Goal: Task Accomplishment & Management: Use online tool/utility

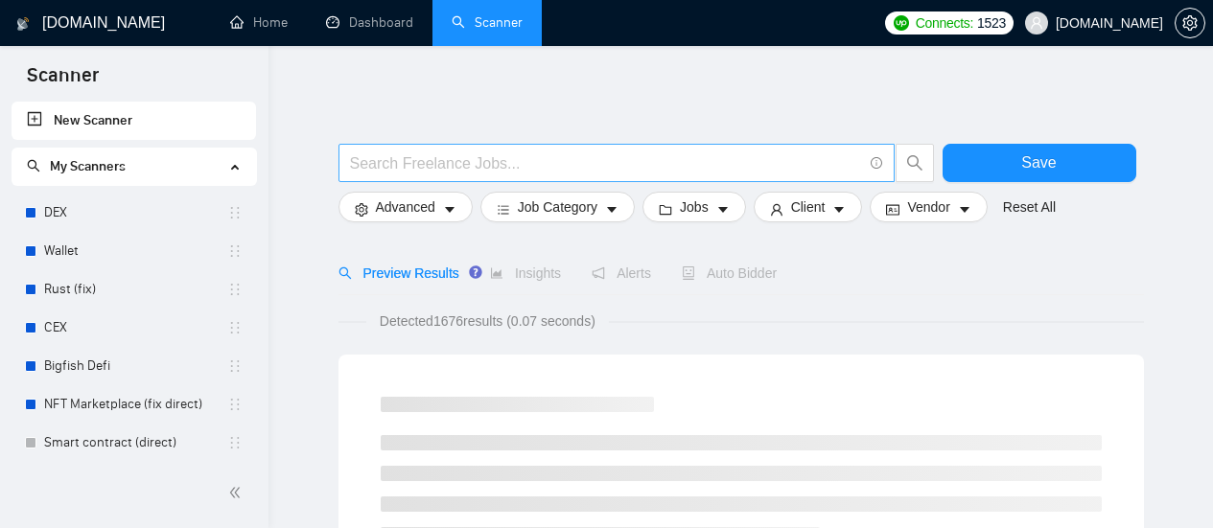
click at [436, 158] on input "text" at bounding box center [606, 163] width 512 height 24
paste input "Pashto Translator"
click at [533, 162] on input "Pashto Translator" at bounding box center [606, 163] width 512 height 24
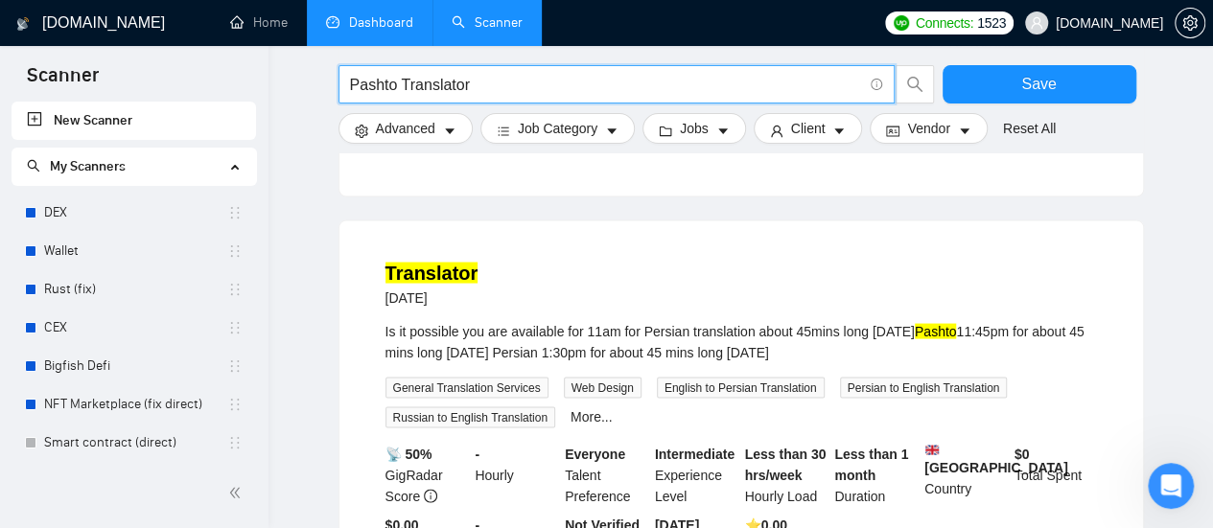
scroll to position [1684, 0]
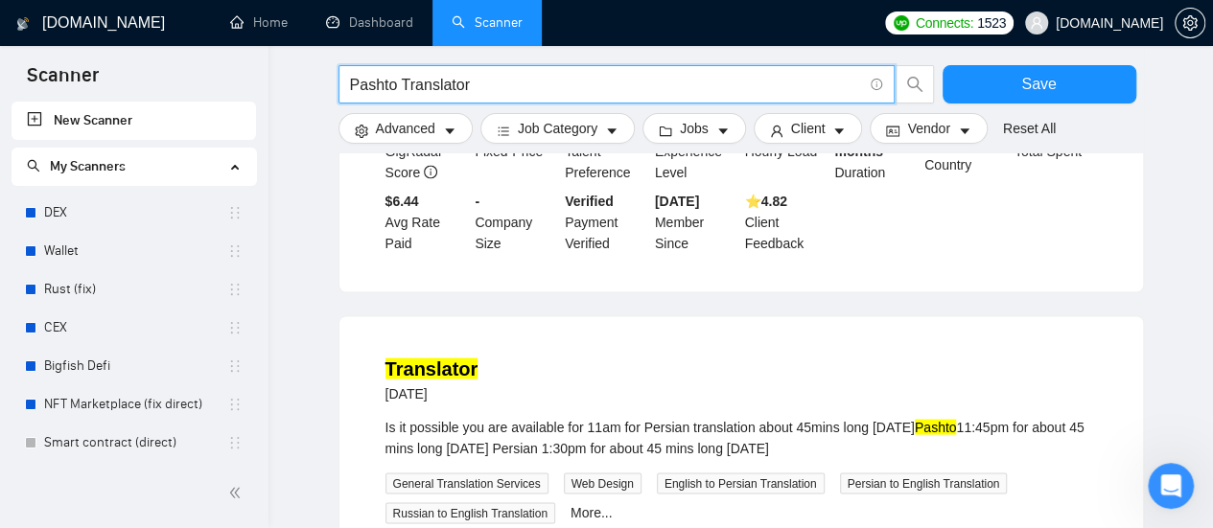
drag, startPoint x: 393, startPoint y: 86, endPoint x: 347, endPoint y: 92, distance: 46.4
click at [347, 92] on span "Pashto Translator" at bounding box center [616, 84] width 556 height 38
paste input "Dari"
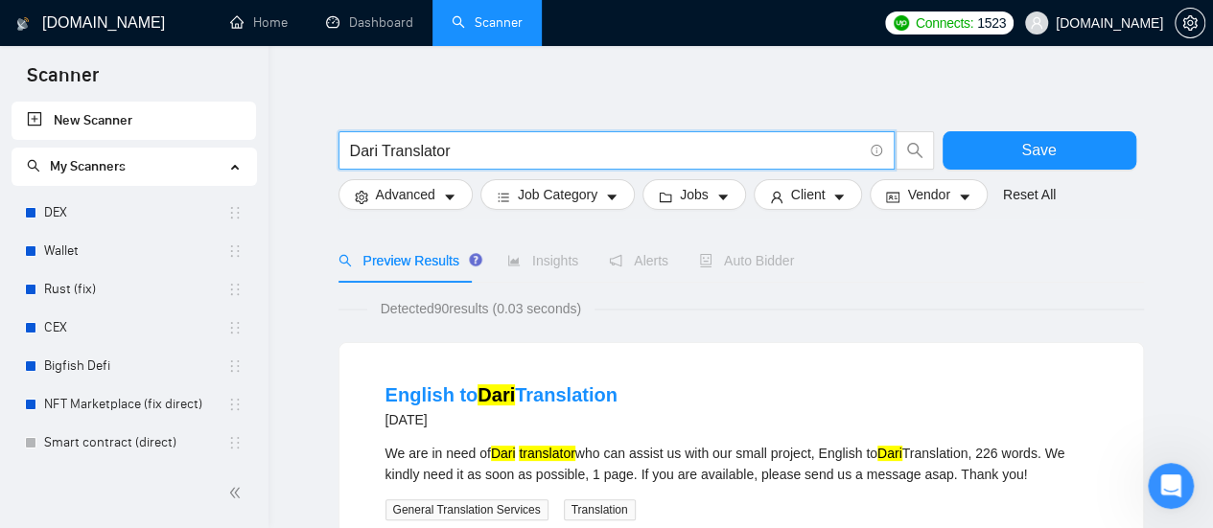
scroll to position [0, 0]
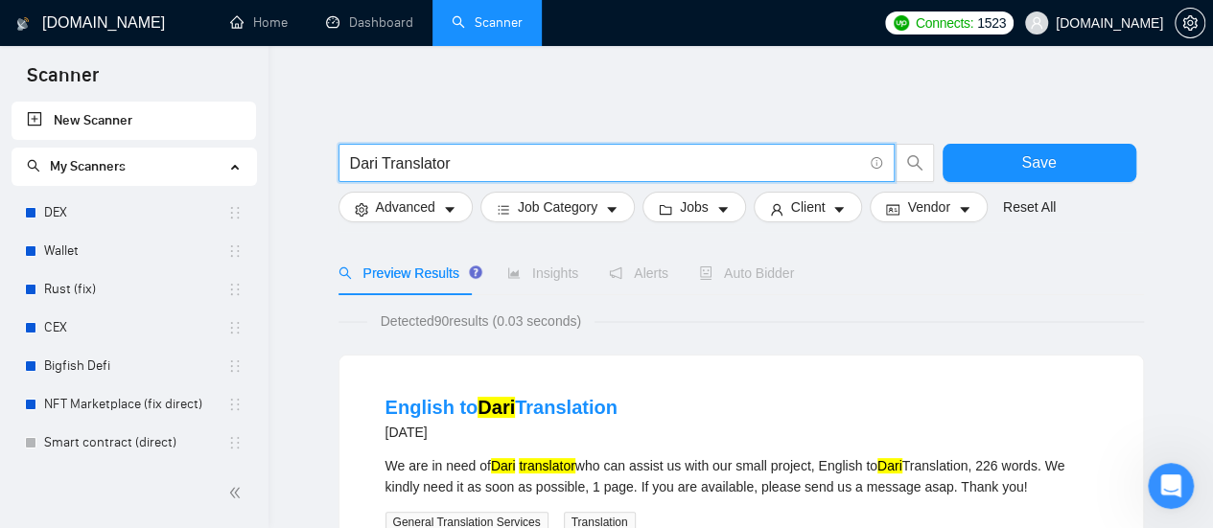
click at [372, 164] on input "Dari Translator" at bounding box center [606, 163] width 512 height 24
click at [377, 164] on input "Dari Translator" at bounding box center [606, 163] width 512 height 24
drag, startPoint x: 377, startPoint y: 164, endPoint x: 344, endPoint y: 167, distance: 32.7
click at [344, 167] on span "Dari Translator" at bounding box center [616, 163] width 556 height 38
paste input "Farsi"
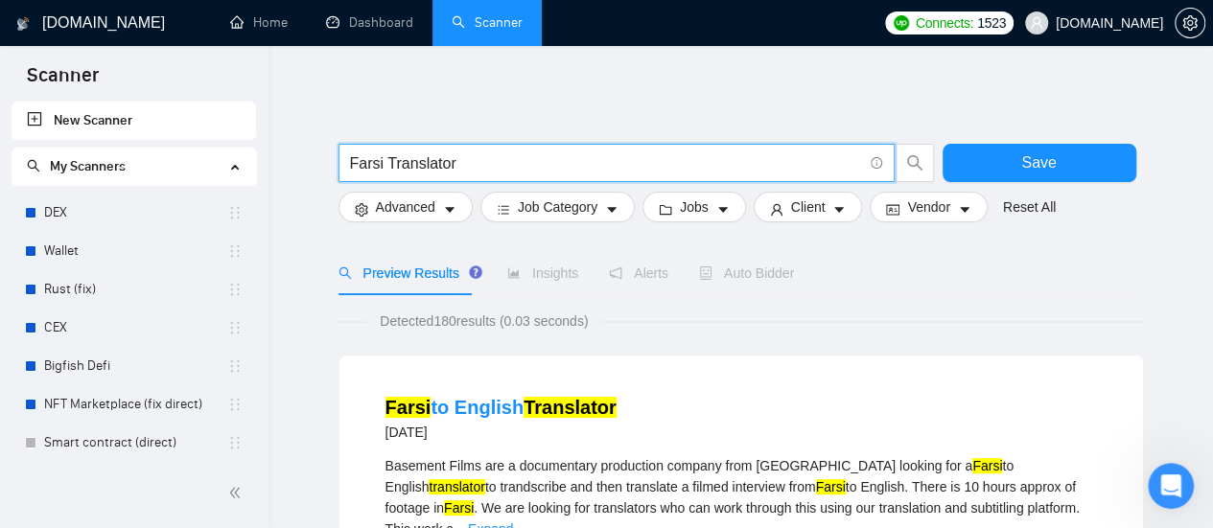
drag, startPoint x: 360, startPoint y: 164, endPoint x: 339, endPoint y: 167, distance: 21.3
click at [339, 167] on span "Farsi Translator" at bounding box center [616, 163] width 556 height 38
paste input "Persian"
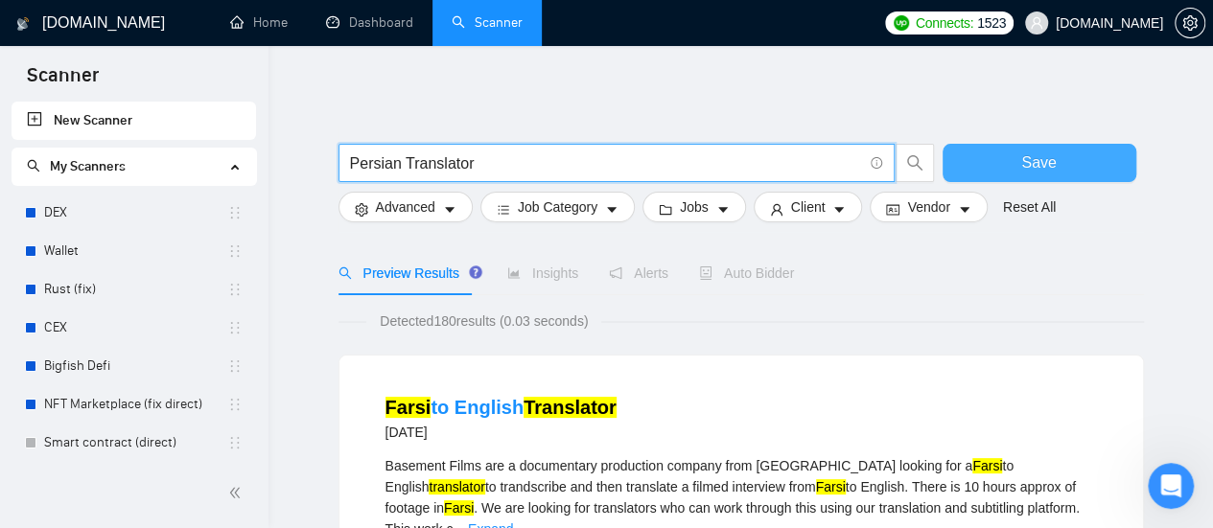
type input "Persian Translator"
click at [1050, 177] on button "Save" at bounding box center [1039, 163] width 194 height 38
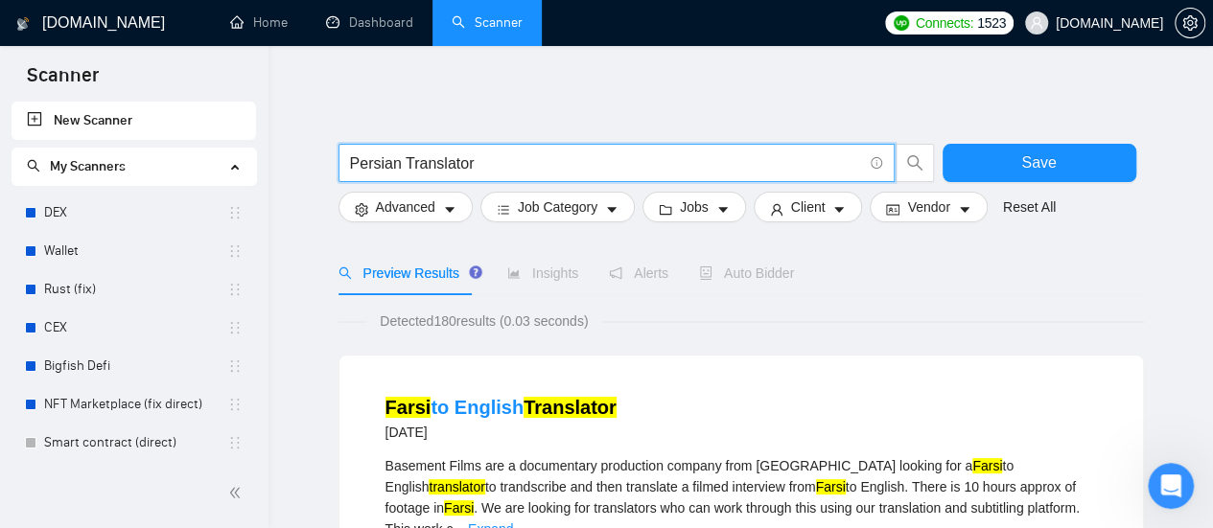
click at [695, 160] on input "Persian Translator" at bounding box center [606, 163] width 512 height 24
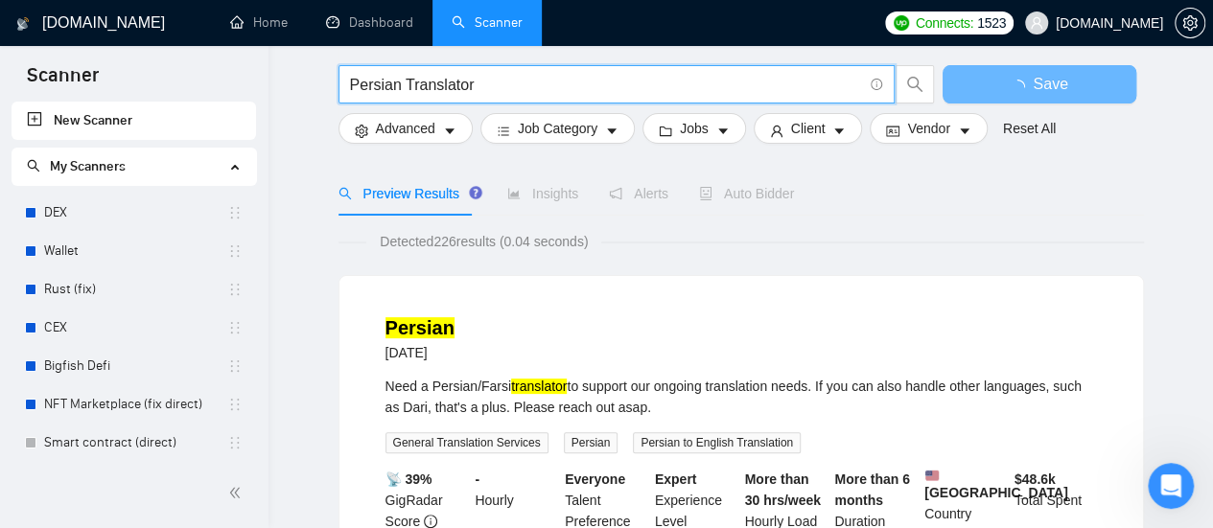
scroll to position [96, 0]
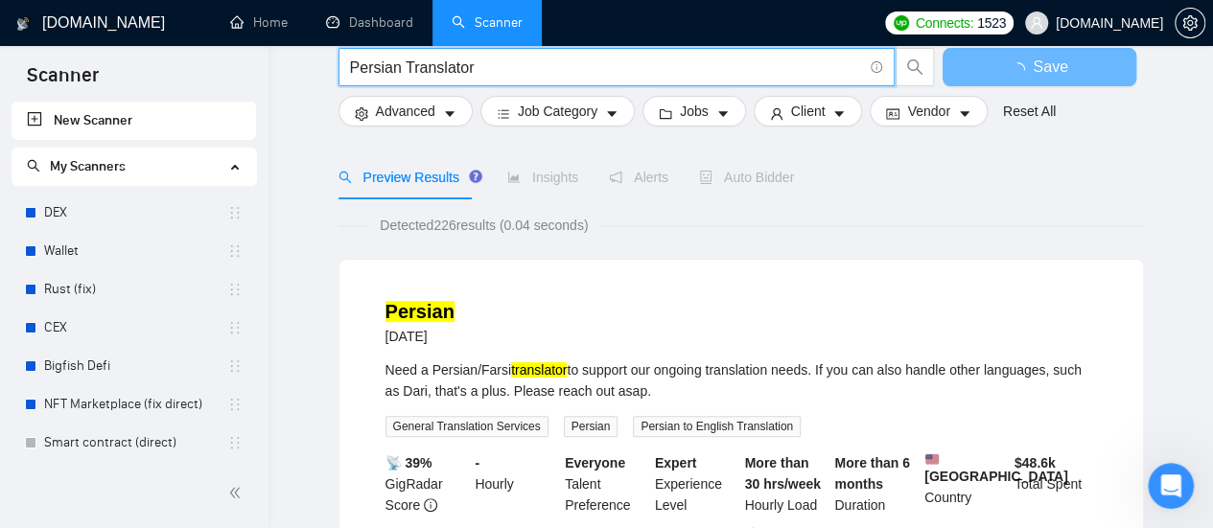
scroll to position [863, 0]
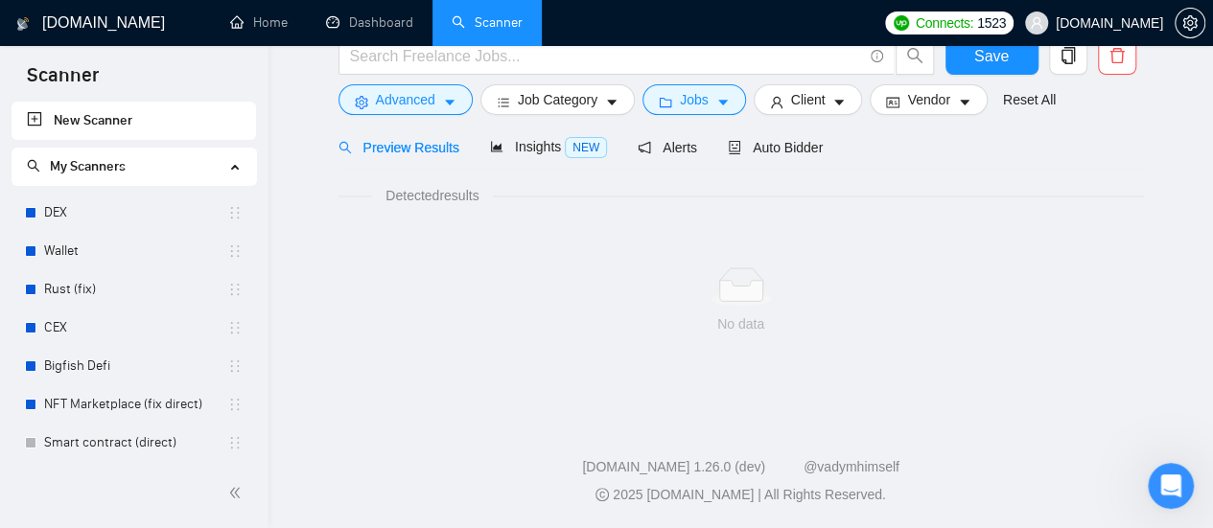
click at [435, 125] on div at bounding box center [740, 125] width 805 height 0
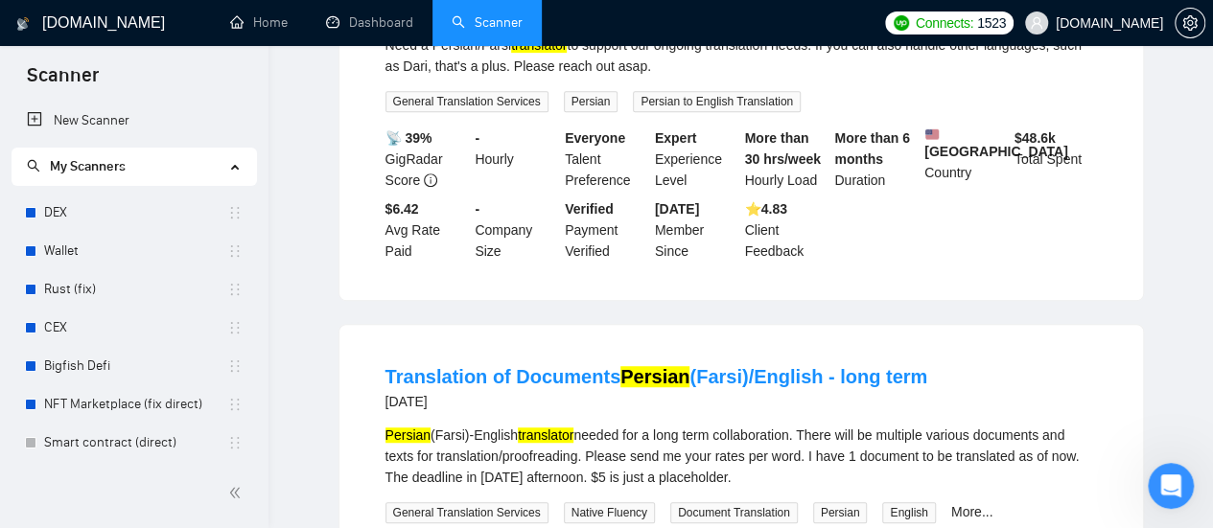
scroll to position [0, 0]
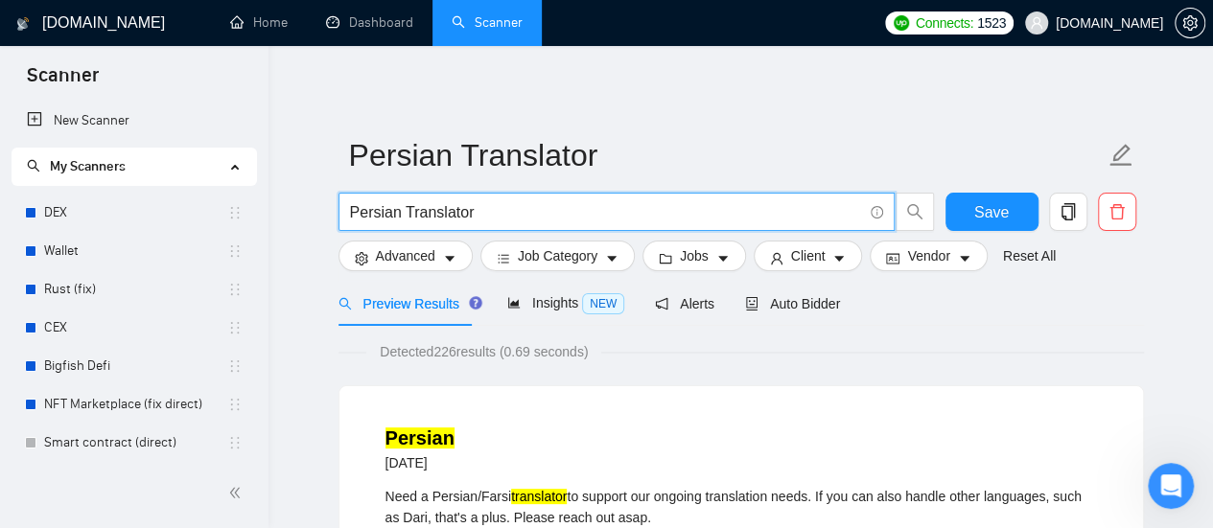
drag, startPoint x: 399, startPoint y: 212, endPoint x: 322, endPoint y: 212, distance: 76.7
click at [516, 218] on input "фКФ Translator" at bounding box center [606, 212] width 512 height 24
click at [380, 212] on input "фКФ Translator" at bounding box center [606, 212] width 512 height 24
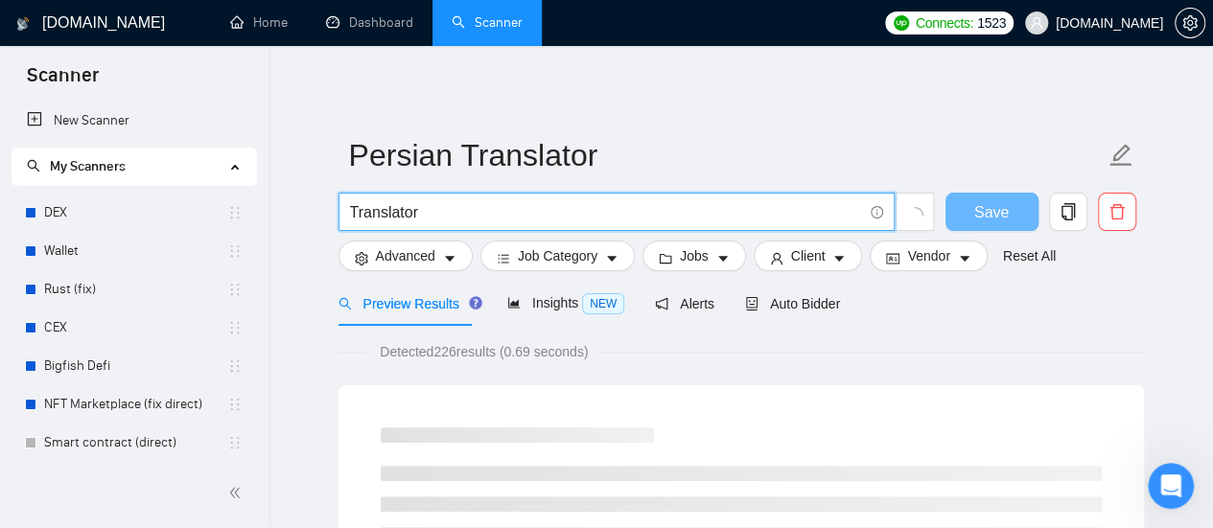
click at [366, 216] on input "Translator" at bounding box center [606, 212] width 512 height 24
click at [351, 208] on input "Translator" at bounding box center [606, 212] width 512 height 24
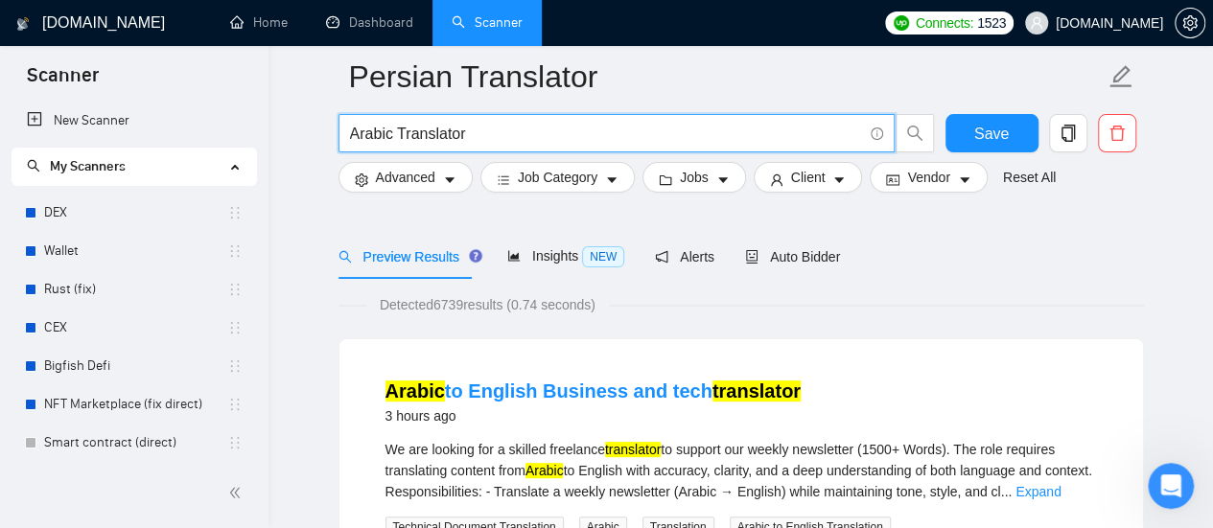
scroll to position [96, 0]
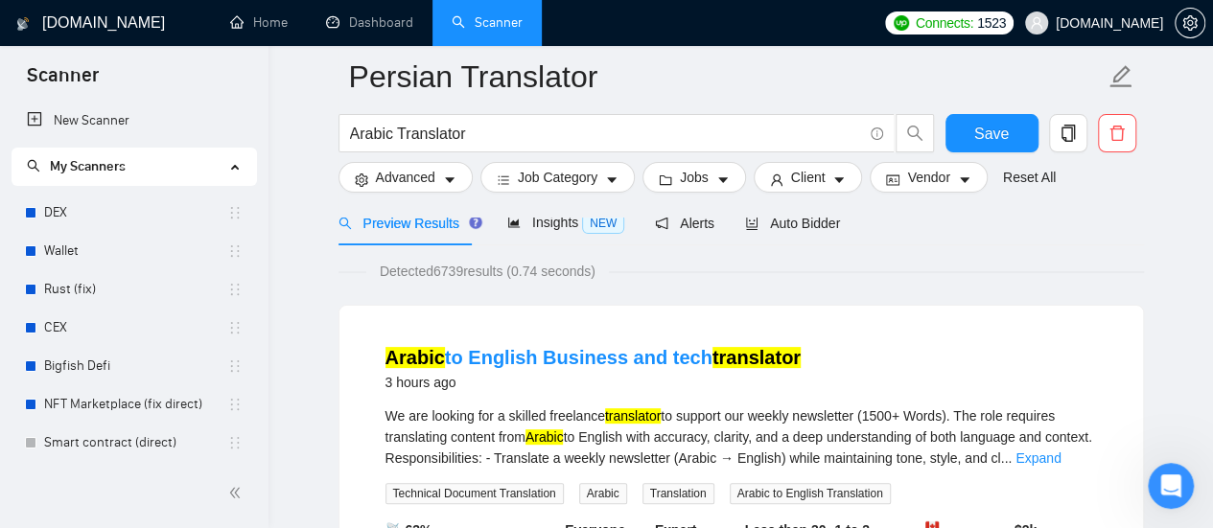
drag, startPoint x: 435, startPoint y: 271, endPoint x: 467, endPoint y: 274, distance: 31.8
click at [467, 274] on span "Detected 6739 results (0.74 seconds)" at bounding box center [487, 271] width 243 height 21
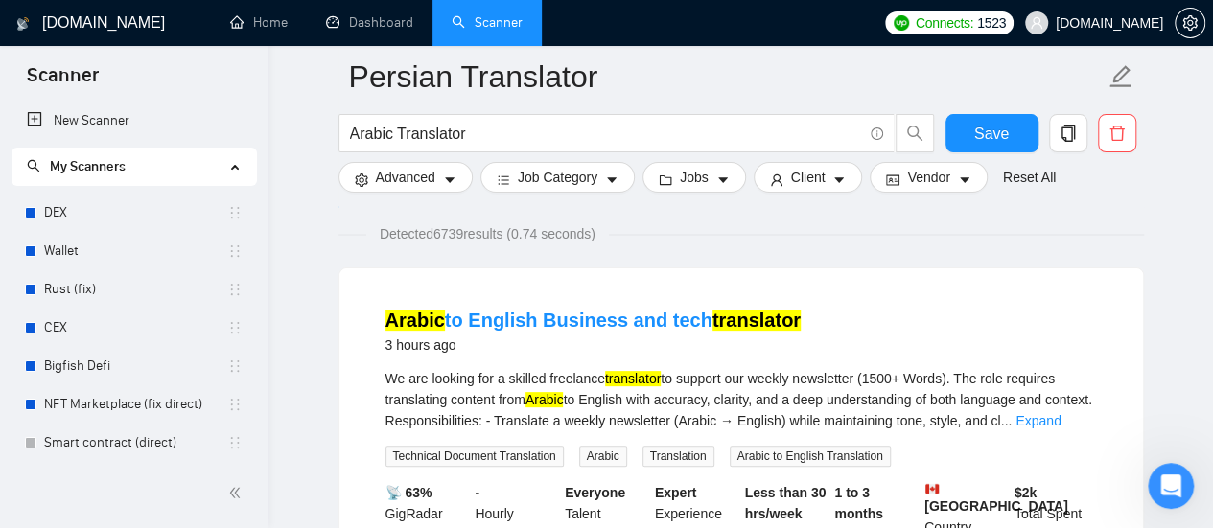
scroll to position [192, 0]
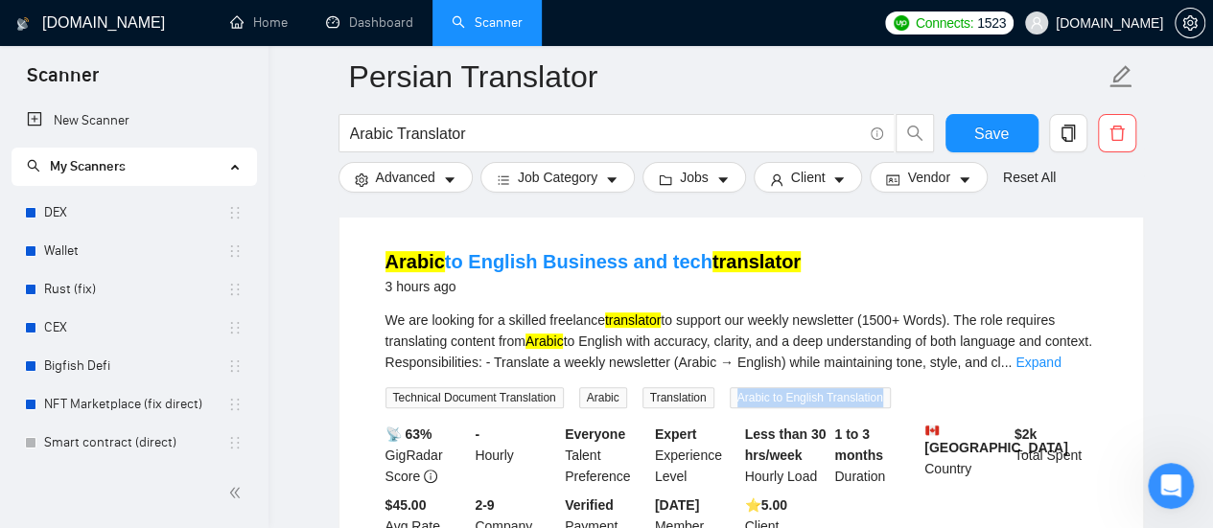
drag, startPoint x: 730, startPoint y: 399, endPoint x: 875, endPoint y: 405, distance: 145.8
click at [875, 405] on span "Arabic to English Translation" at bounding box center [810, 397] width 161 height 21
copy span "Arabic to English Translation"
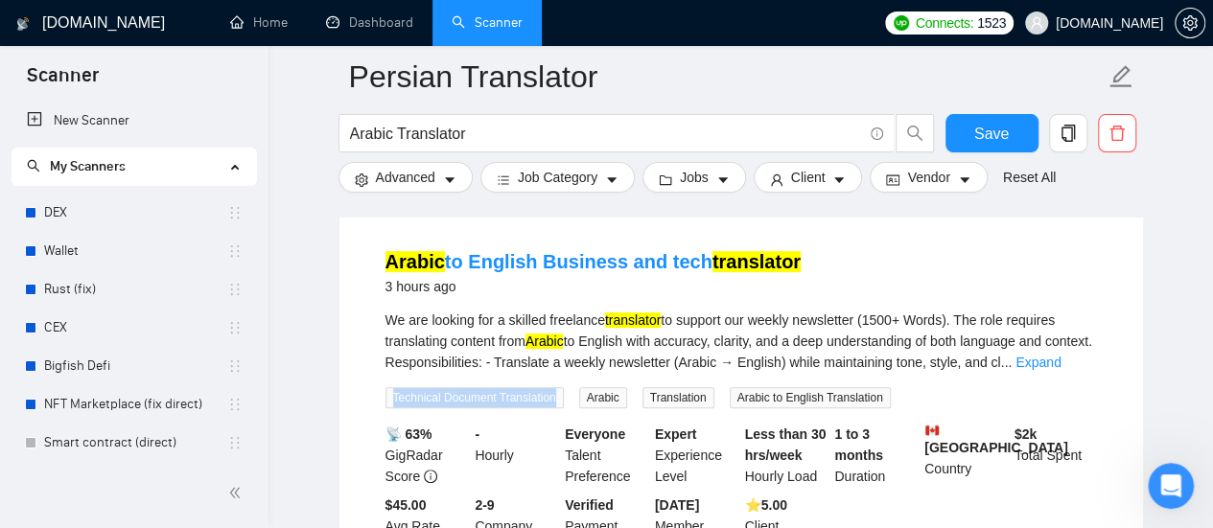
drag, startPoint x: 392, startPoint y: 396, endPoint x: 556, endPoint y: 400, distance: 164.0
click at [556, 400] on span "Technical Document Translation" at bounding box center [474, 397] width 178 height 21
copy span "Technical Document Translation"
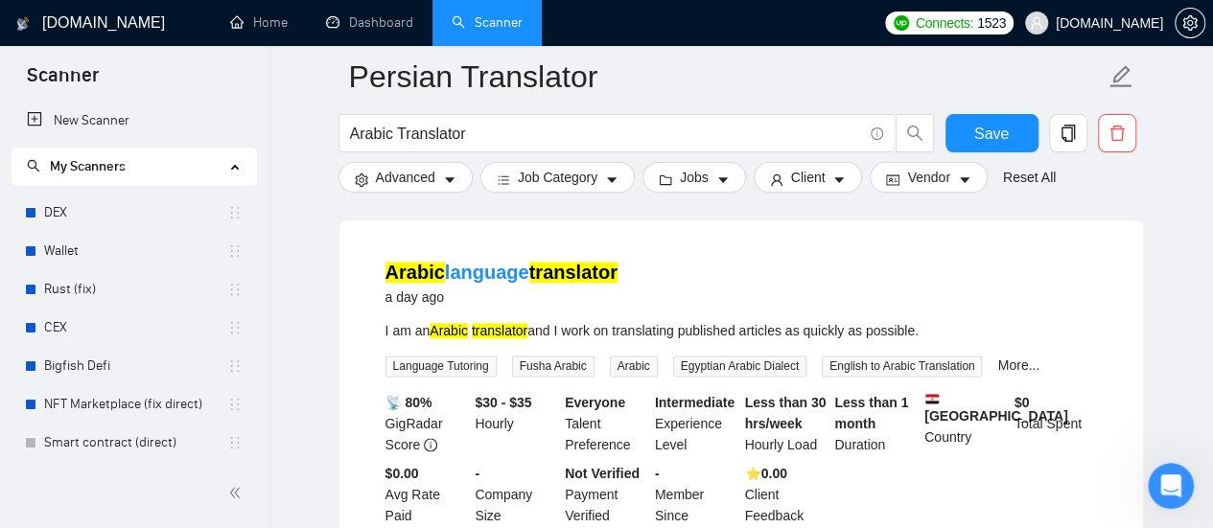
scroll to position [1055, 0]
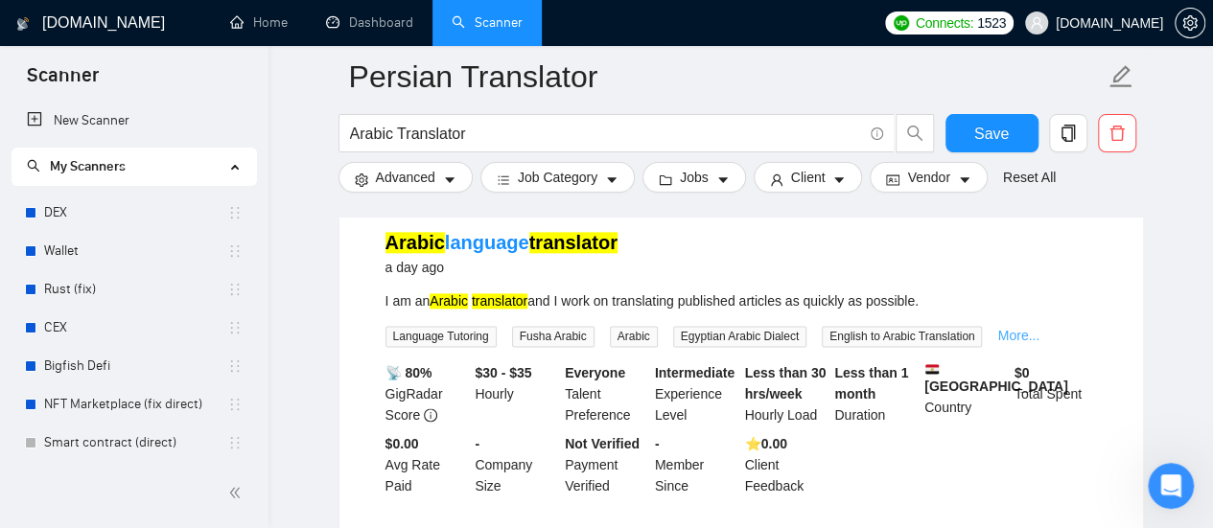
click at [1012, 328] on link "More..." at bounding box center [1018, 335] width 42 height 15
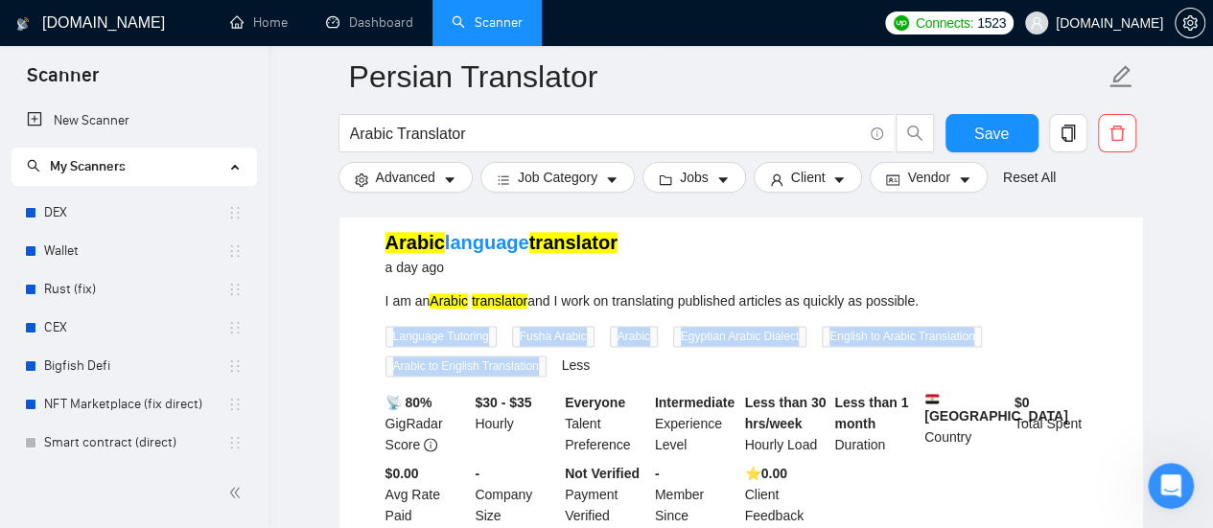
drag, startPoint x: 391, startPoint y: 312, endPoint x: 533, endPoint y: 340, distance: 144.8
click at [533, 340] on div "Language Tutoring Fusha Arabic Arabic Egyptian Arabic Dialect English to Arabic…" at bounding box center [741, 351] width 719 height 52
copy div "Language Tutoring Fusha Arabic Arabic Egyptian Arabic Dialect English to Arabic…"
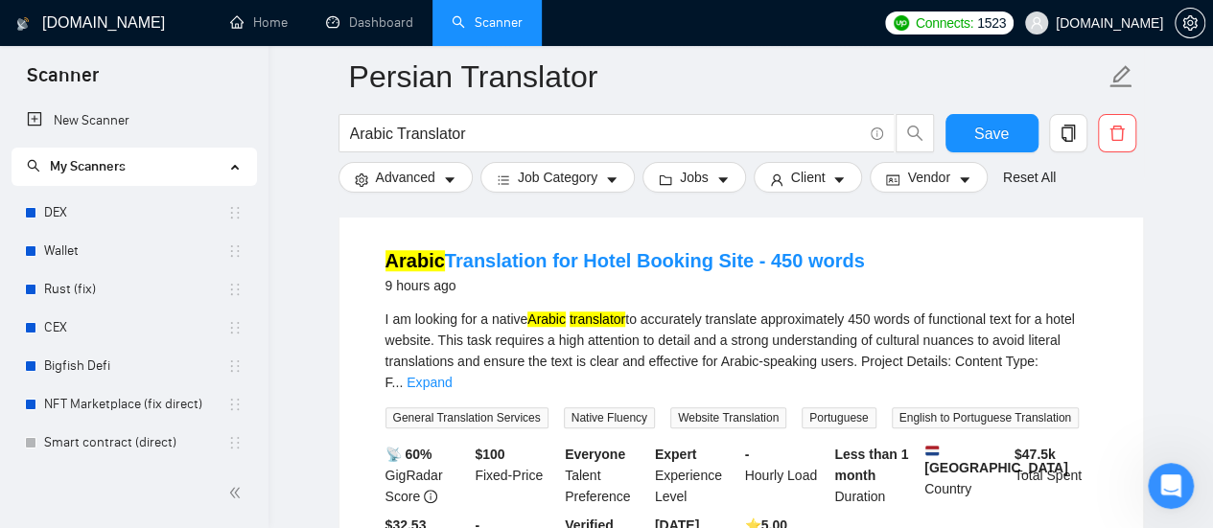
scroll to position [575, 0]
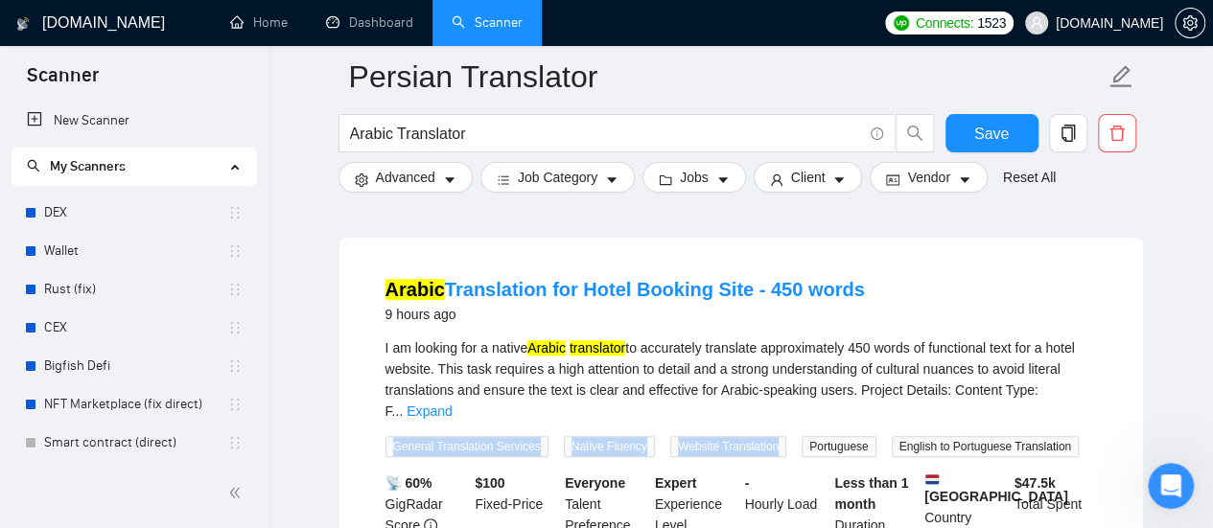
drag, startPoint x: 394, startPoint y: 423, endPoint x: 769, endPoint y: 428, distance: 374.9
click at [769, 435] on div "General Translation Services Native Fluency Website Translation Portuguese Engl…" at bounding box center [736, 446] width 708 height 22
copy div "General Translation Services Native Fluency Website Translation"
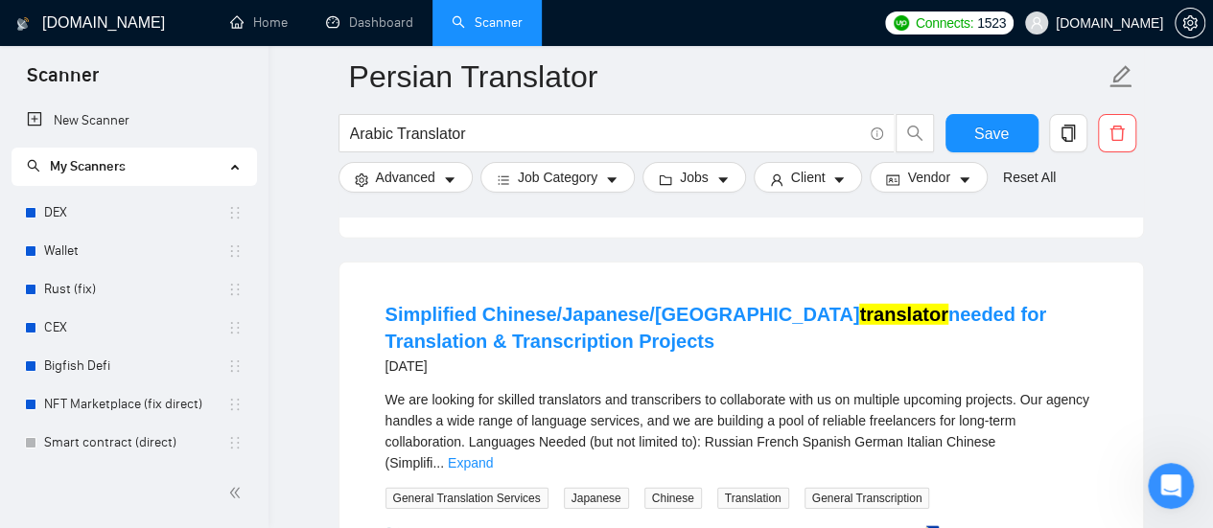
scroll to position [2780, 0]
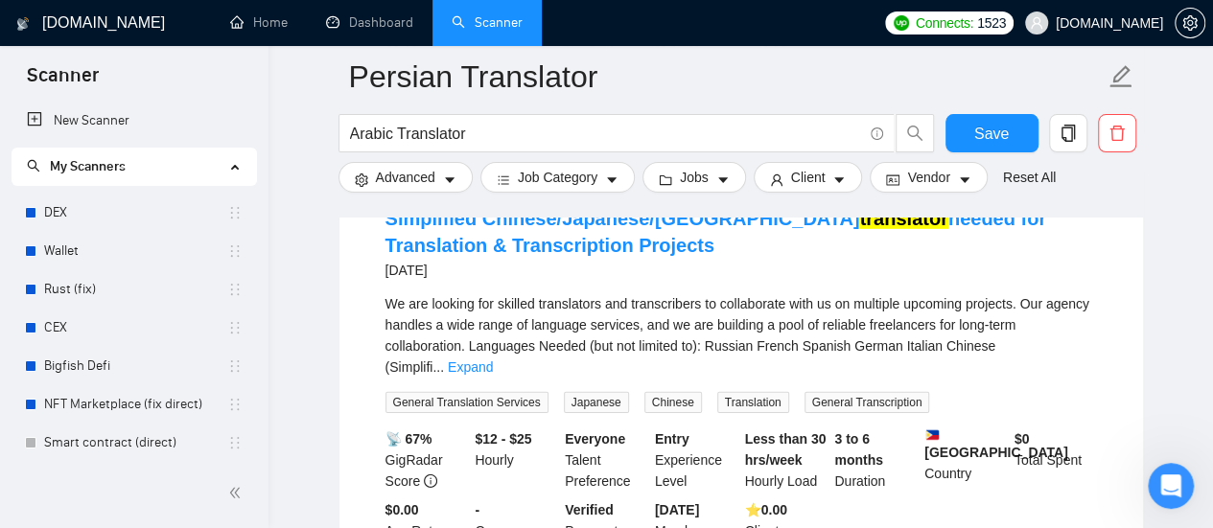
drag, startPoint x: 1089, startPoint y: 301, endPoint x: 1061, endPoint y: 300, distance: 27.8
click at [493, 360] on link "Expand" at bounding box center [470, 367] width 45 height 15
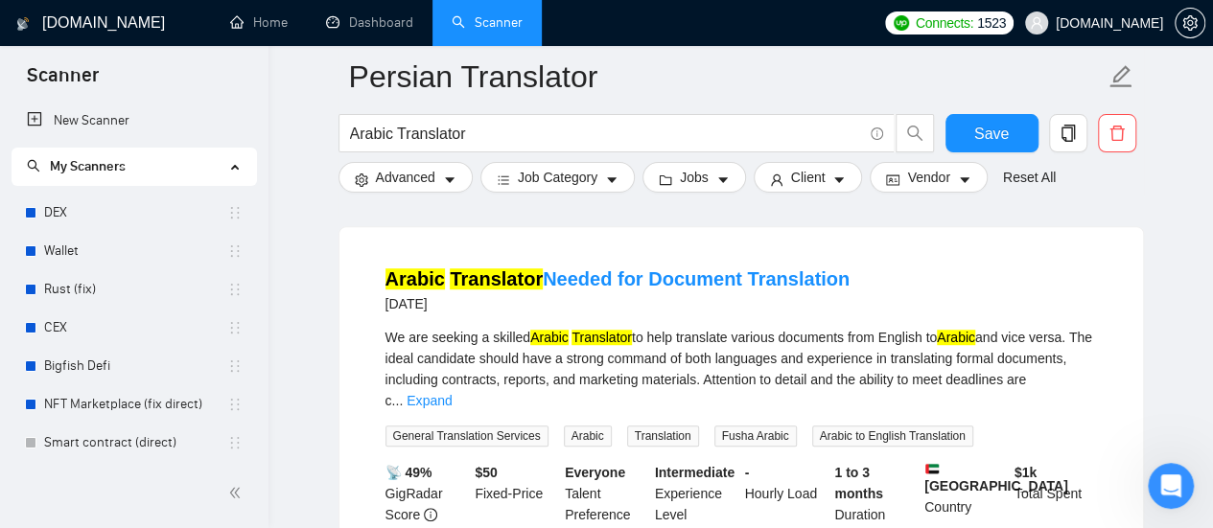
scroll to position [4122, 0]
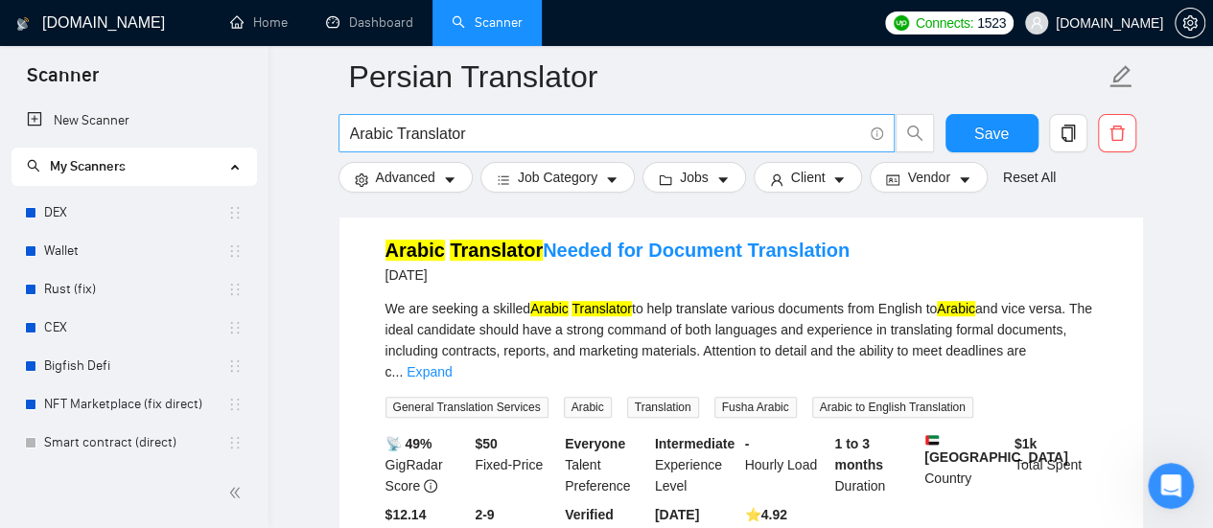
click at [391, 135] on input "Arabic Translator" at bounding box center [606, 134] width 512 height 24
drag, startPoint x: 391, startPoint y: 135, endPoint x: 321, endPoint y: 133, distance: 70.0
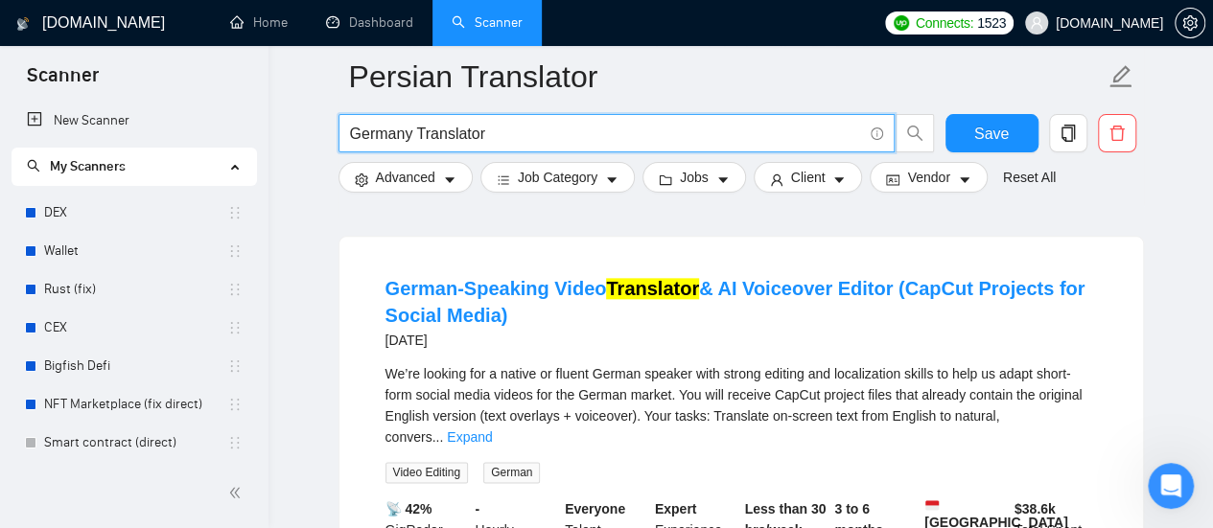
scroll to position [1055, 0]
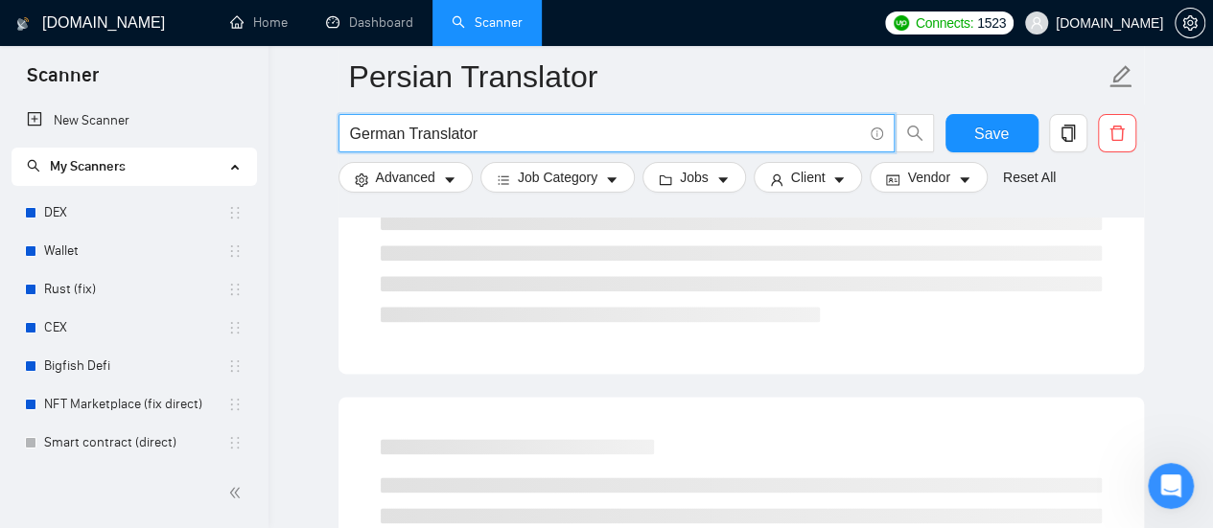
click at [499, 140] on input "German Translator" at bounding box center [606, 134] width 512 height 24
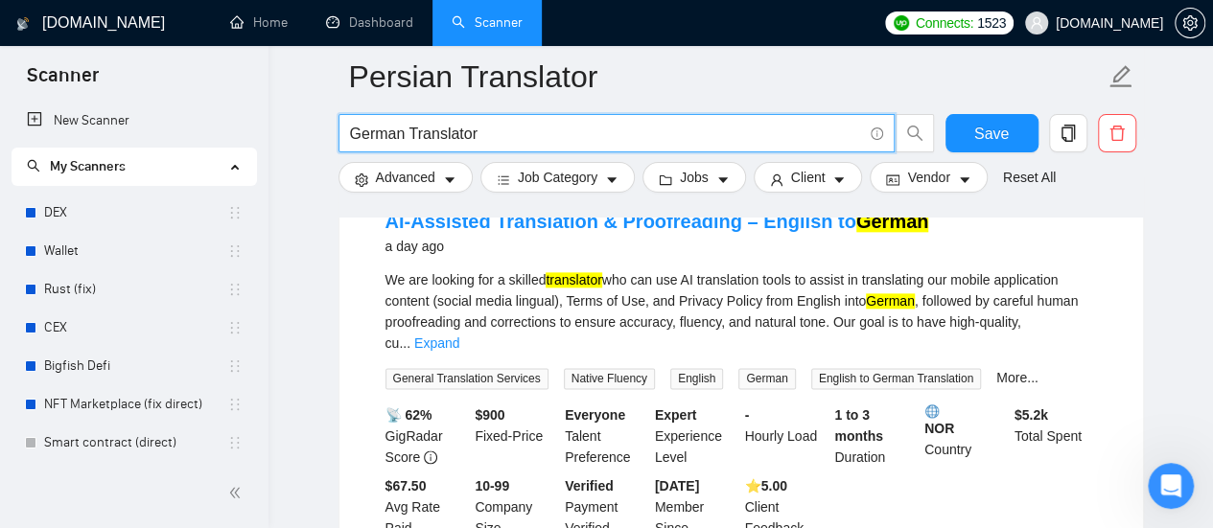
scroll to position [1534, 0]
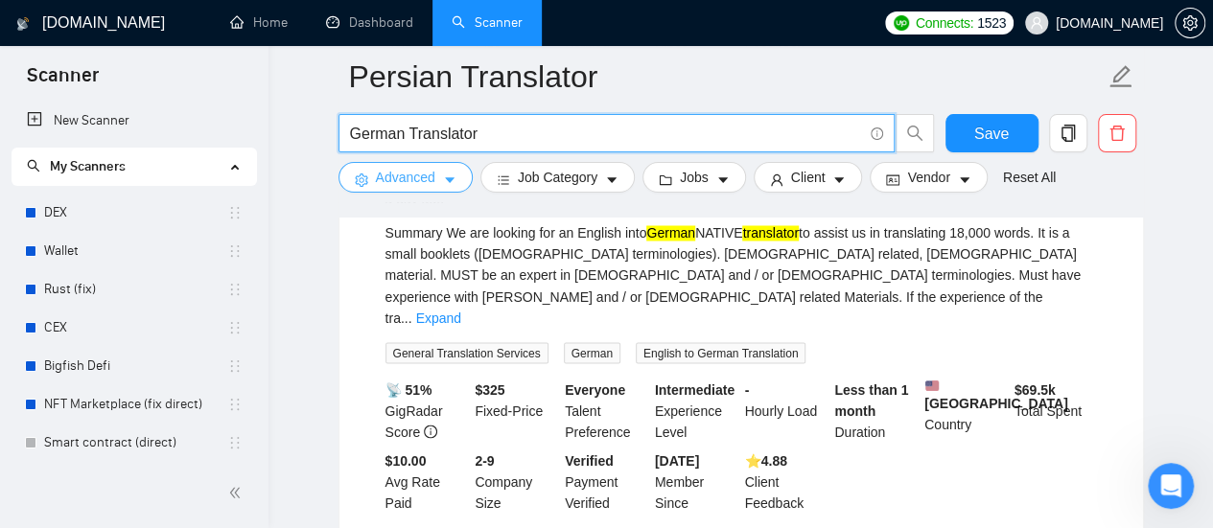
type input "German Translator"
click at [449, 177] on icon "caret-down" at bounding box center [449, 180] width 13 height 13
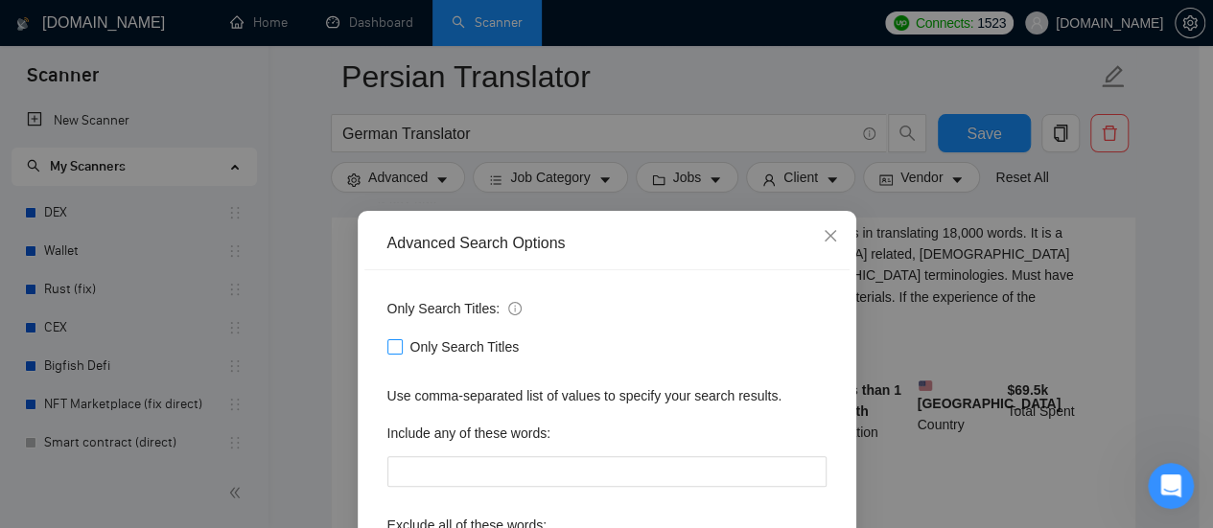
click at [387, 349] on input "Only Search Titles" at bounding box center [393, 345] width 13 height 13
checkbox input "true"
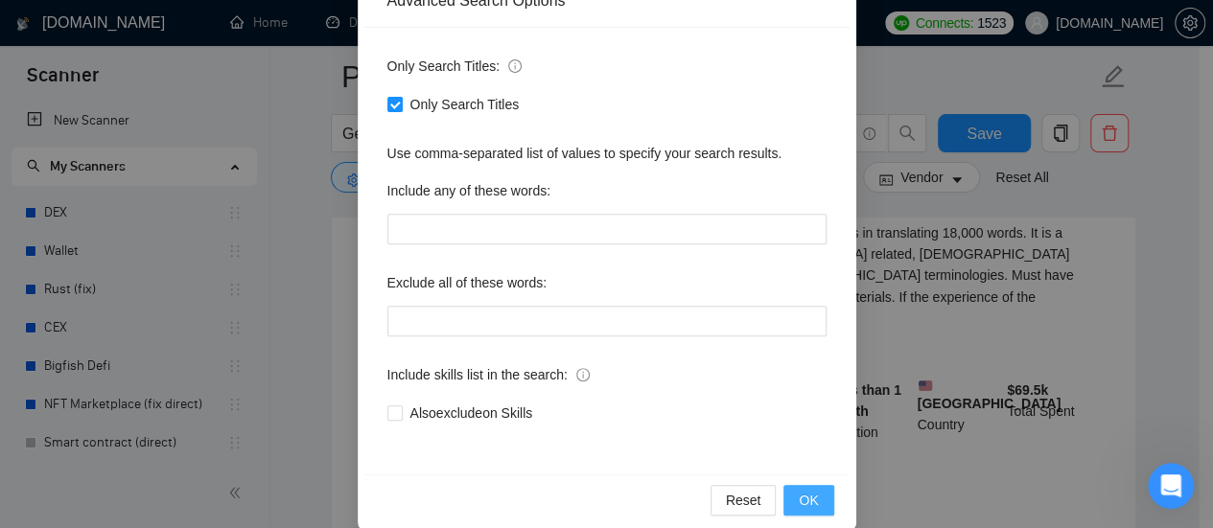
scroll to position [268, 0]
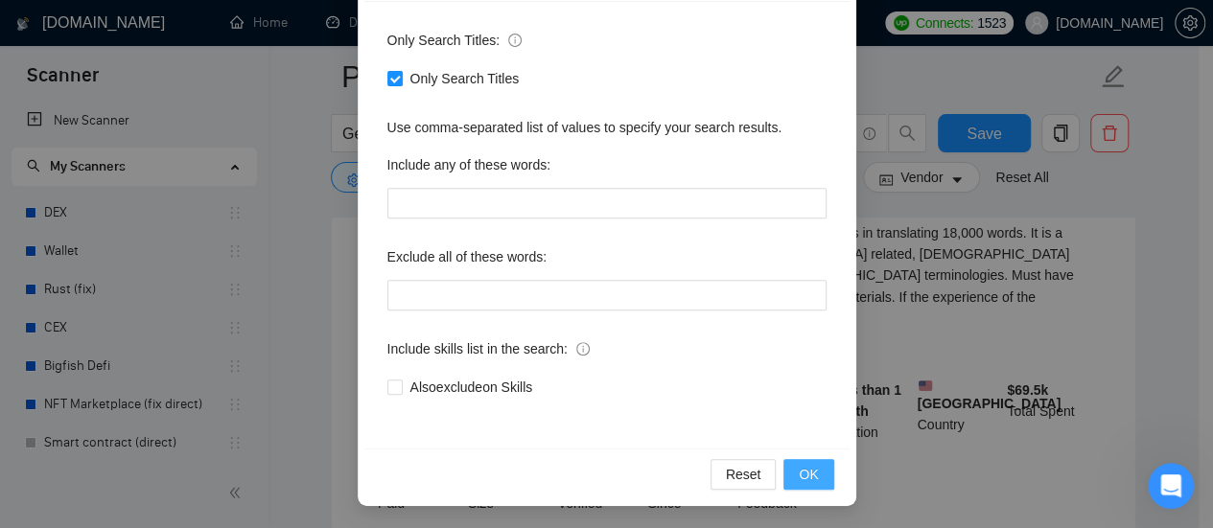
click at [799, 479] on span "OK" at bounding box center [808, 474] width 19 height 21
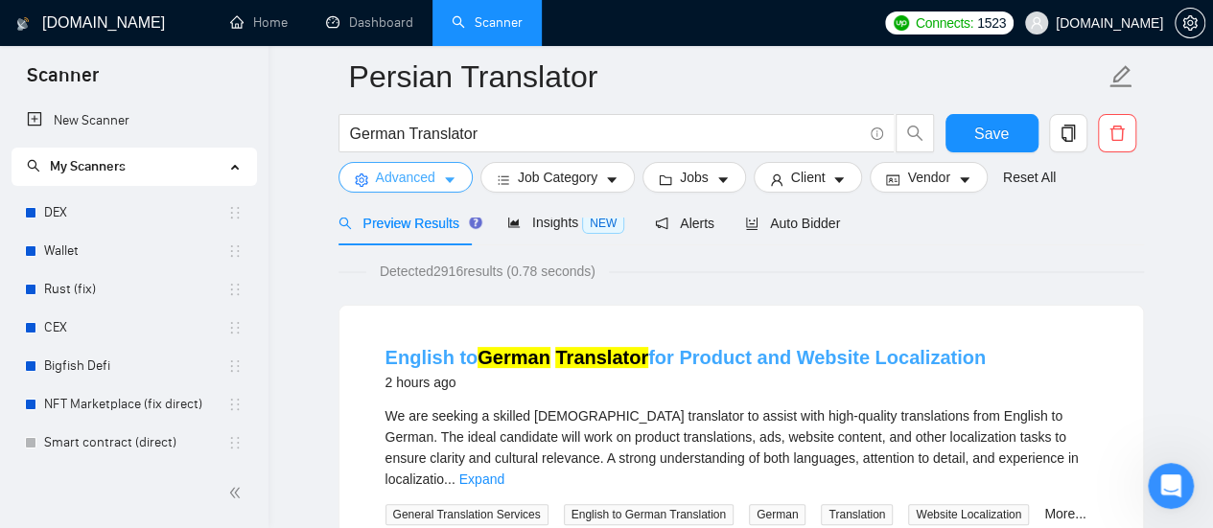
scroll to position [192, 0]
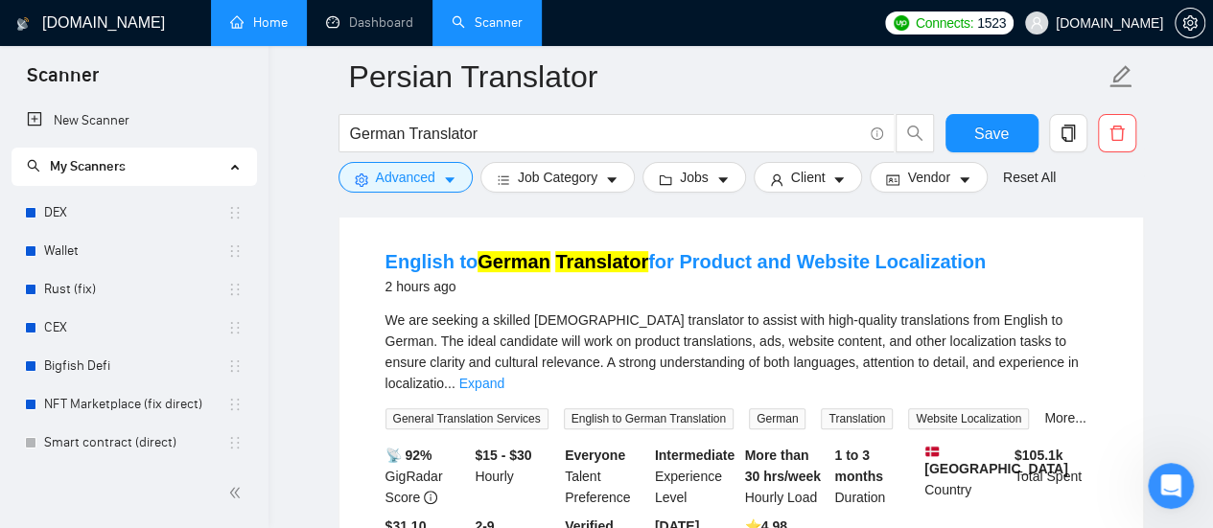
click at [255, 17] on link "Home" at bounding box center [259, 22] width 58 height 16
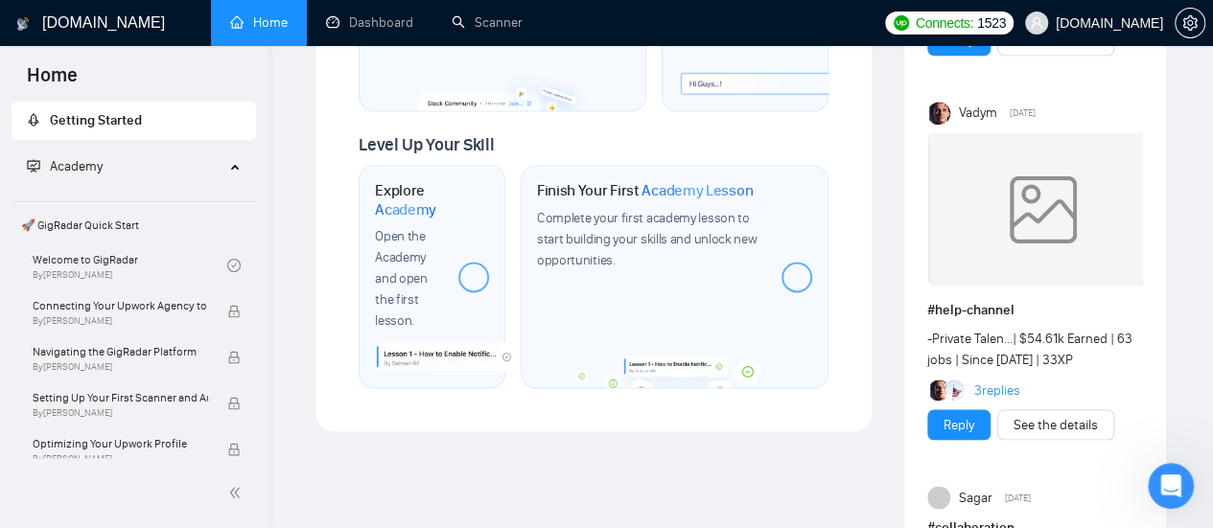
scroll to position [1342, 0]
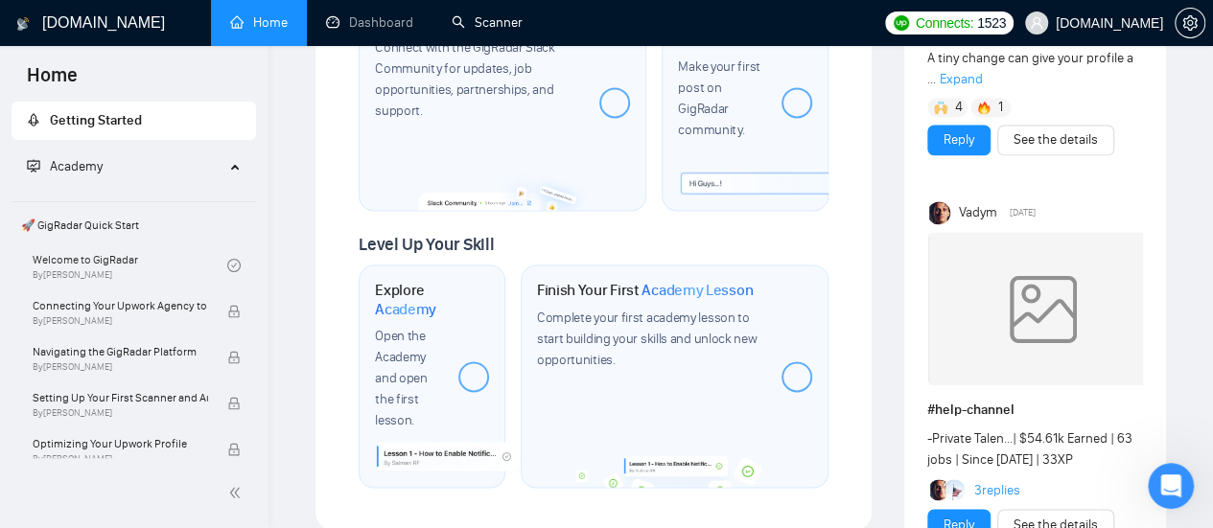
drag, startPoint x: 499, startPoint y: 20, endPoint x: 525, endPoint y: 61, distance: 48.7
click at [499, 20] on link "Scanner" at bounding box center [487, 22] width 71 height 16
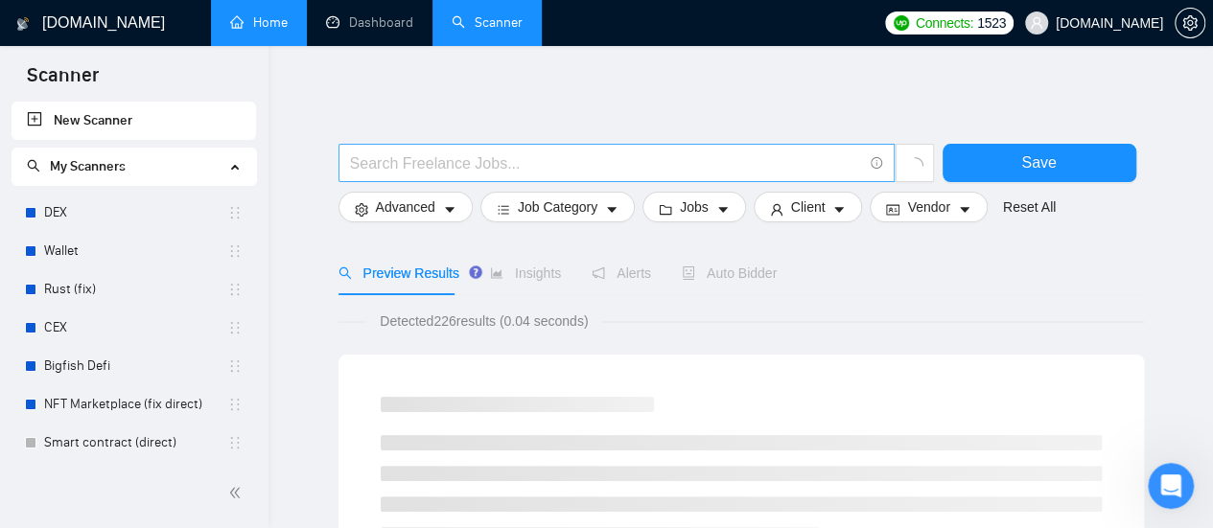
click at [430, 156] on input "text" at bounding box center [606, 163] width 512 height 24
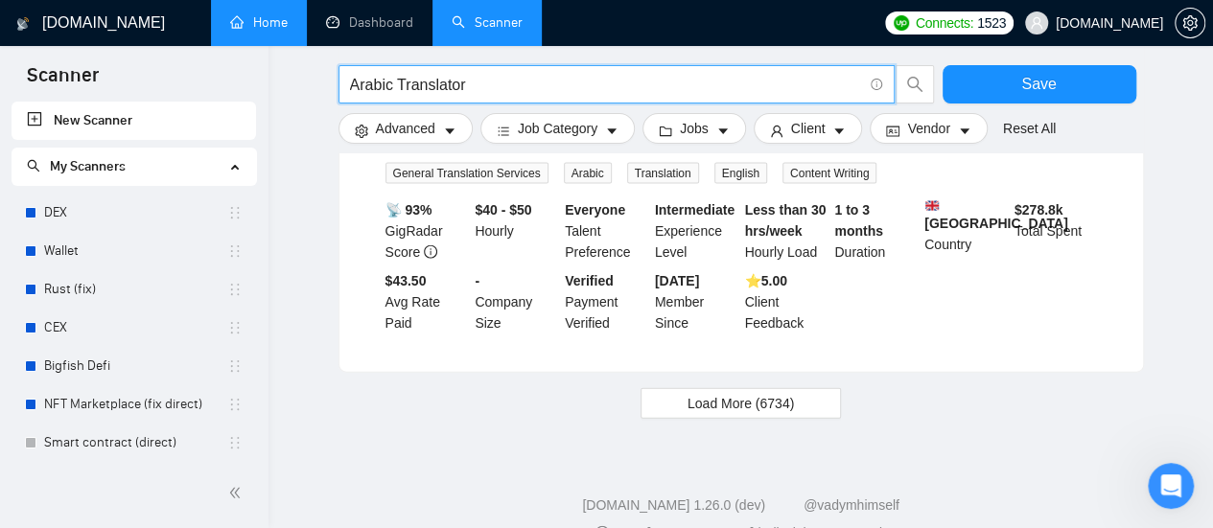
scroll to position [2059, 0]
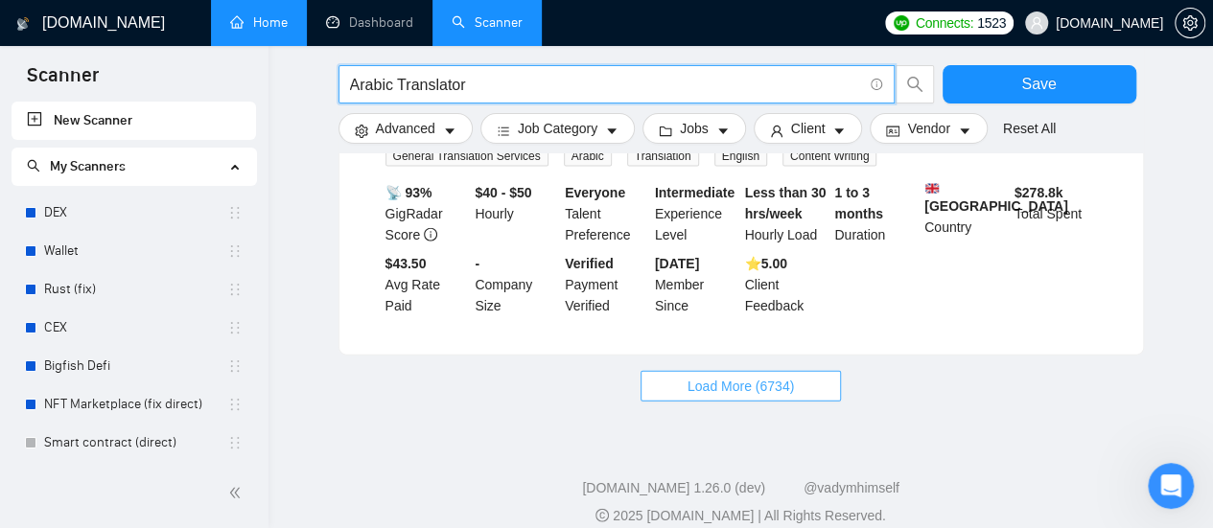
type input "Arabic Translator"
click at [757, 378] on button "Load More (6734)" at bounding box center [740, 386] width 200 height 31
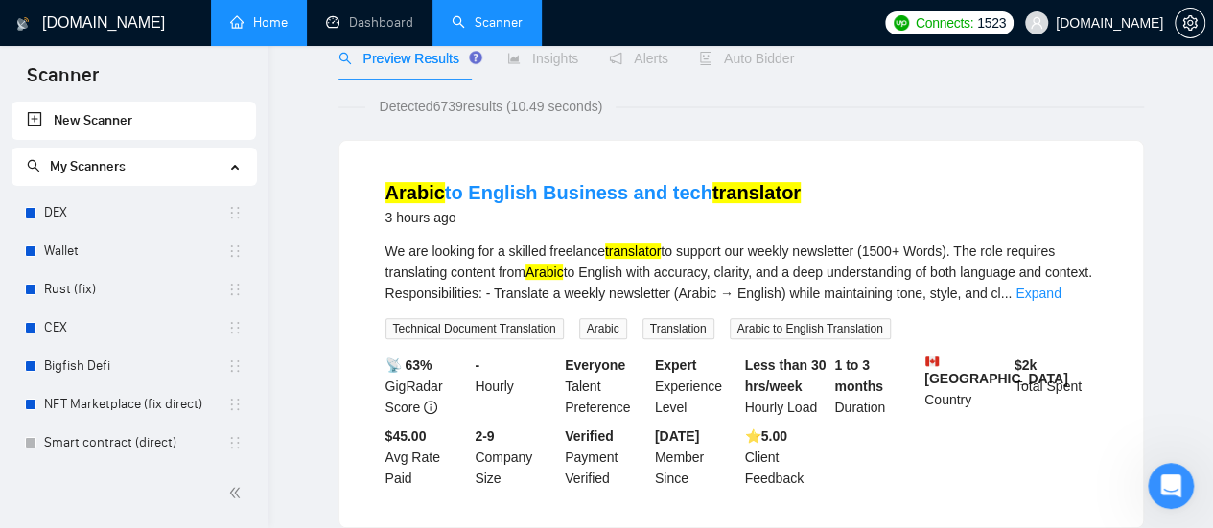
scroll to position [46, 0]
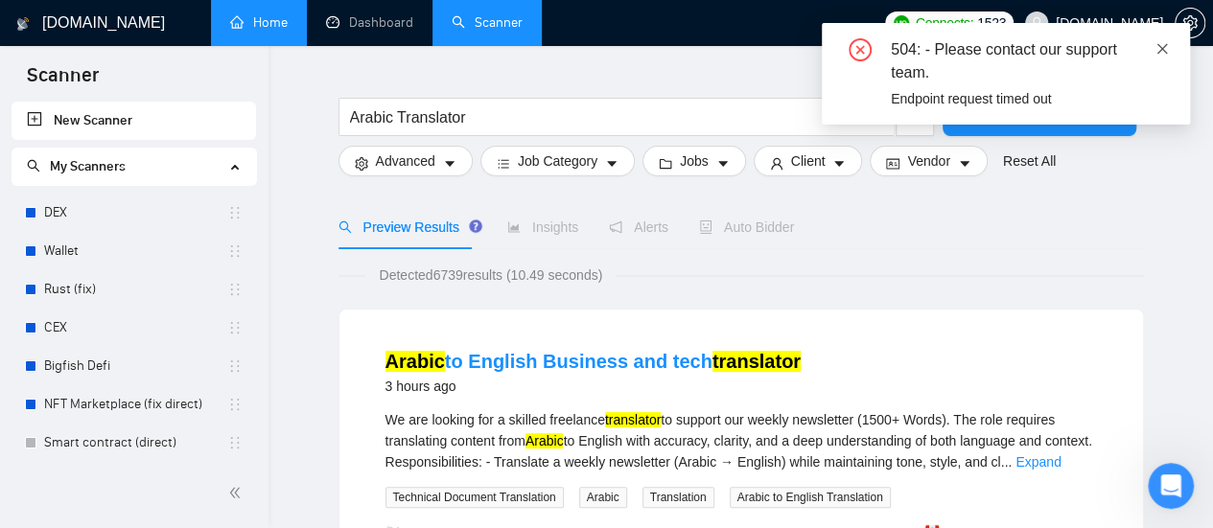
click at [1160, 49] on icon "close" at bounding box center [1162, 48] width 11 height 11
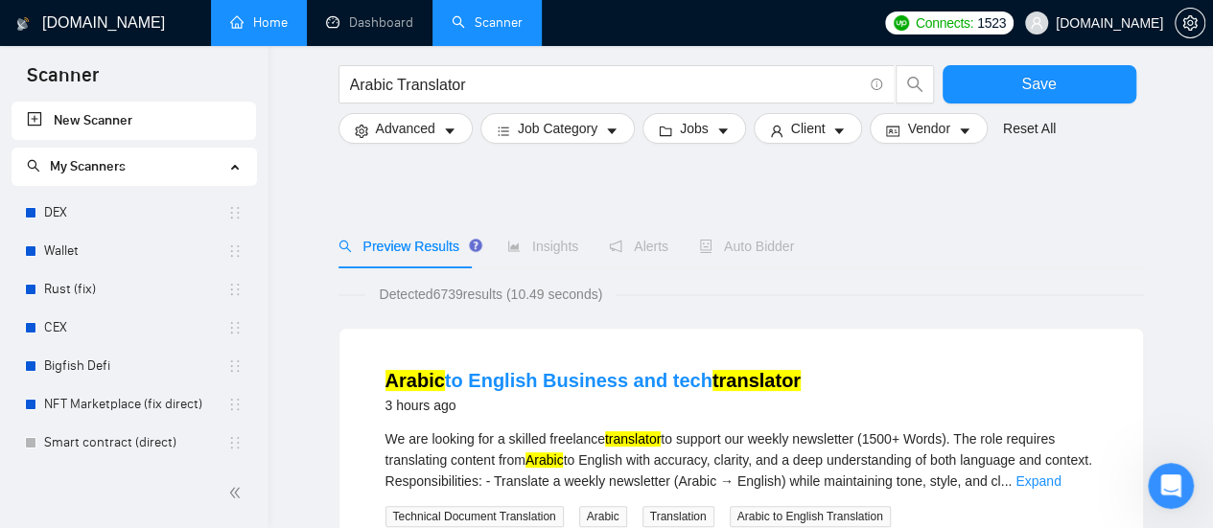
scroll to position [192, 0]
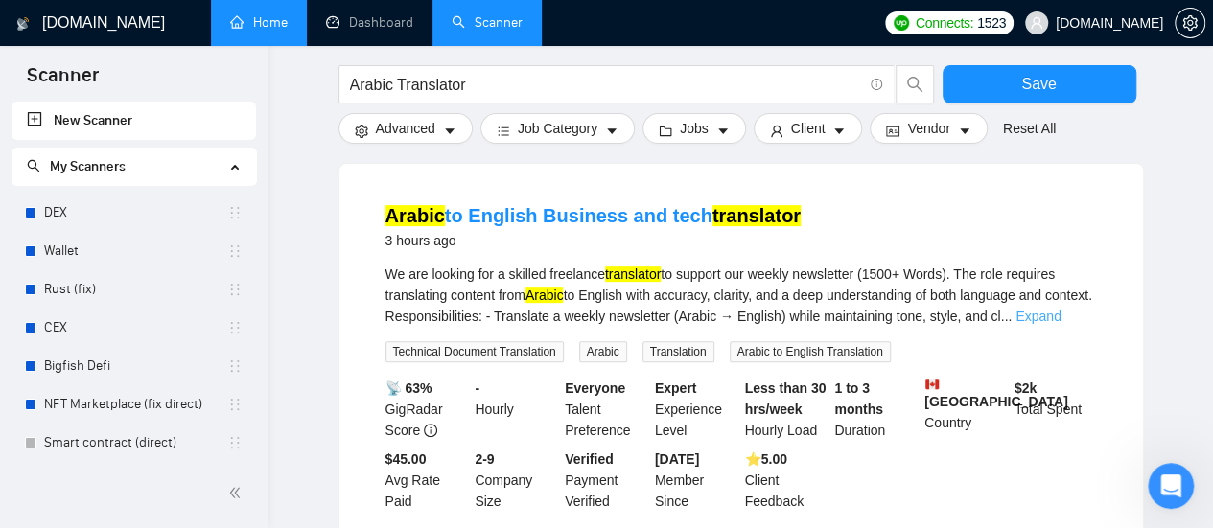
click at [1060, 322] on link "Expand" at bounding box center [1037, 316] width 45 height 15
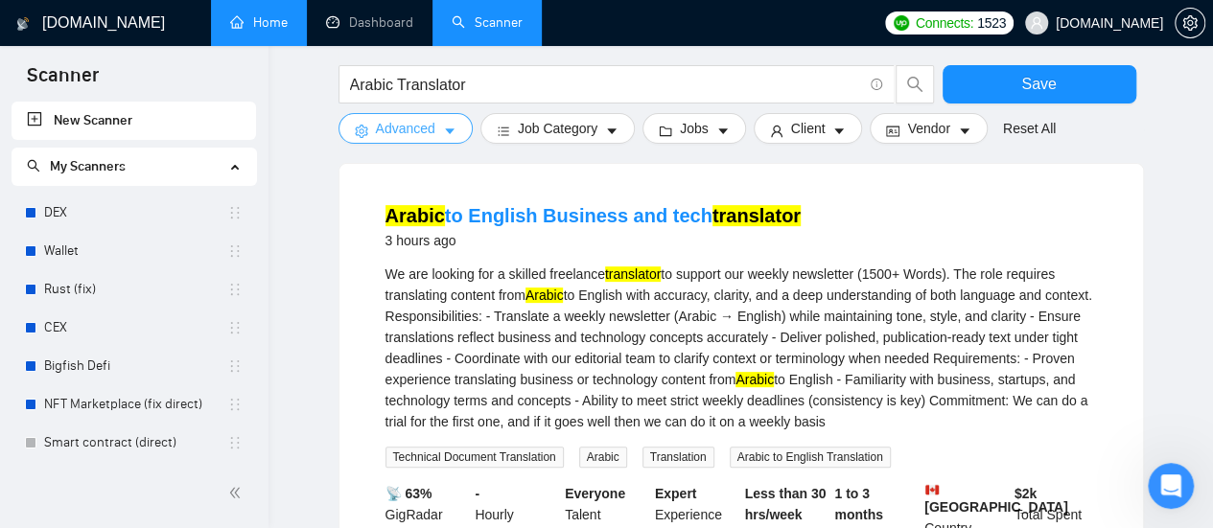
click at [447, 131] on icon "caret-down" at bounding box center [450, 131] width 10 height 6
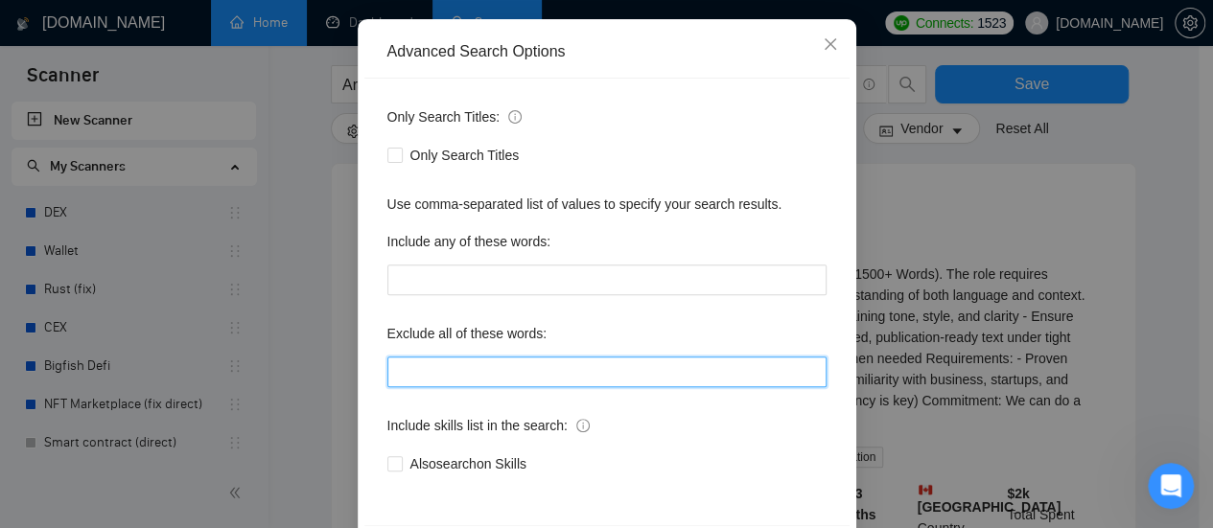
click at [394, 371] on input "text" at bounding box center [606, 372] width 439 height 31
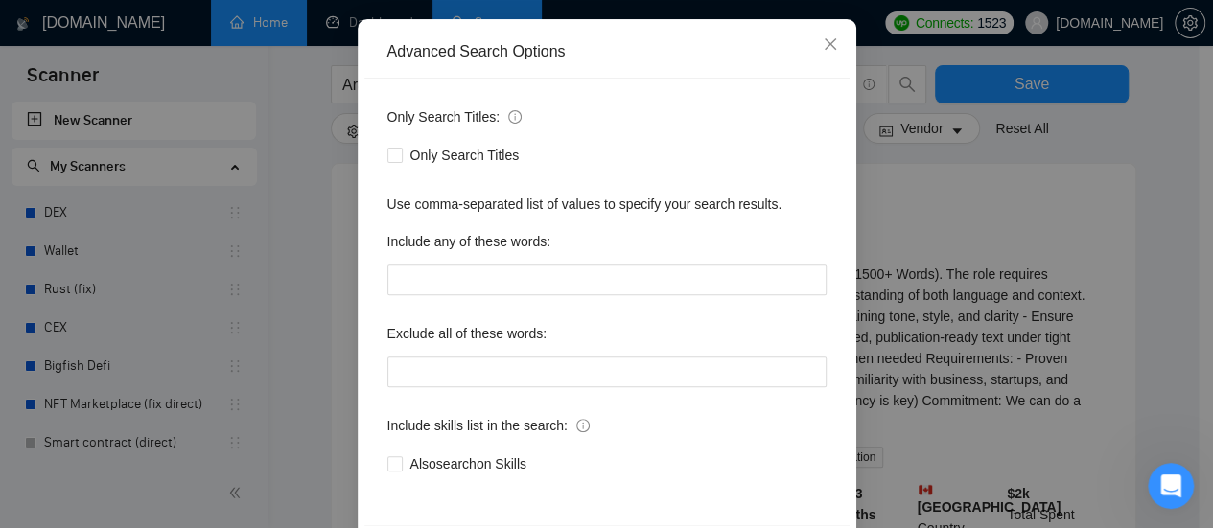
click at [687, 407] on div "Only Search Titles: Only Search Titles Use comma-separated list of values to sp…" at bounding box center [606, 302] width 485 height 447
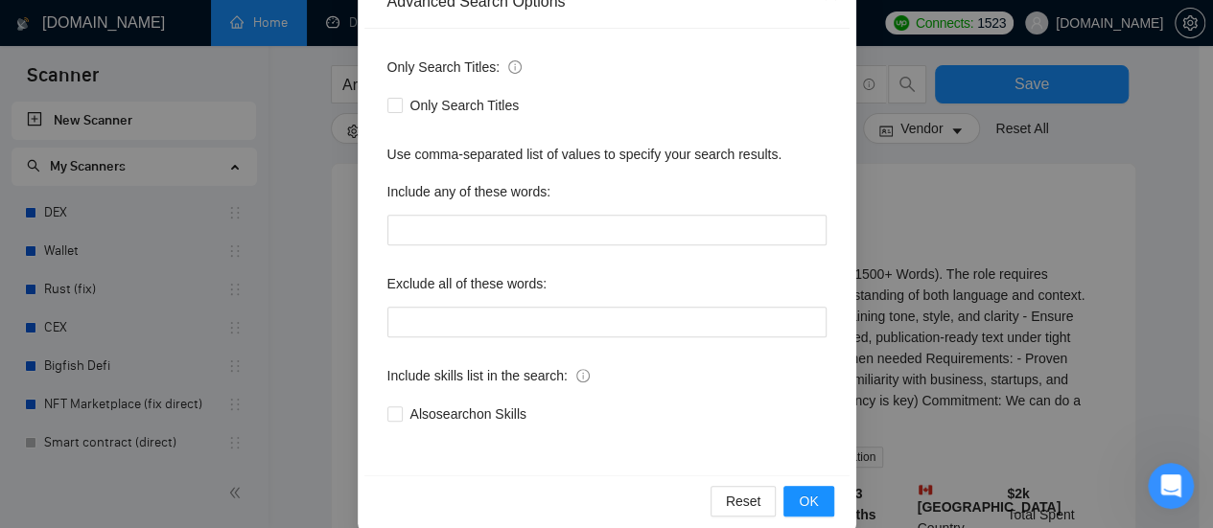
scroll to position [268, 0]
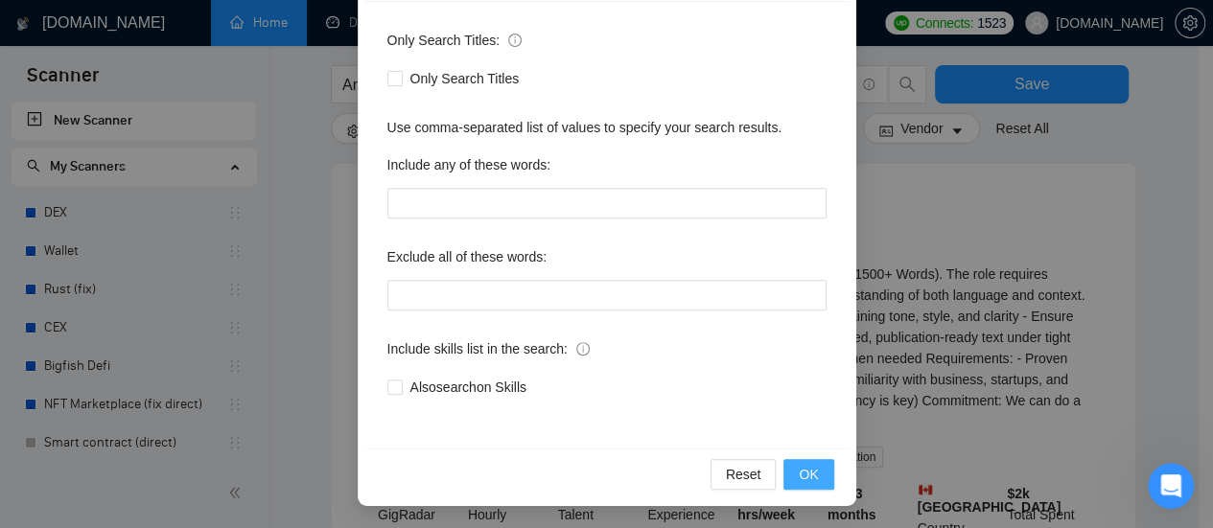
click at [800, 478] on span "OK" at bounding box center [808, 474] width 19 height 21
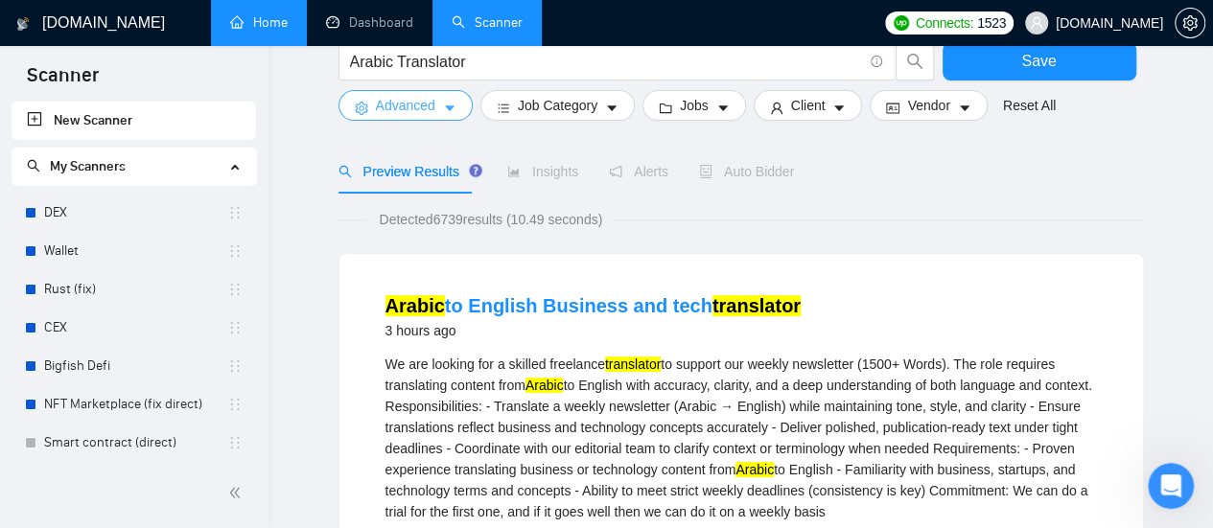
scroll to position [0, 0]
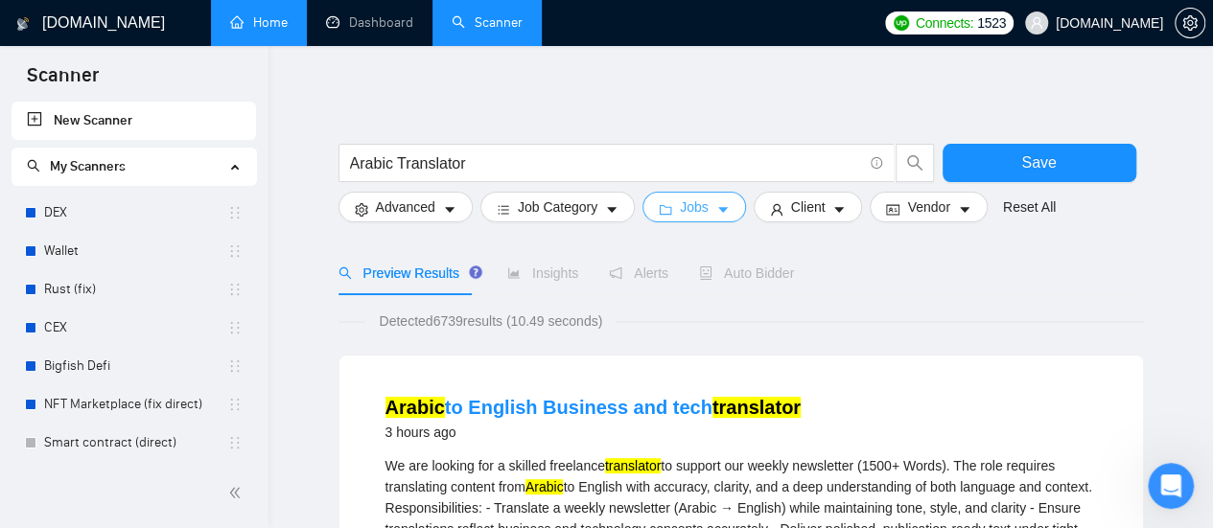
click at [716, 210] on icon "caret-down" at bounding box center [722, 209] width 13 height 13
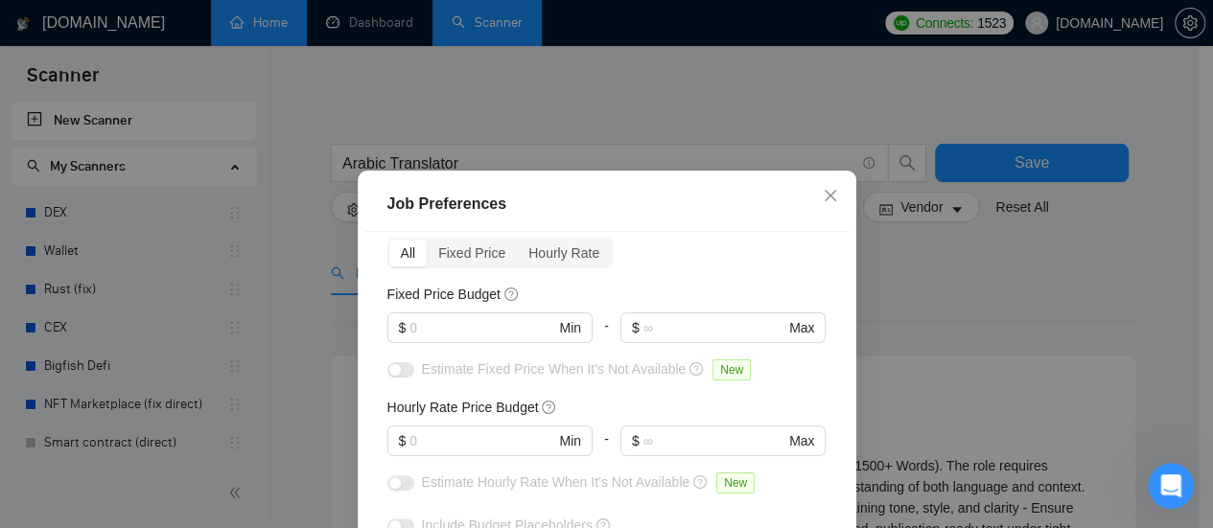
scroll to position [96, 0]
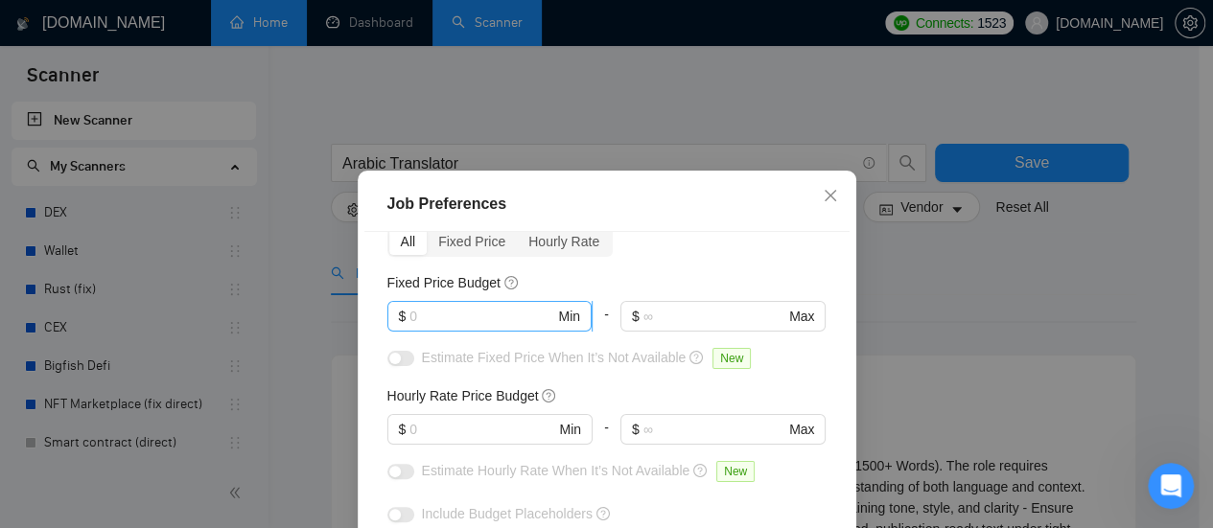
click at [454, 314] on input "text" at bounding box center [481, 316] width 145 height 21
type input "100"
click at [476, 421] on input "text" at bounding box center [481, 429] width 145 height 21
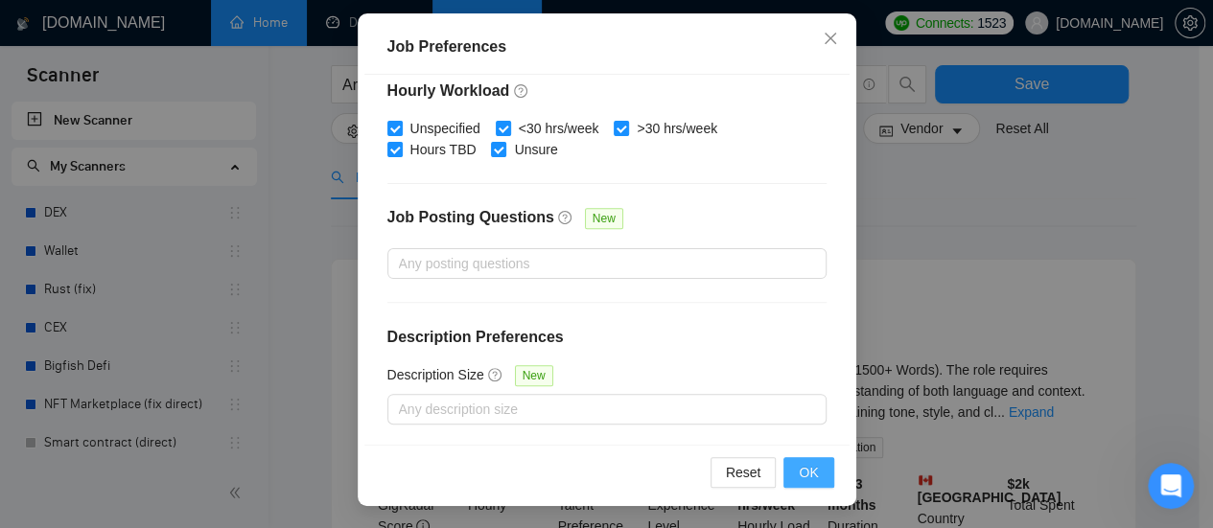
type input "16"
click at [799, 473] on span "OK" at bounding box center [808, 472] width 19 height 21
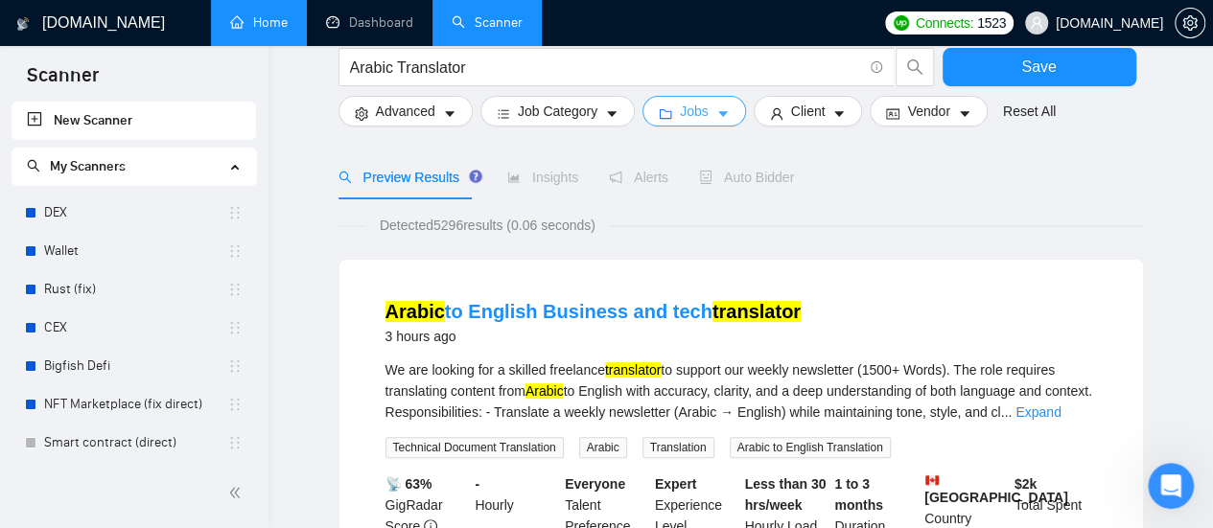
scroll to position [0, 0]
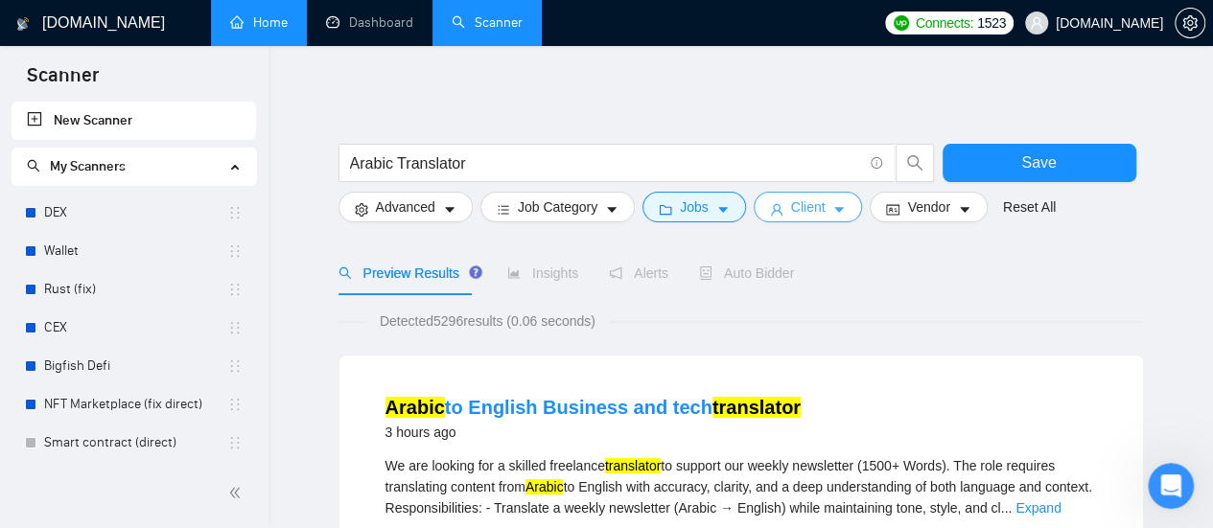
click at [832, 205] on icon "caret-down" at bounding box center [838, 209] width 13 height 13
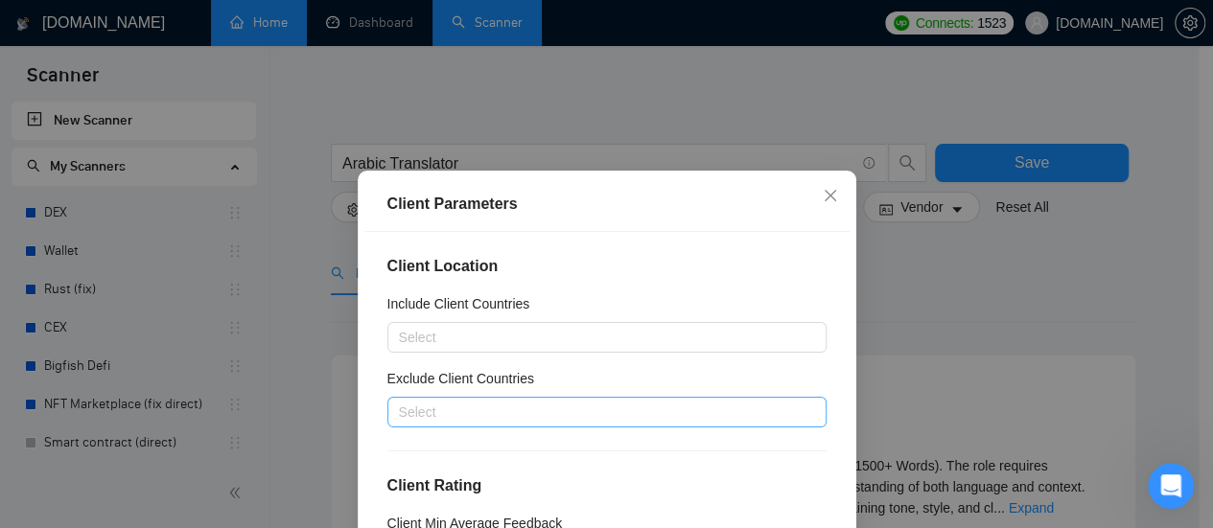
click at [526, 415] on div at bounding box center [597, 412] width 410 height 23
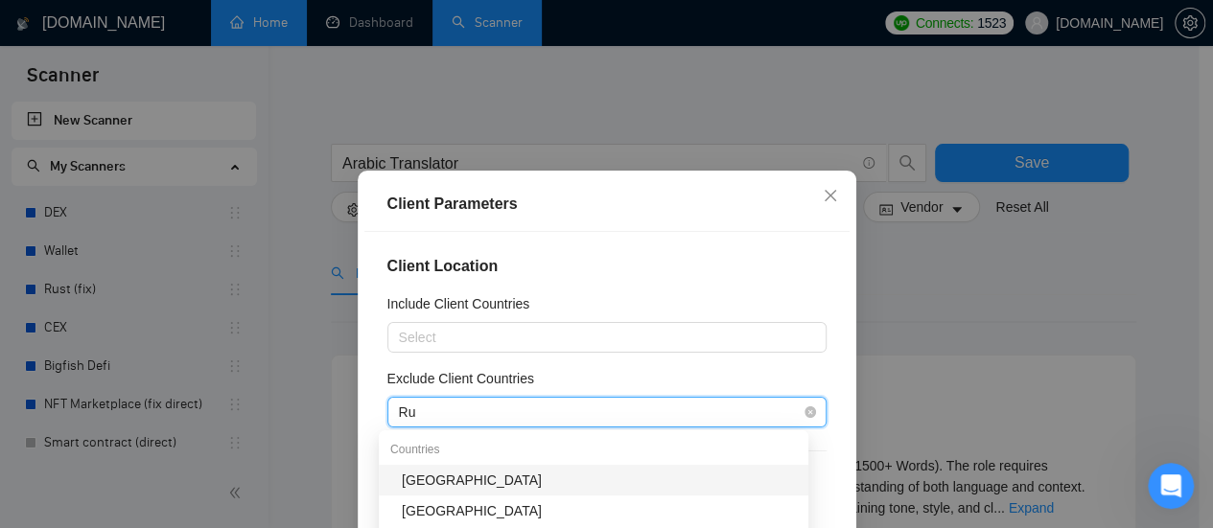
type input "Rus"
click at [423, 475] on div "[GEOGRAPHIC_DATA]" at bounding box center [599, 480] width 395 height 21
click at [413, 481] on div "[GEOGRAPHIC_DATA]" at bounding box center [599, 480] width 395 height 21
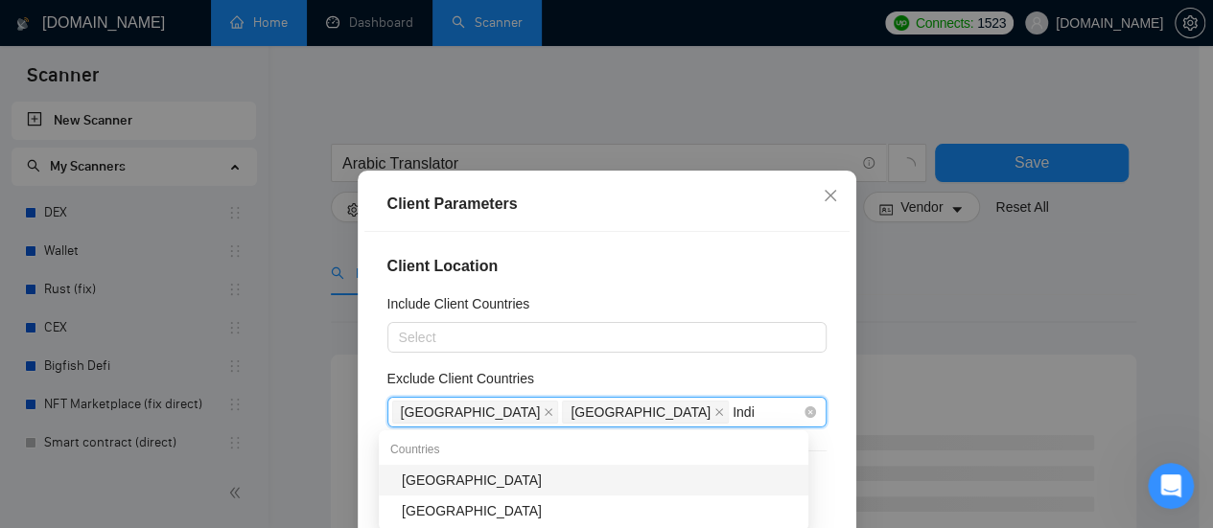
type input "[GEOGRAPHIC_DATA]"
click at [428, 476] on div "[GEOGRAPHIC_DATA]" at bounding box center [599, 480] width 395 height 21
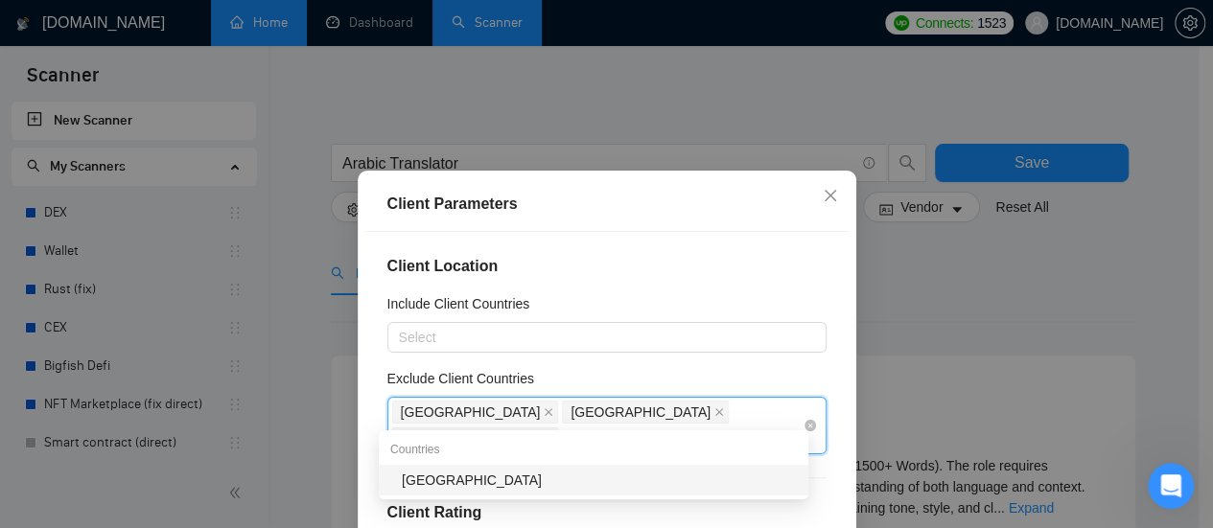
type input "Pakista"
click at [414, 479] on div "[GEOGRAPHIC_DATA]" at bounding box center [599, 480] width 395 height 21
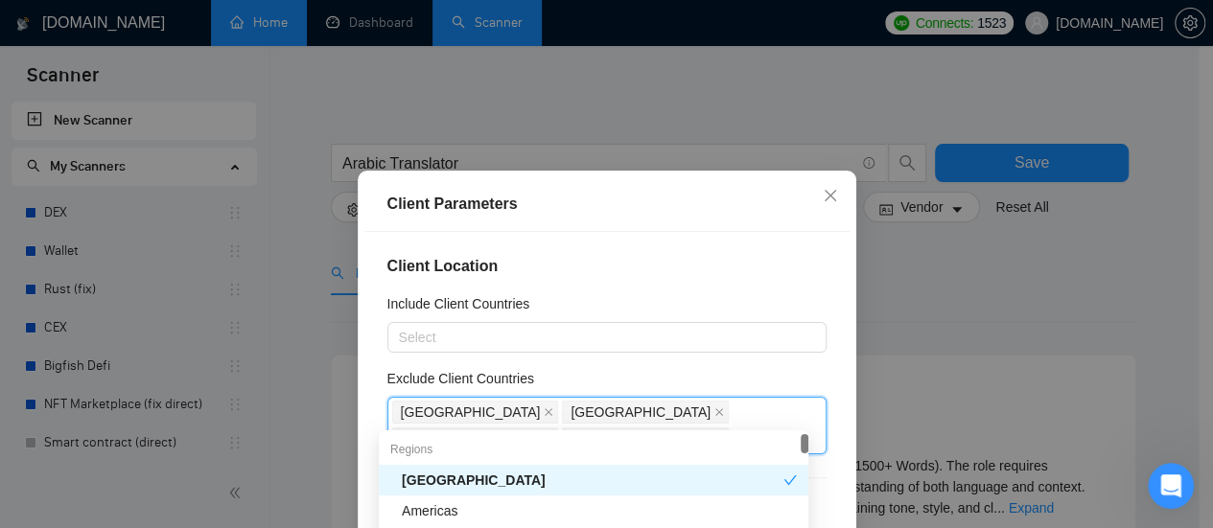
click at [655, 366] on div "Client Location Include Client Countries Select Exclude Client Countries [GEOGR…" at bounding box center [606, 417] width 485 height 370
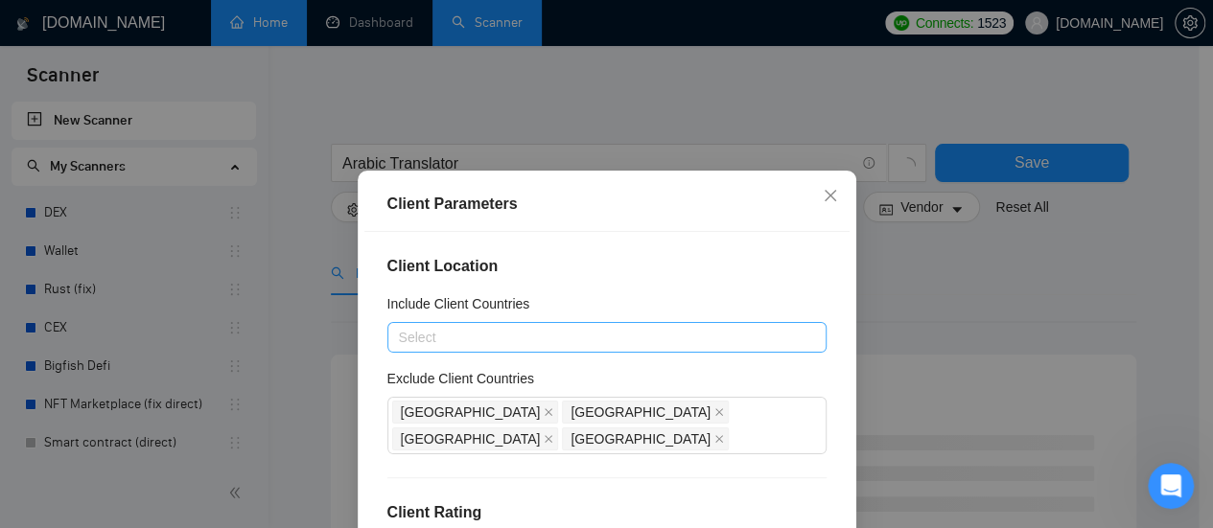
click at [447, 340] on div at bounding box center [597, 337] width 410 height 23
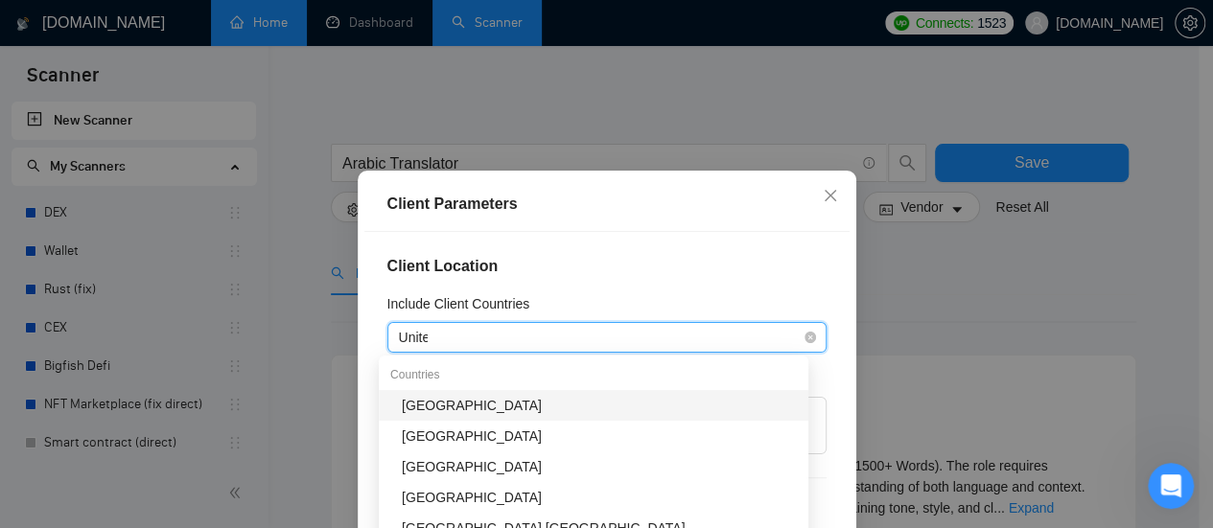
type input "United"
click at [450, 403] on div "[GEOGRAPHIC_DATA]" at bounding box center [599, 405] width 395 height 21
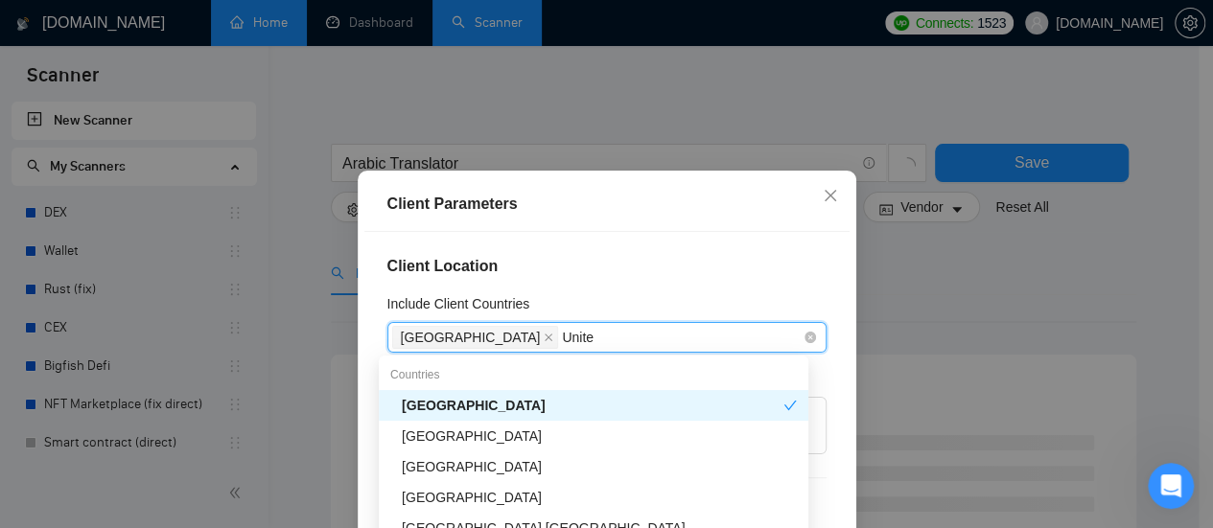
type input "United"
click at [477, 432] on div "[GEOGRAPHIC_DATA]" at bounding box center [599, 436] width 395 height 21
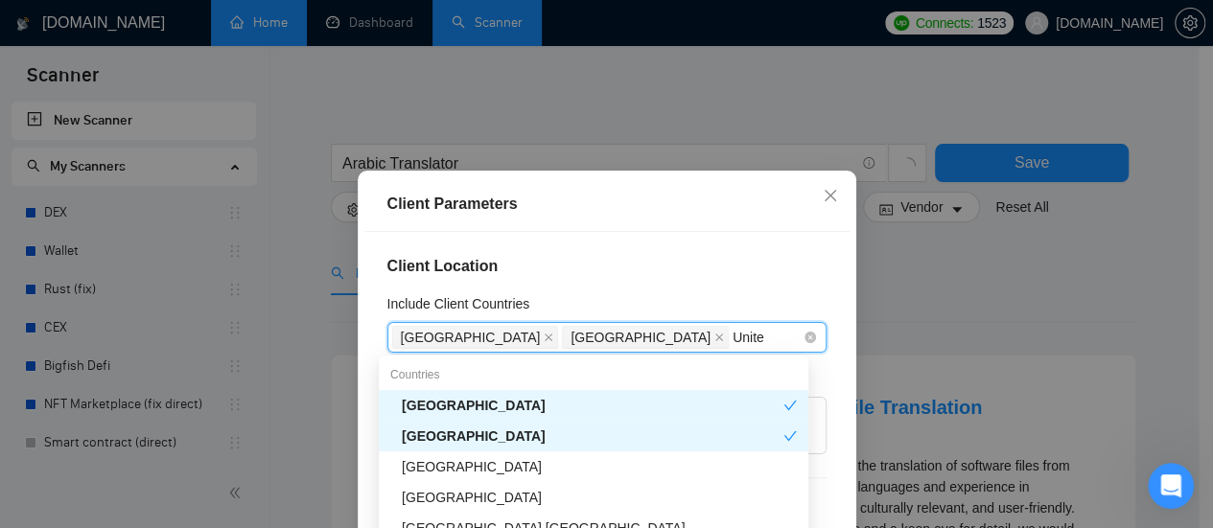
type input "United"
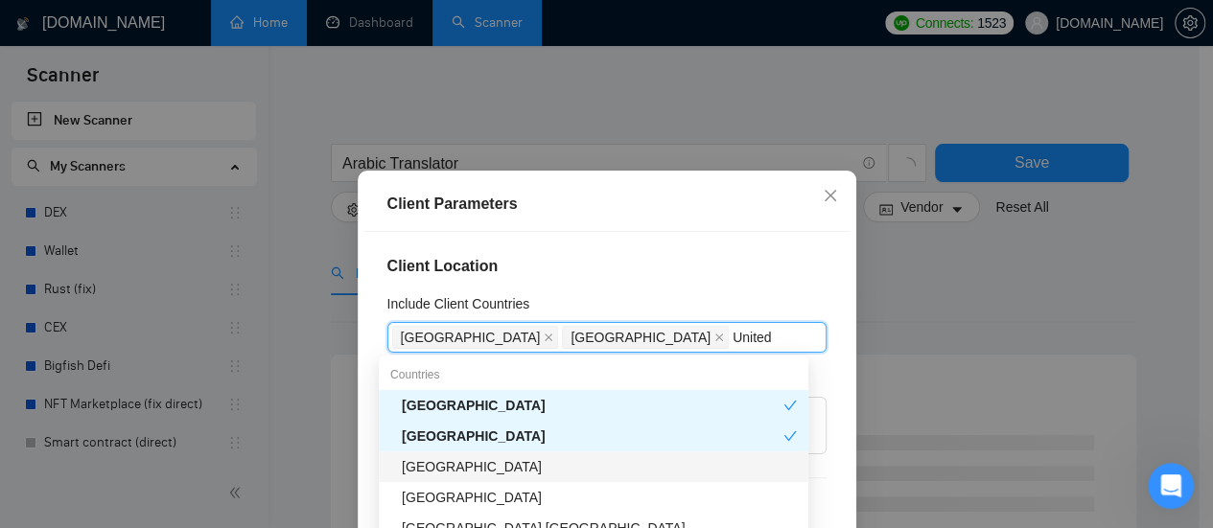
click at [532, 463] on div "[GEOGRAPHIC_DATA]" at bounding box center [599, 466] width 395 height 21
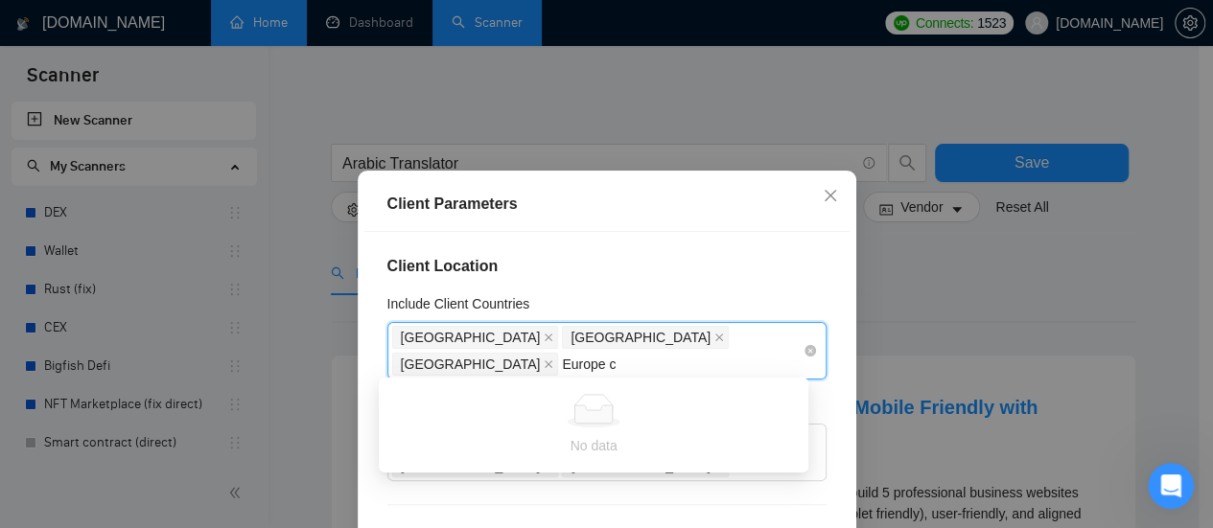
type input "Europe"
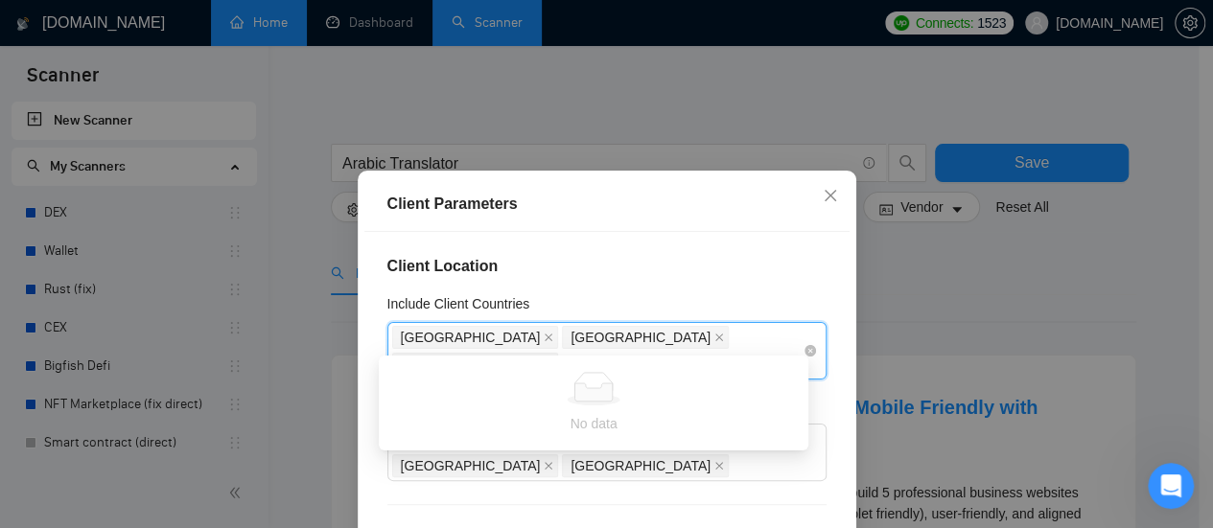
click at [558, 360] on div "Client Location Include Client Countries [GEOGRAPHIC_DATA], [GEOGRAPHIC_DATA], …" at bounding box center [606, 417] width 485 height 370
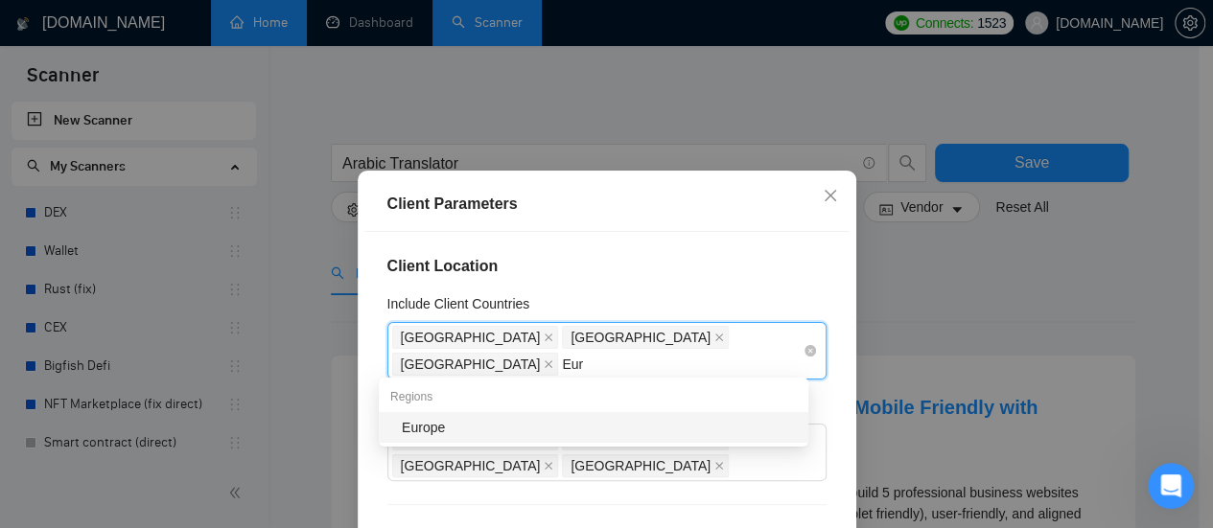
type input "Euro"
click at [466, 426] on div "Europe" at bounding box center [599, 427] width 395 height 21
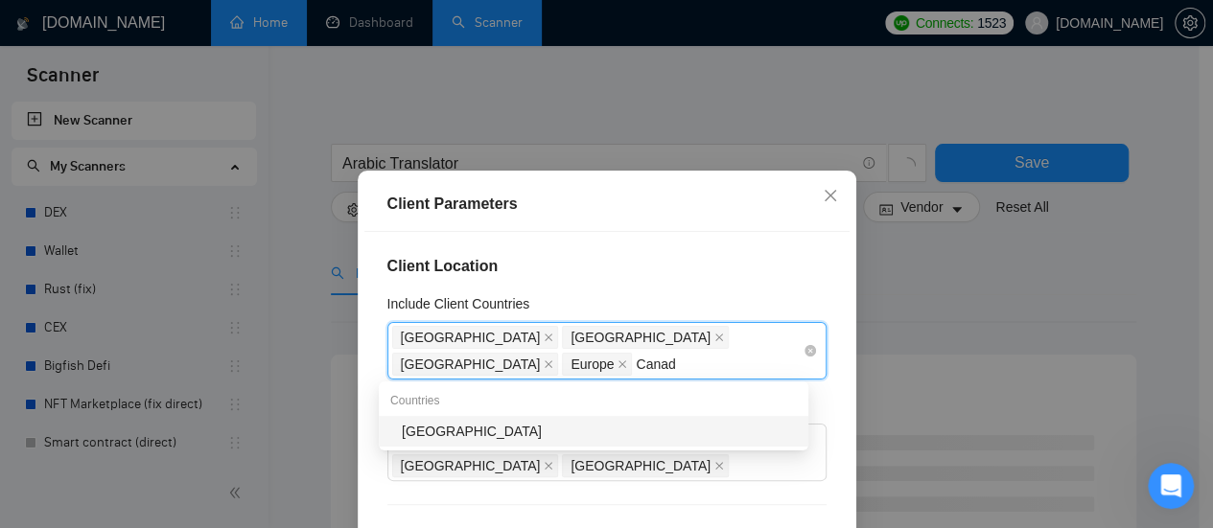
type input "[GEOGRAPHIC_DATA]"
click at [416, 436] on div "[GEOGRAPHIC_DATA]" at bounding box center [599, 431] width 395 height 21
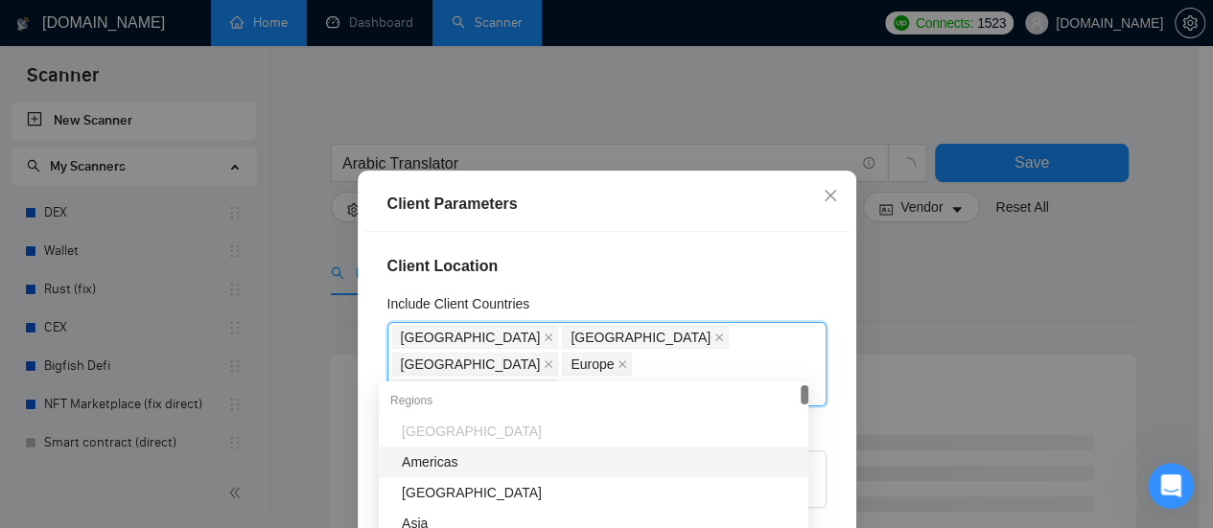
click at [711, 274] on h4 "Client Location" at bounding box center [606, 266] width 439 height 23
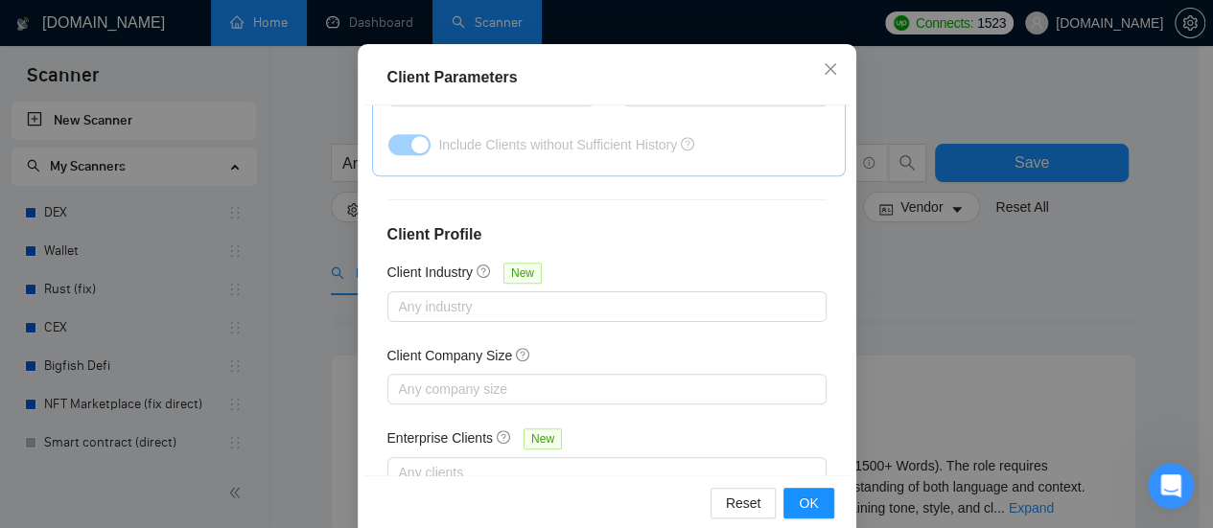
scroll to position [157, 0]
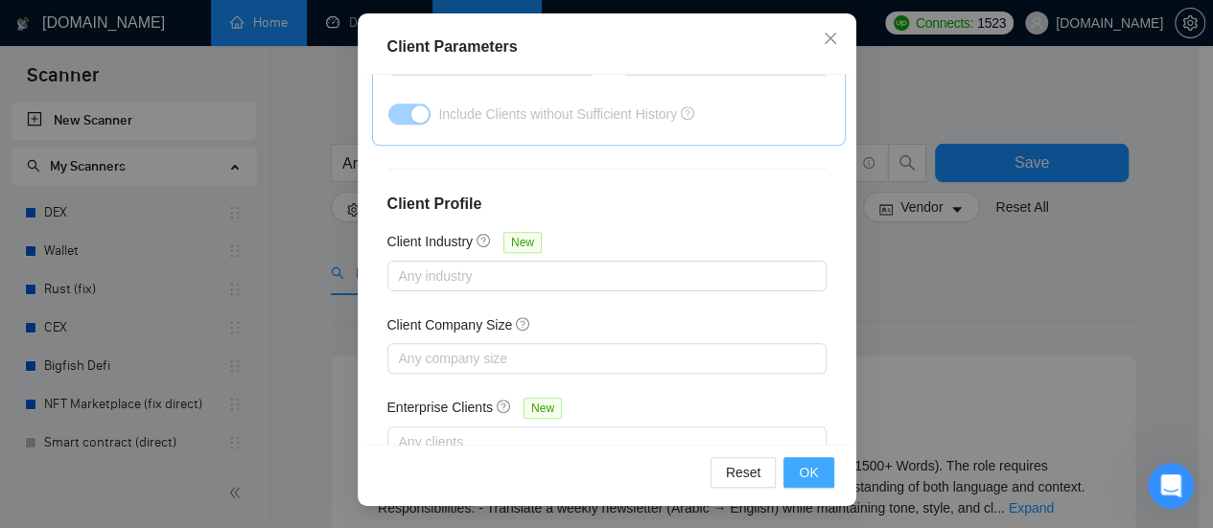
click at [807, 469] on span "OK" at bounding box center [808, 472] width 19 height 21
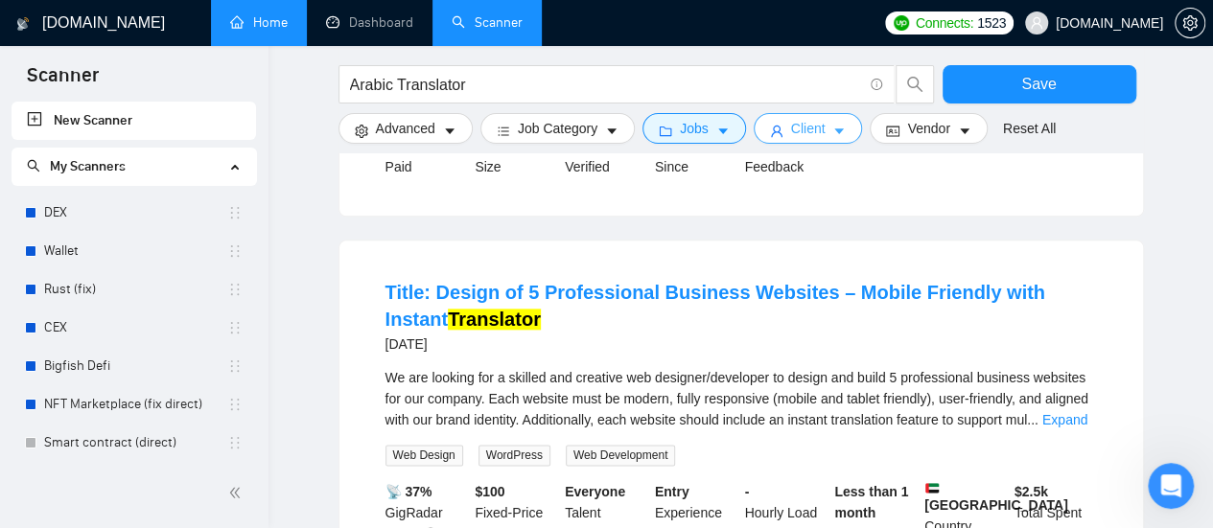
scroll to position [1055, 0]
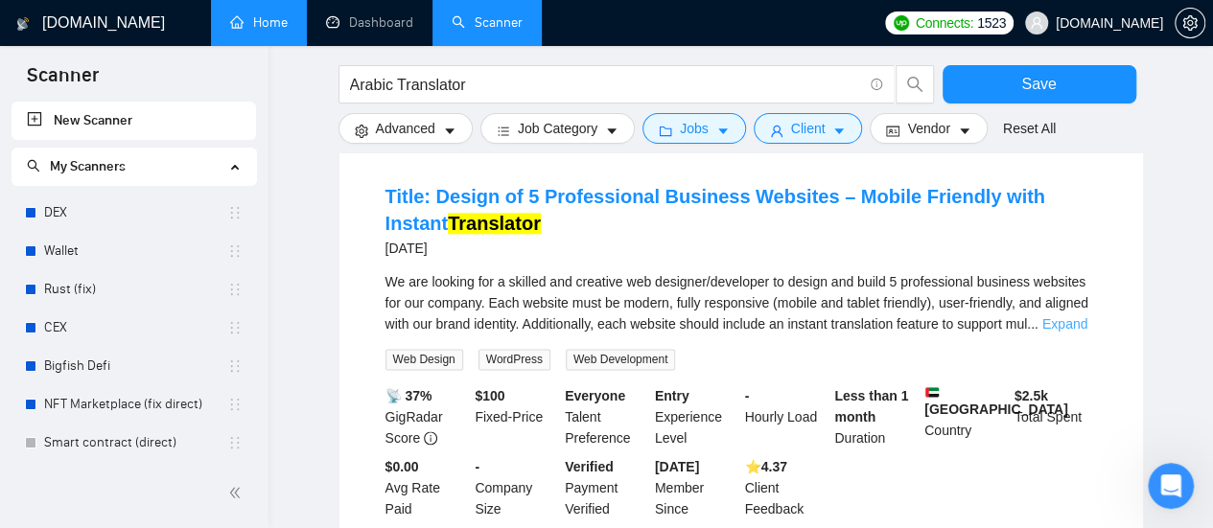
click at [1062, 316] on link "Expand" at bounding box center [1064, 323] width 45 height 15
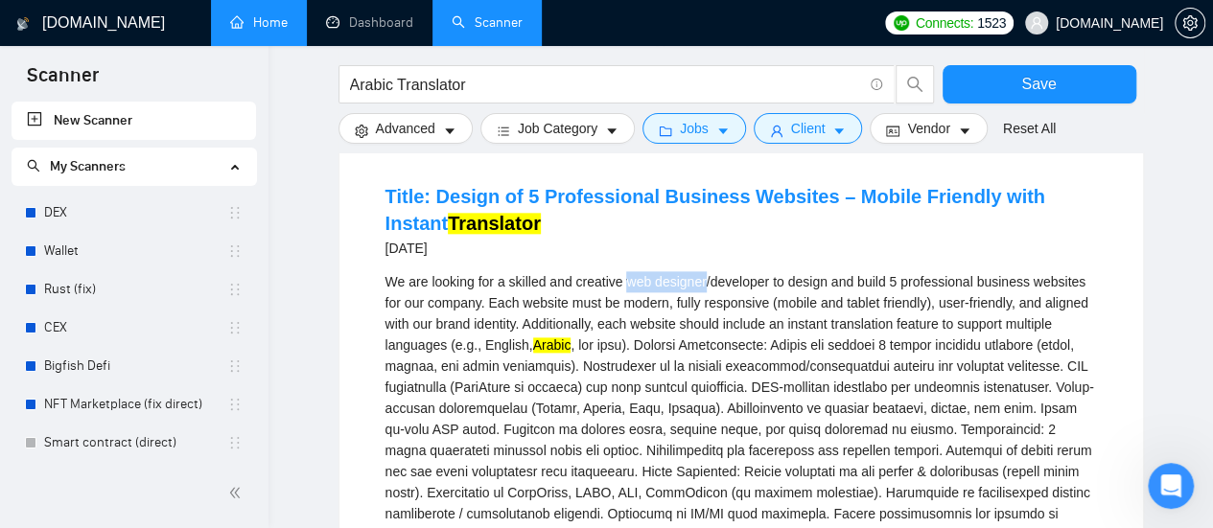
drag, startPoint x: 626, startPoint y: 260, endPoint x: 704, endPoint y: 263, distance: 77.7
click at [704, 271] on div "We are looking for a skilled and creative web designer/developer to design and …" at bounding box center [740, 429] width 711 height 316
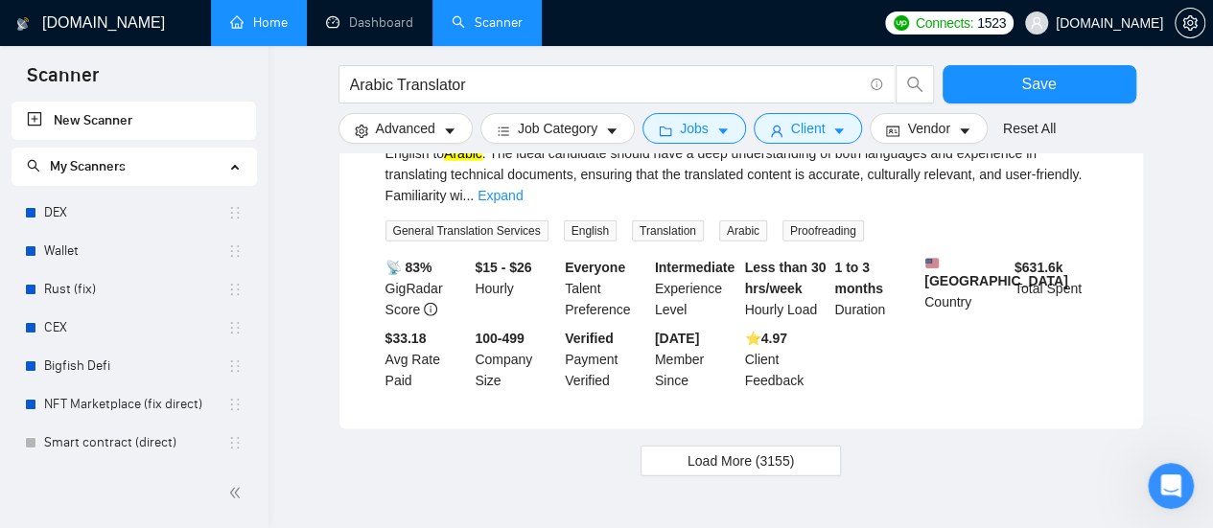
scroll to position [2368, 0]
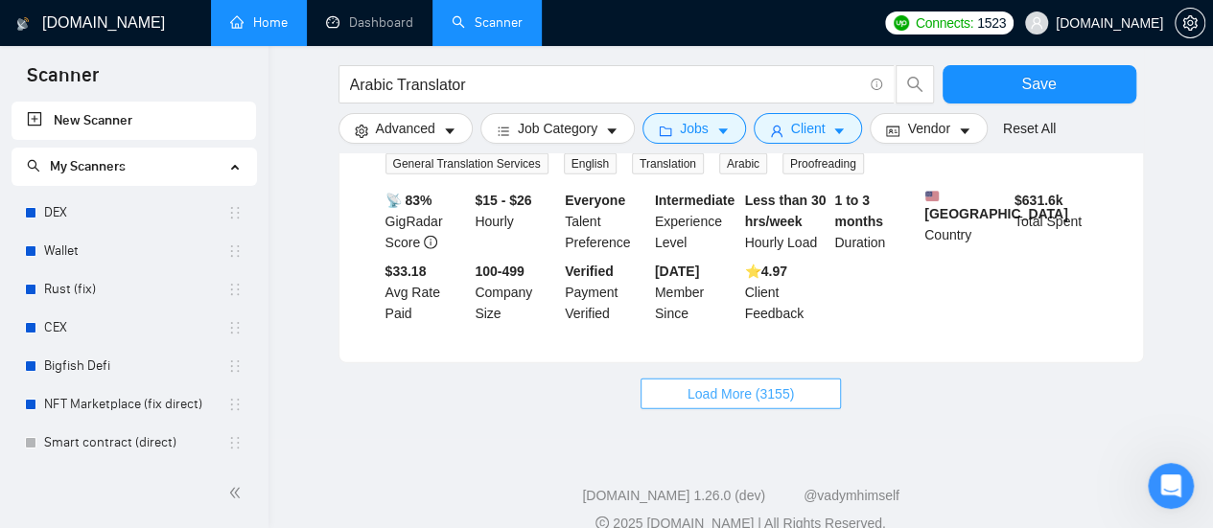
drag, startPoint x: 702, startPoint y: 358, endPoint x: 590, endPoint y: 338, distance: 113.8
click at [702, 383] on span "Load More (3155)" at bounding box center [740, 393] width 106 height 21
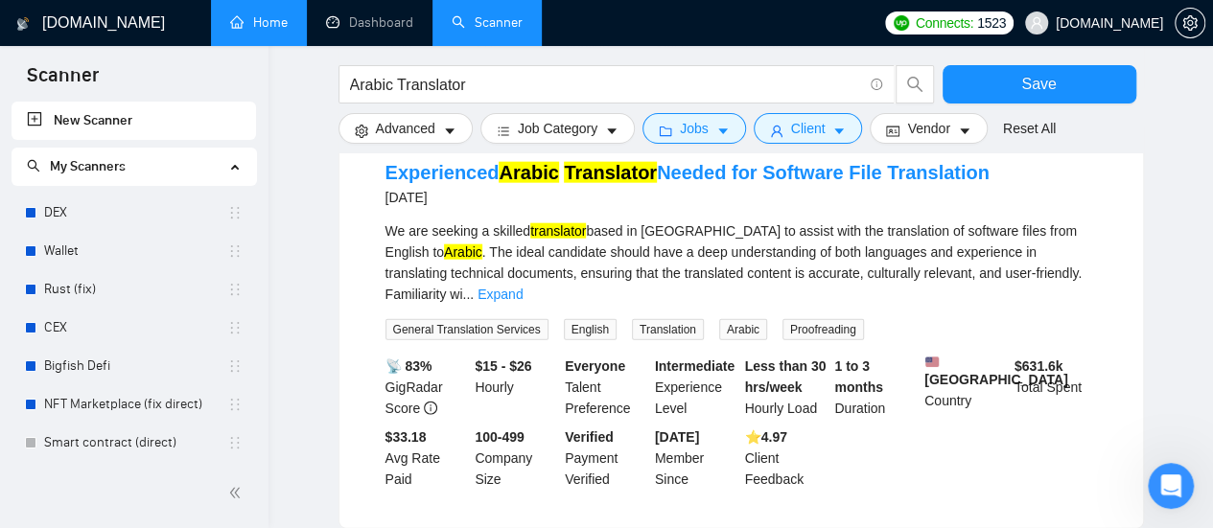
scroll to position [2176, 0]
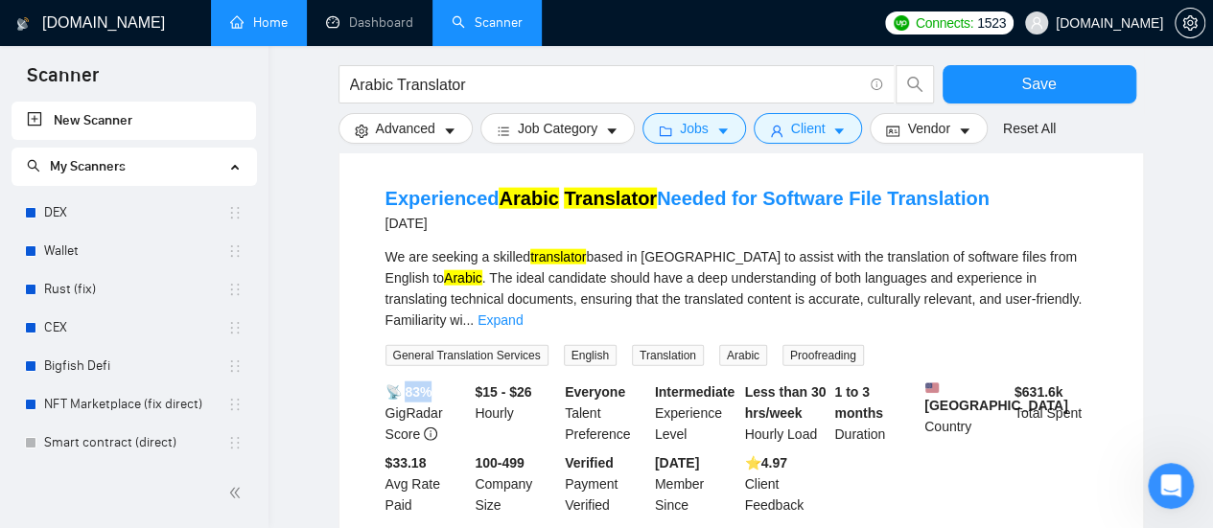
drag, startPoint x: 408, startPoint y: 352, endPoint x: 440, endPoint y: 352, distance: 31.6
click at [440, 382] on div "📡 83% GigRadar Score" at bounding box center [427, 413] width 90 height 63
click at [999, 313] on div "We are seeking a skilled translator based in [GEOGRAPHIC_DATA] to assist with t…" at bounding box center [740, 306] width 711 height 120
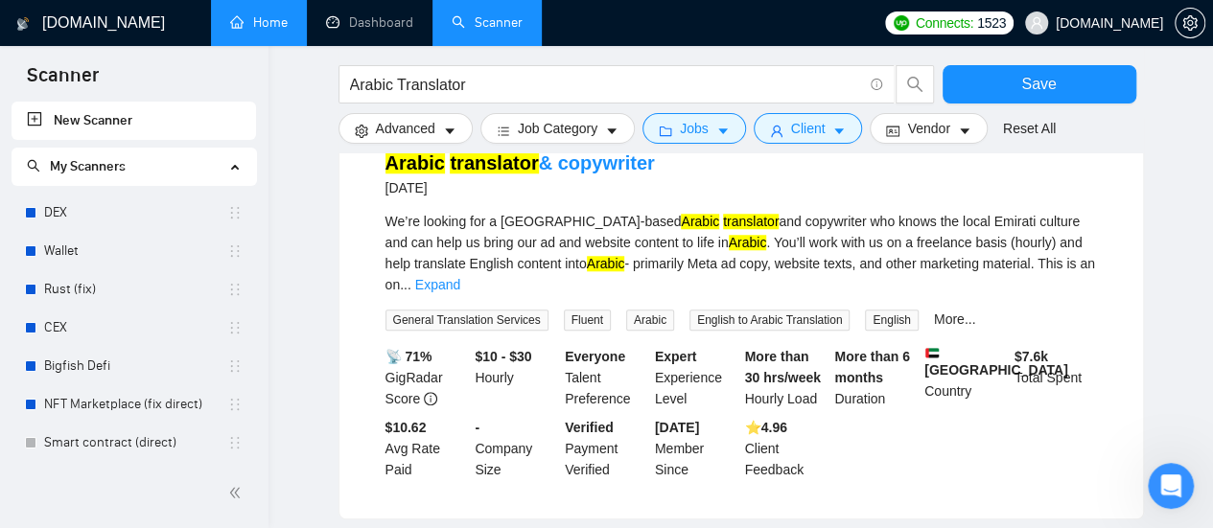
scroll to position [4496, 0]
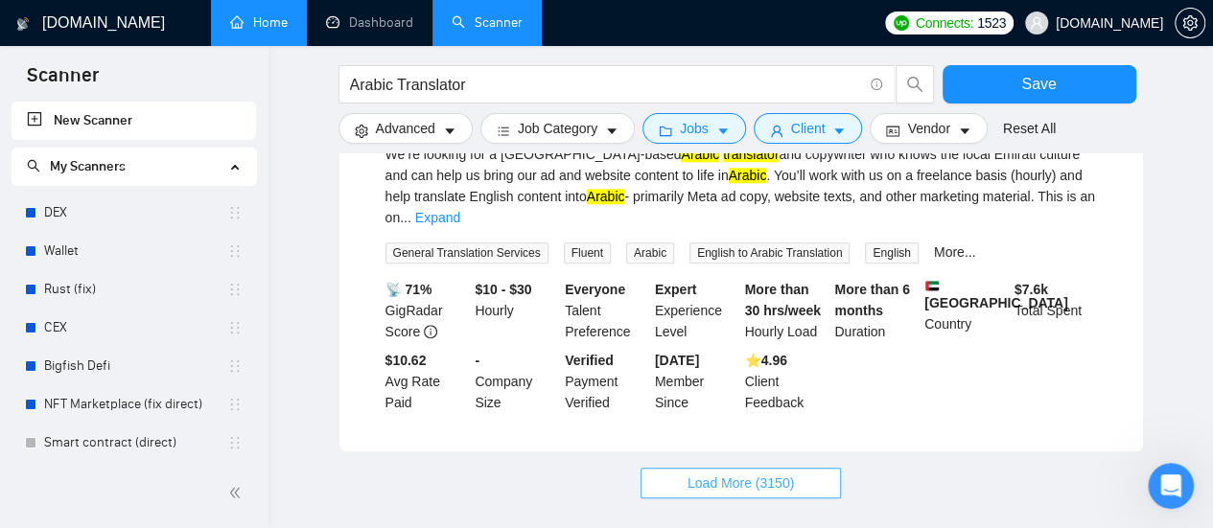
click at [783, 468] on button "Load More (3150)" at bounding box center [740, 483] width 200 height 31
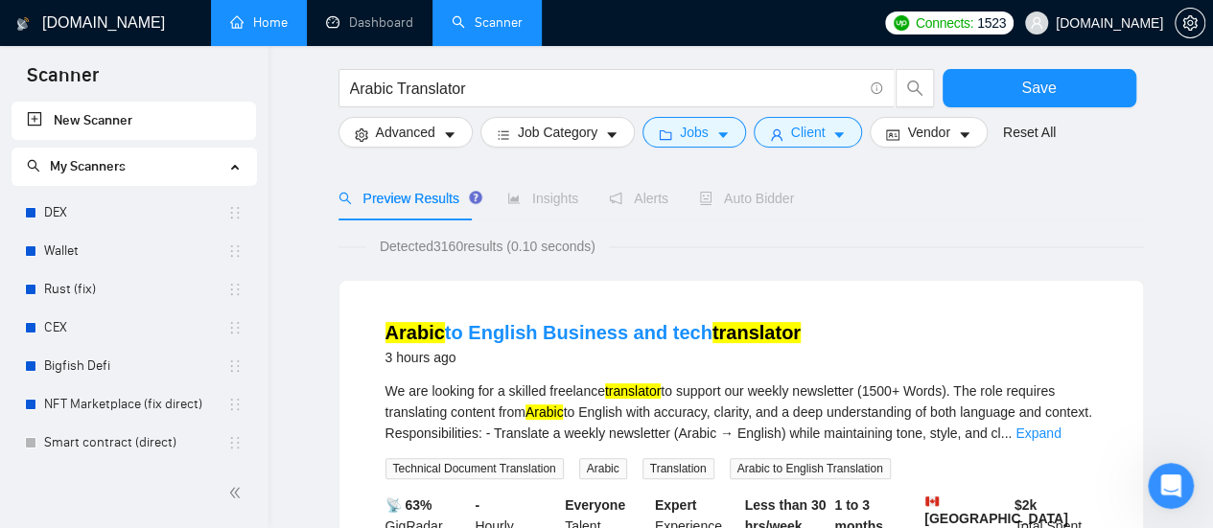
scroll to position [0, 0]
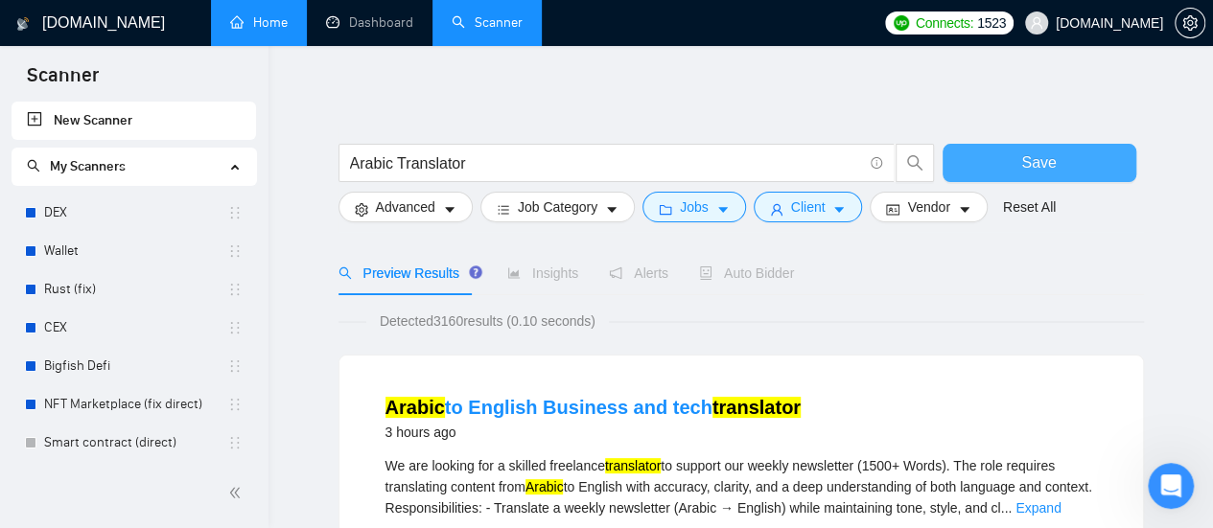
click at [1028, 154] on span "Save" at bounding box center [1038, 163] width 35 height 24
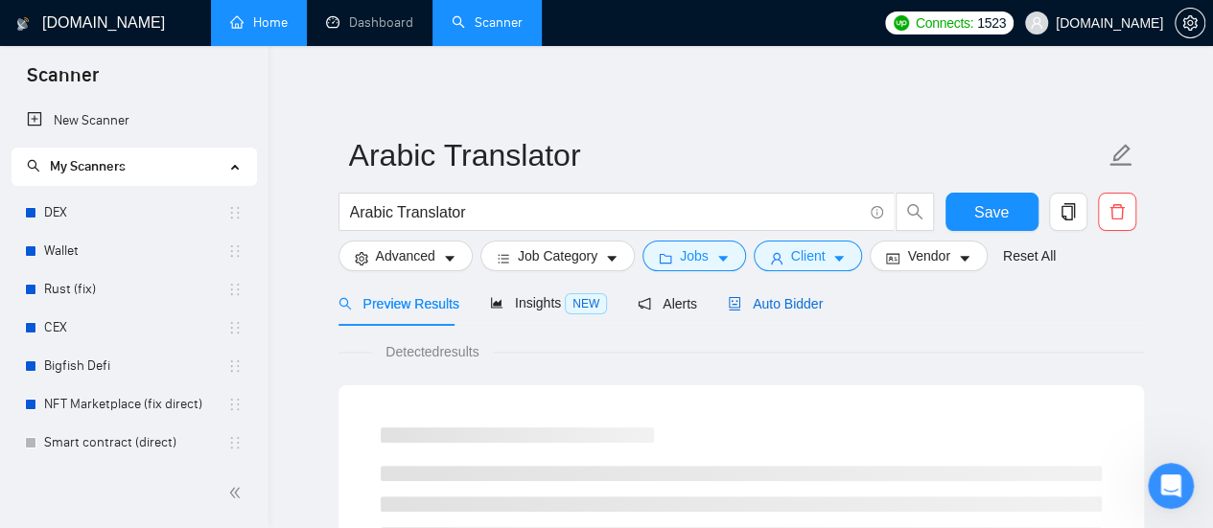
click at [777, 310] on span "Auto Bidder" at bounding box center [775, 303] width 95 height 15
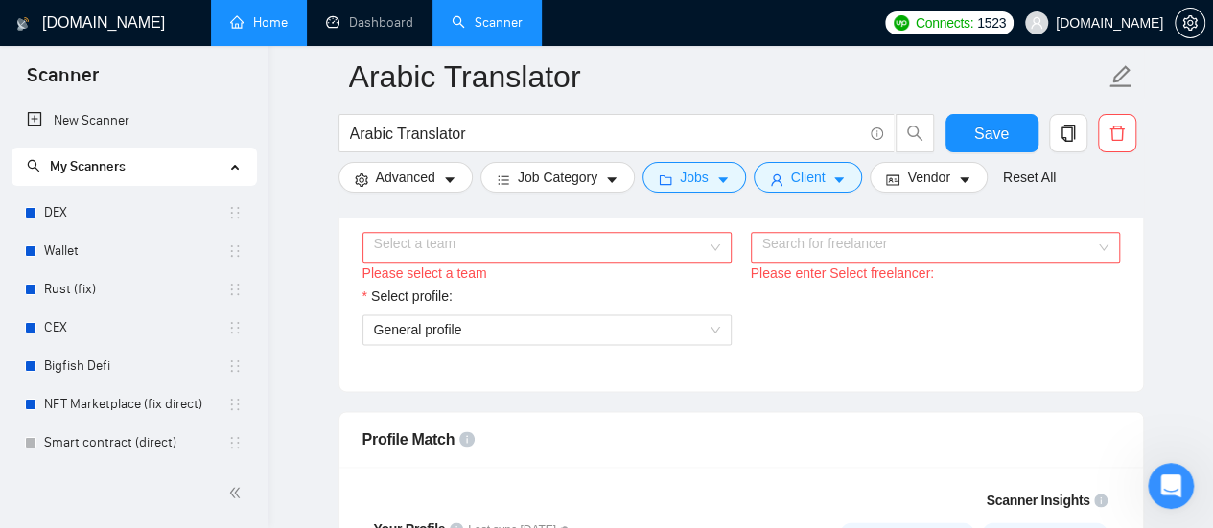
scroll to position [863, 0]
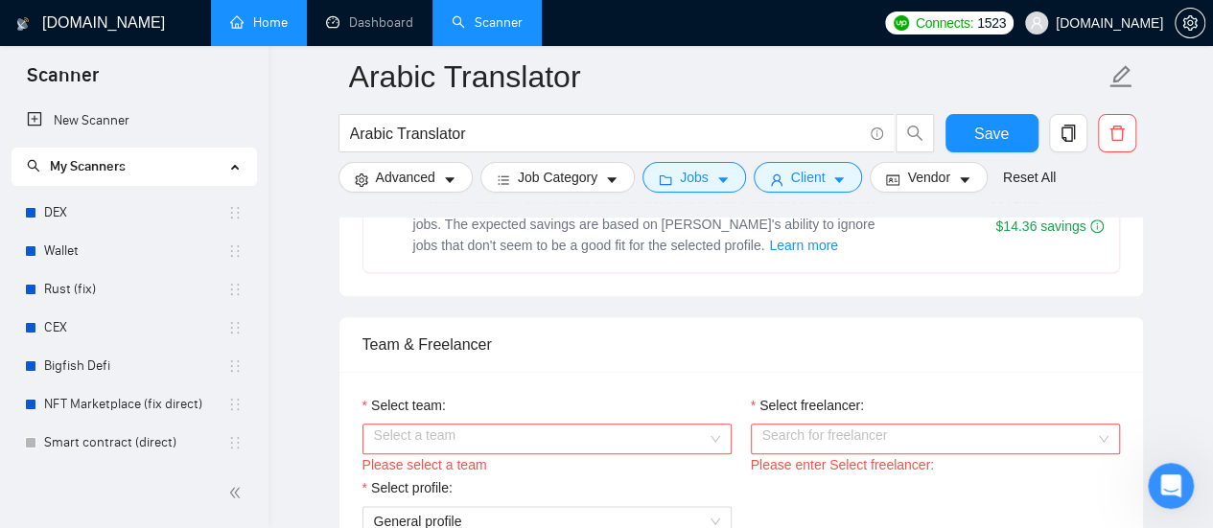
click at [616, 432] on input "Select team:" at bounding box center [540, 439] width 333 height 29
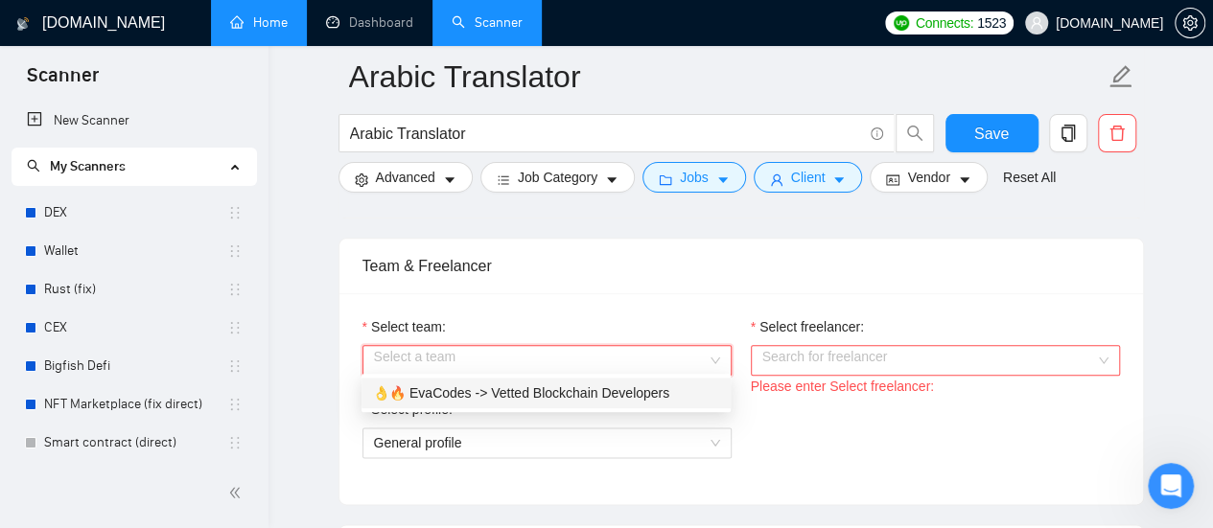
scroll to position [959, 0]
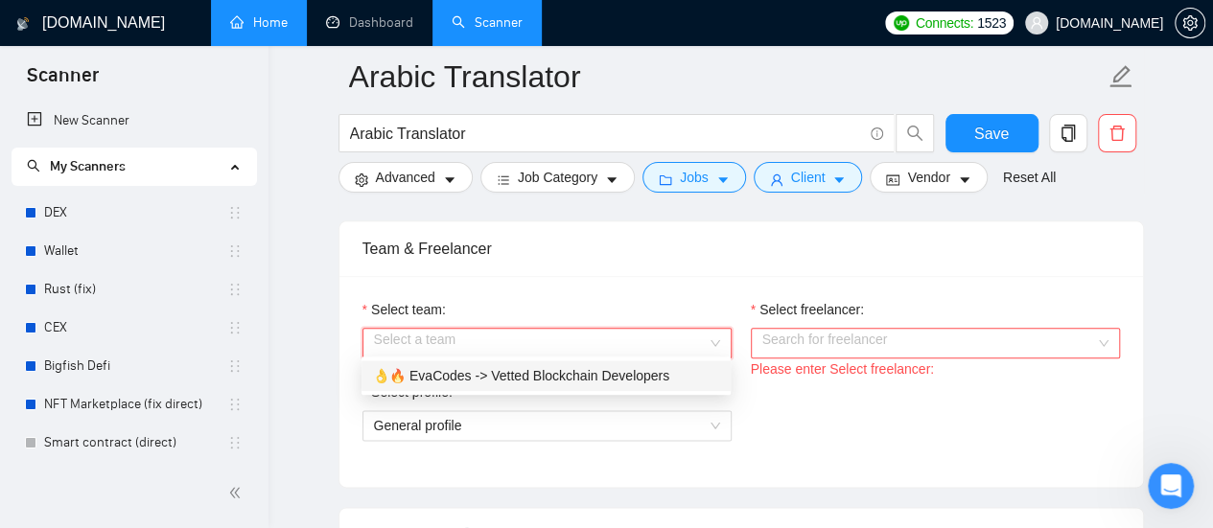
click at [549, 373] on div "👌🔥 EvaCodes -> Vetted Blockchain Developers" at bounding box center [546, 375] width 346 height 21
click at [928, 329] on input "Select freelancer:" at bounding box center [928, 343] width 333 height 29
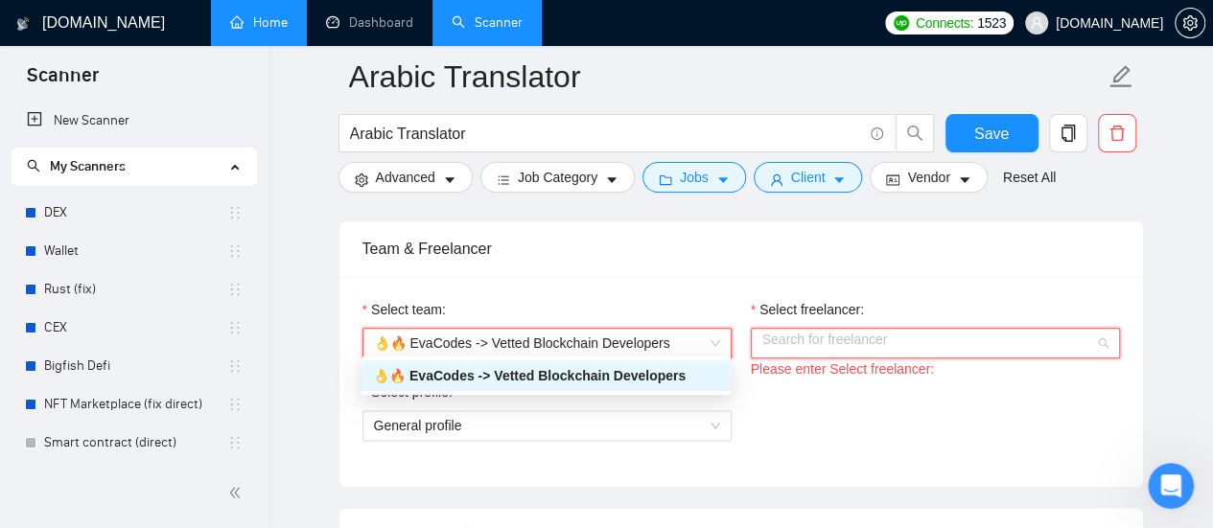
click at [941, 337] on input "Select freelancer:" at bounding box center [928, 343] width 333 height 29
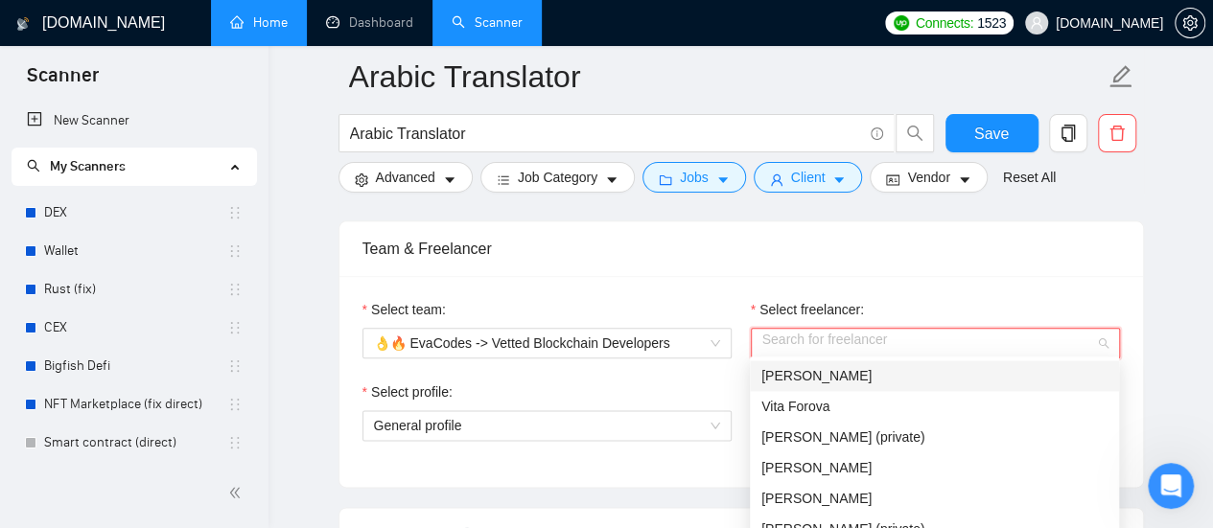
click at [857, 377] on div "[PERSON_NAME]" at bounding box center [934, 375] width 346 height 21
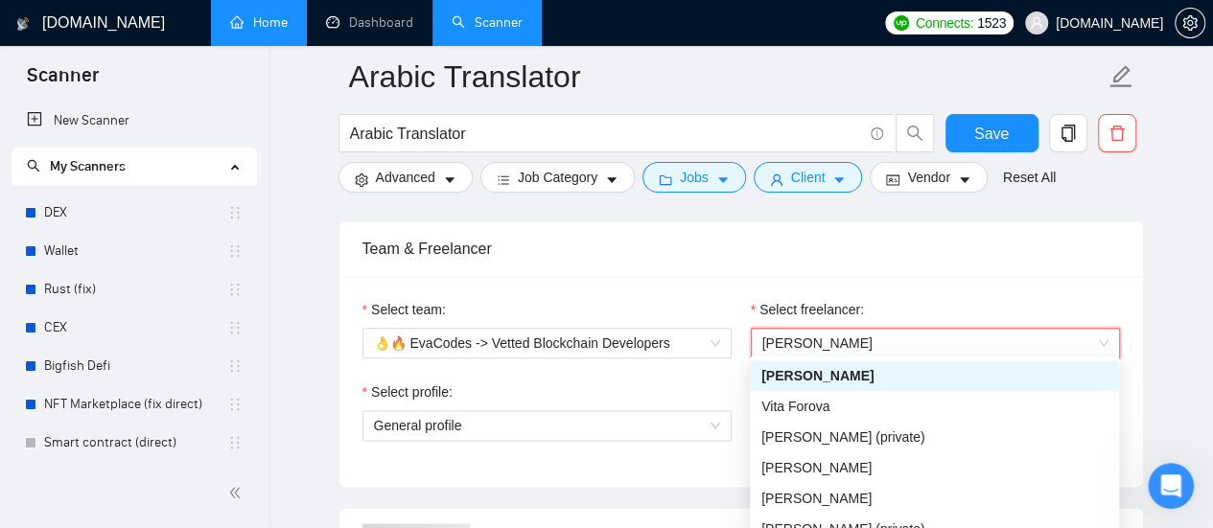
click at [704, 291] on div "Select team: 👌🔥 EvaCodes -> Vetted Blockchain Developers Select freelancer: 424…" at bounding box center [740, 381] width 803 height 211
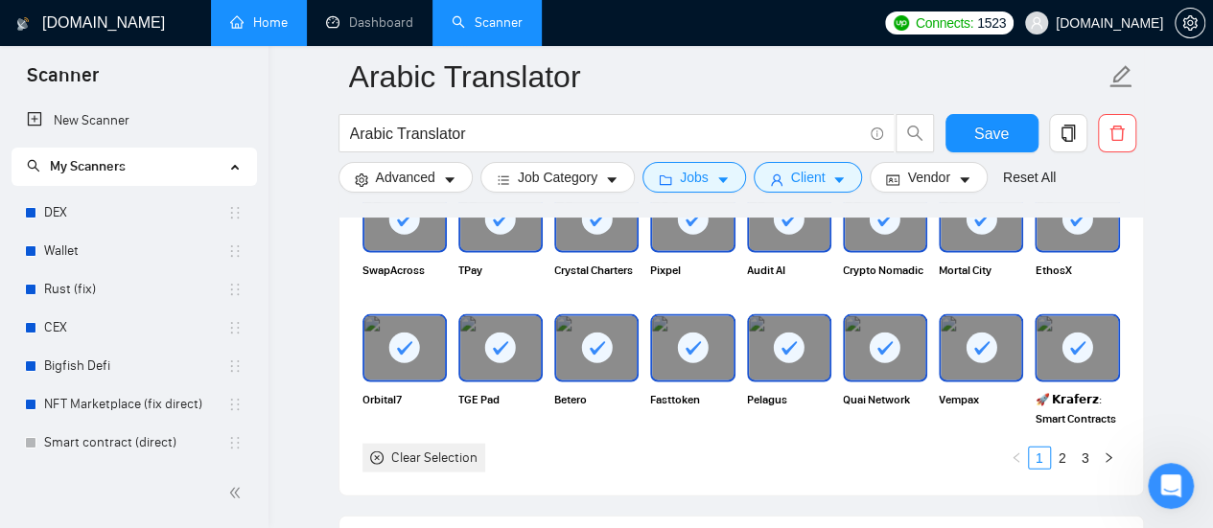
scroll to position [1917, 0]
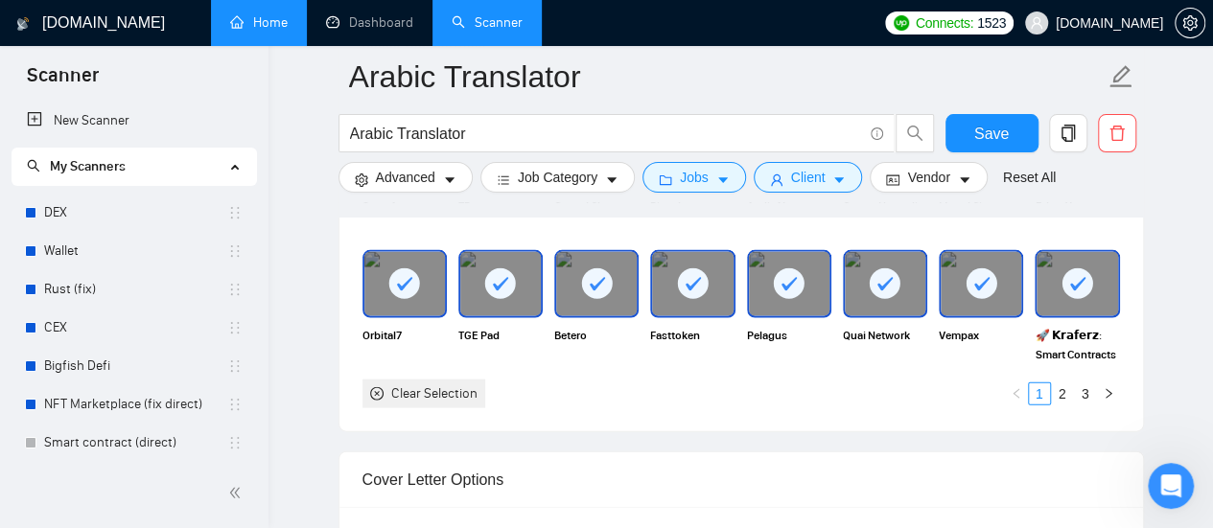
click at [1059, 386] on link "2" at bounding box center [1062, 393] width 21 height 21
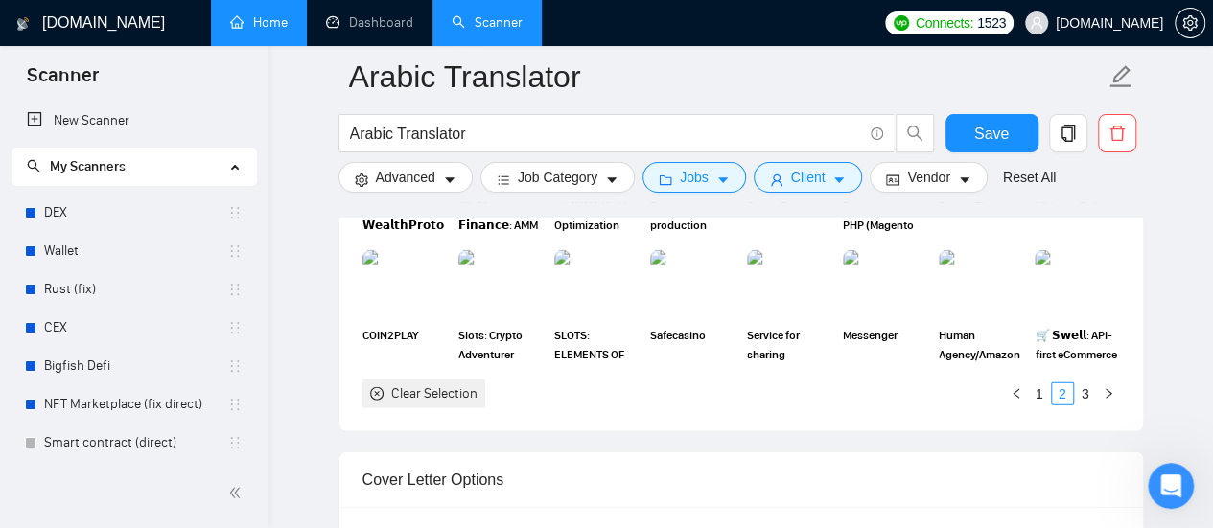
scroll to position [1726, 0]
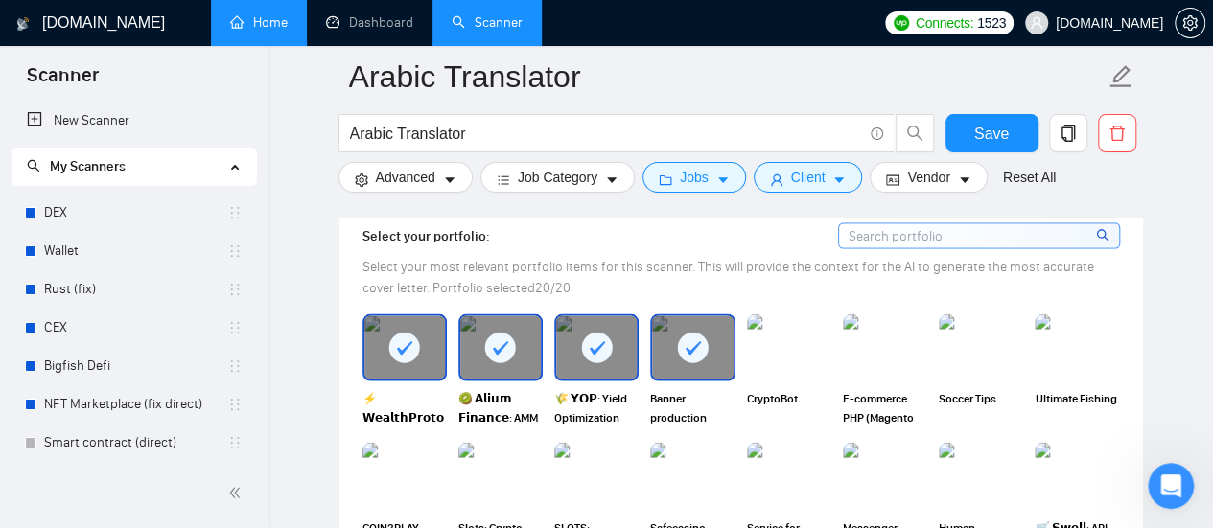
click at [690, 338] on rect at bounding box center [693, 347] width 31 height 31
click at [577, 345] on div at bounding box center [596, 346] width 81 height 63
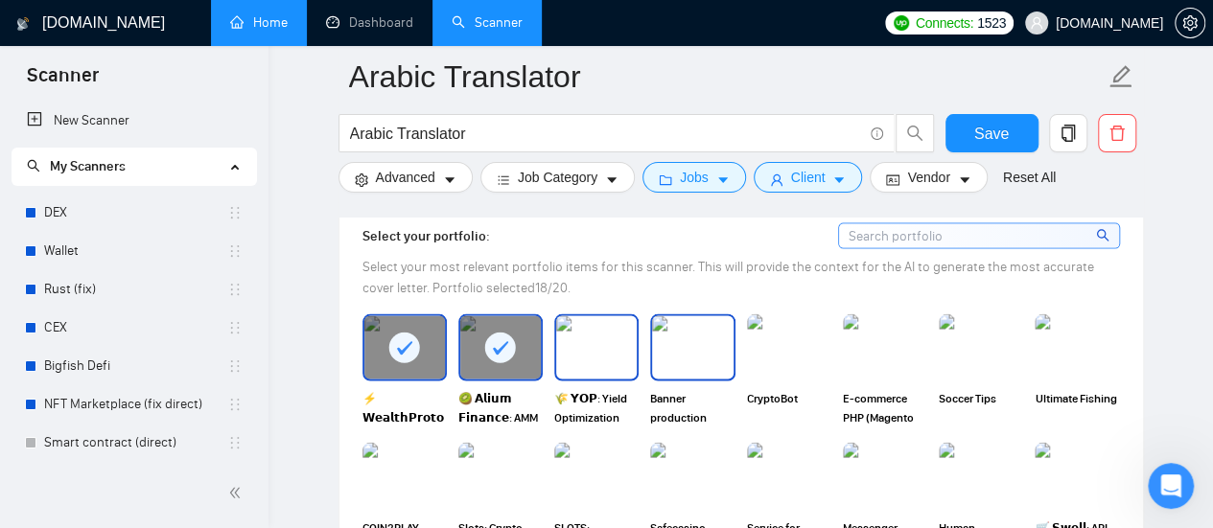
click at [493, 347] on rect at bounding box center [500, 347] width 31 height 31
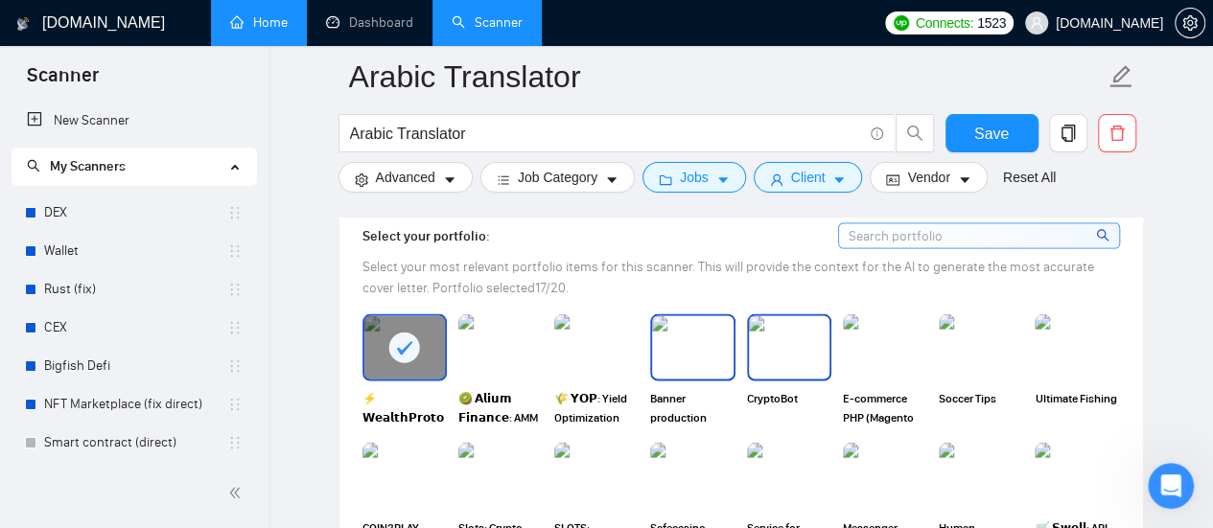
click at [814, 331] on img at bounding box center [789, 346] width 81 height 63
click at [685, 346] on img at bounding box center [692, 346] width 81 height 63
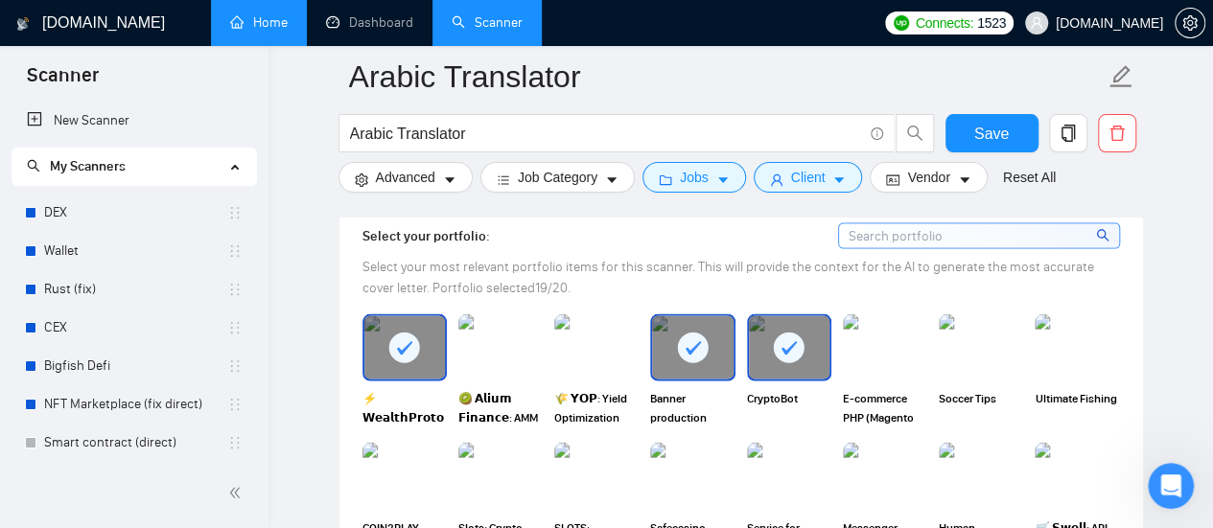
click at [596, 348] on img at bounding box center [596, 346] width 84 height 67
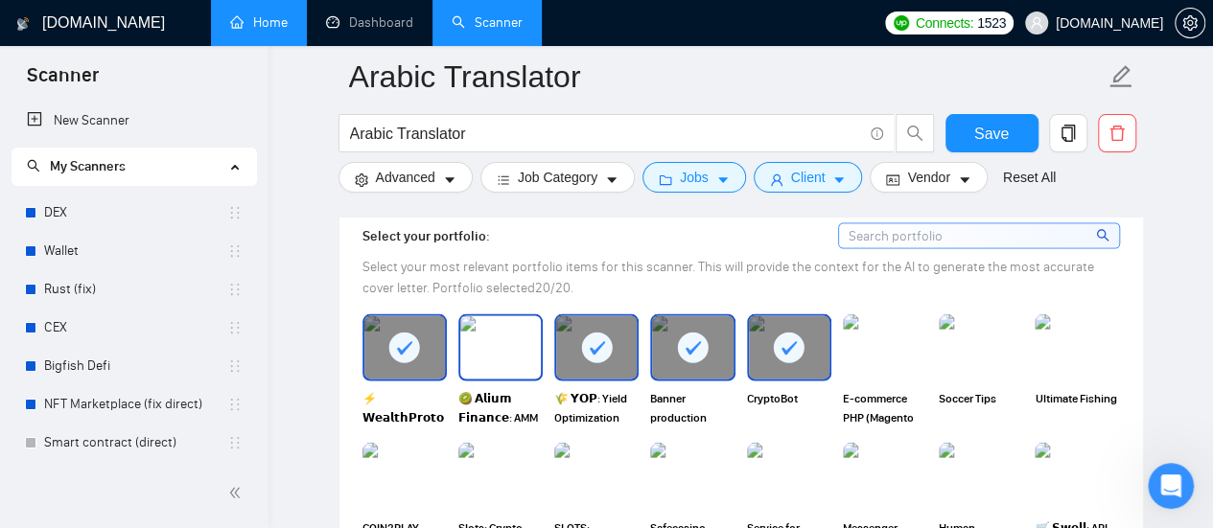
click at [508, 353] on img at bounding box center [500, 346] width 81 height 63
click at [503, 339] on img at bounding box center [500, 346] width 81 height 63
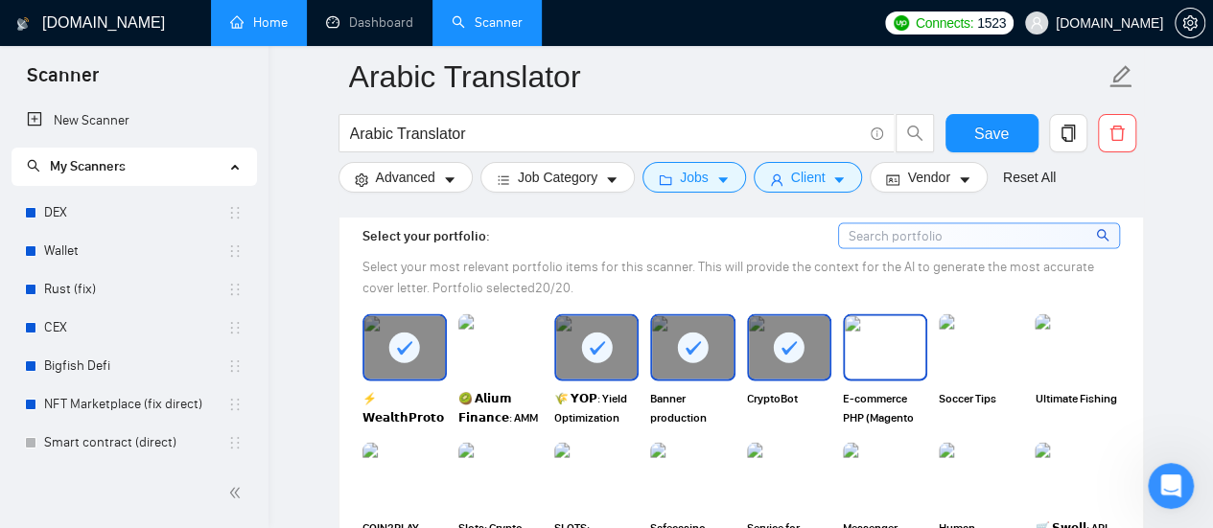
click at [918, 332] on img at bounding box center [885, 346] width 81 height 63
click at [596, 340] on icon at bounding box center [597, 346] width 15 height 13
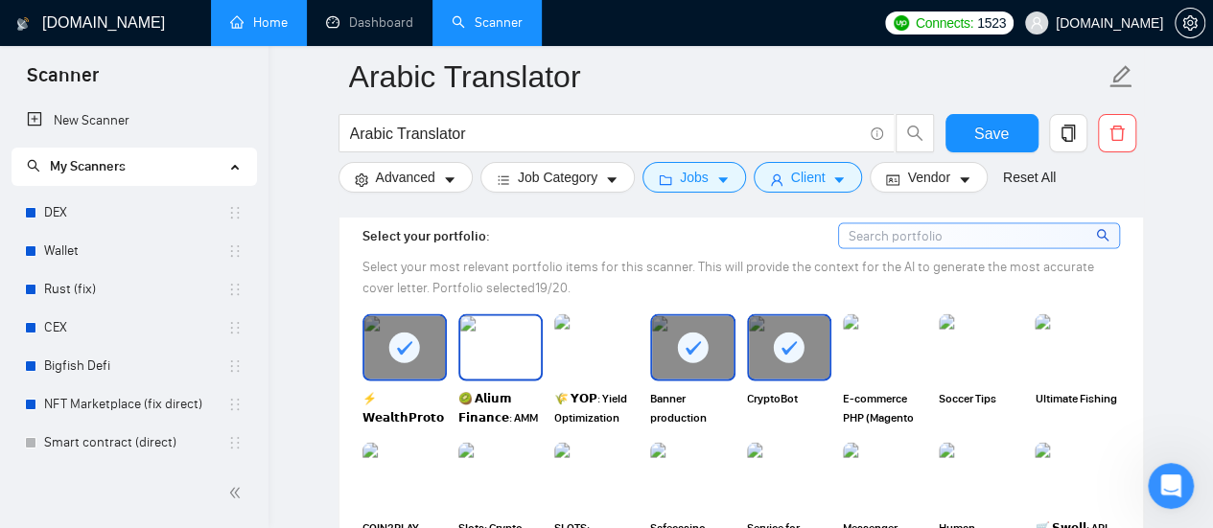
click at [504, 340] on img at bounding box center [500, 346] width 81 height 63
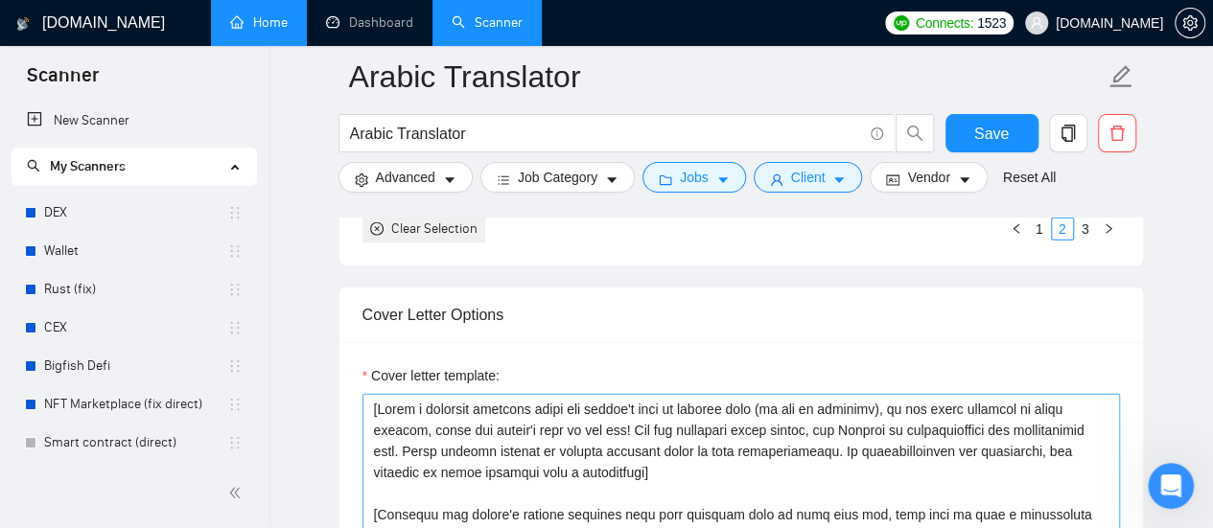
scroll to position [2205, 0]
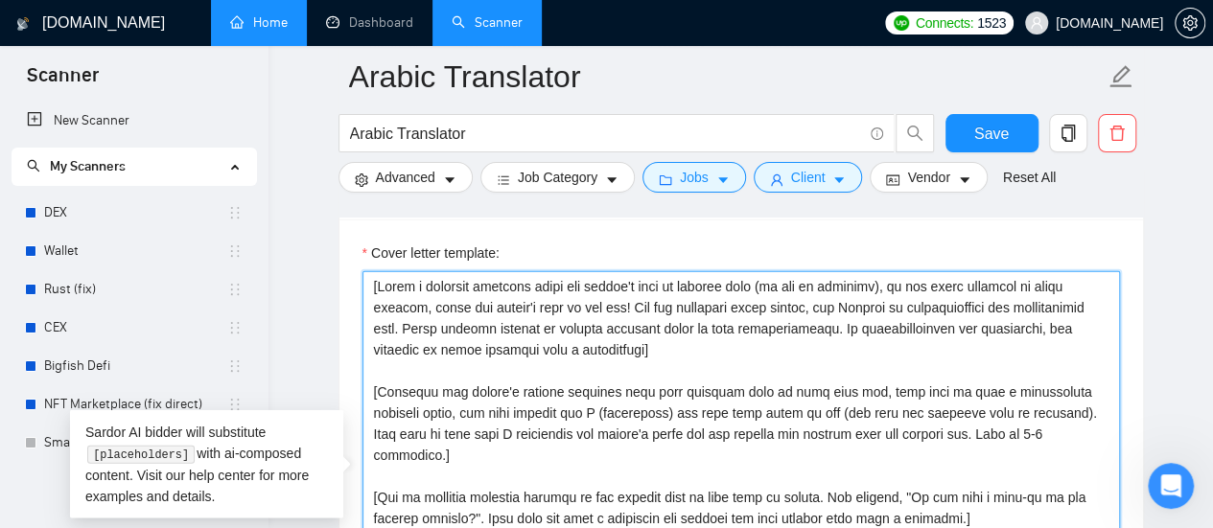
drag, startPoint x: 374, startPoint y: 282, endPoint x: 360, endPoint y: 287, distance: 14.3
click at [360, 287] on div "Cover letter template:" at bounding box center [740, 484] width 803 height 529
click at [376, 281] on textarea "Cover letter template:" at bounding box center [740, 486] width 757 height 431
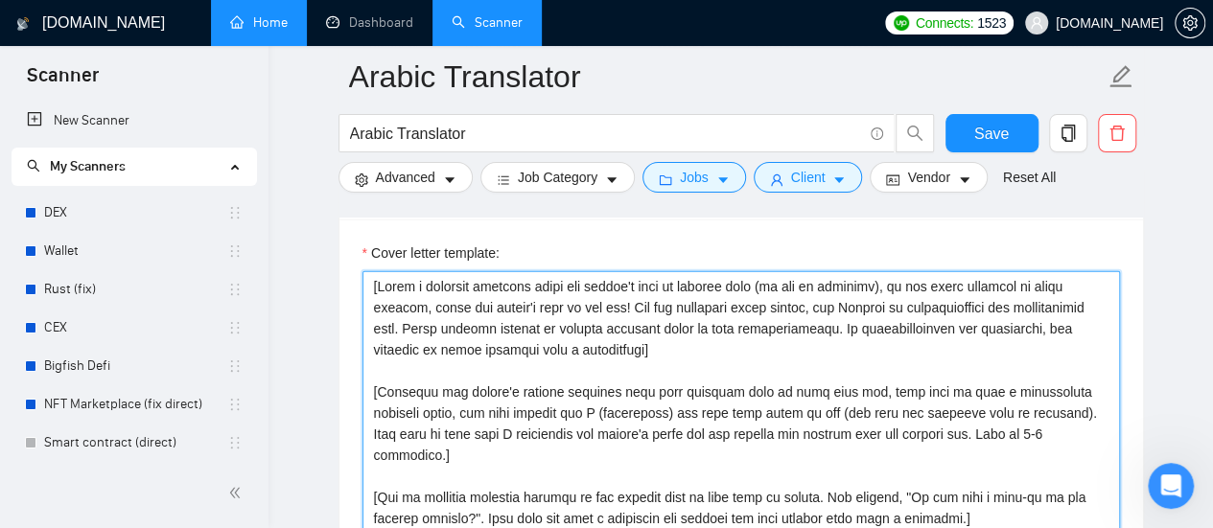
drag, startPoint x: 894, startPoint y: 281, endPoint x: 1022, endPoint y: 283, distance: 128.5
click at [1022, 283] on textarea "Cover letter template:" at bounding box center [740, 486] width 757 height 431
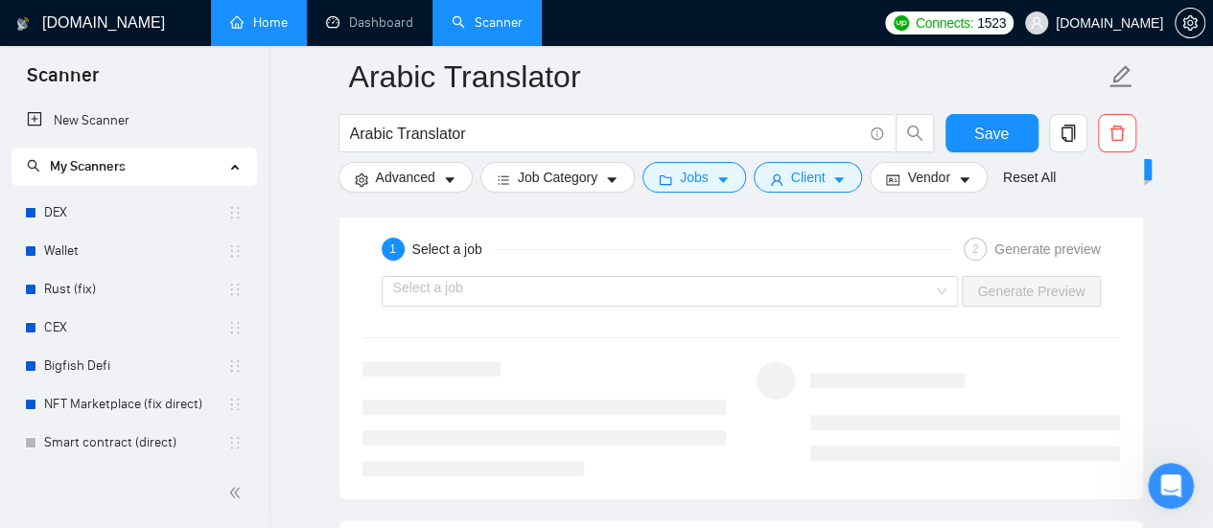
scroll to position [3643, 0]
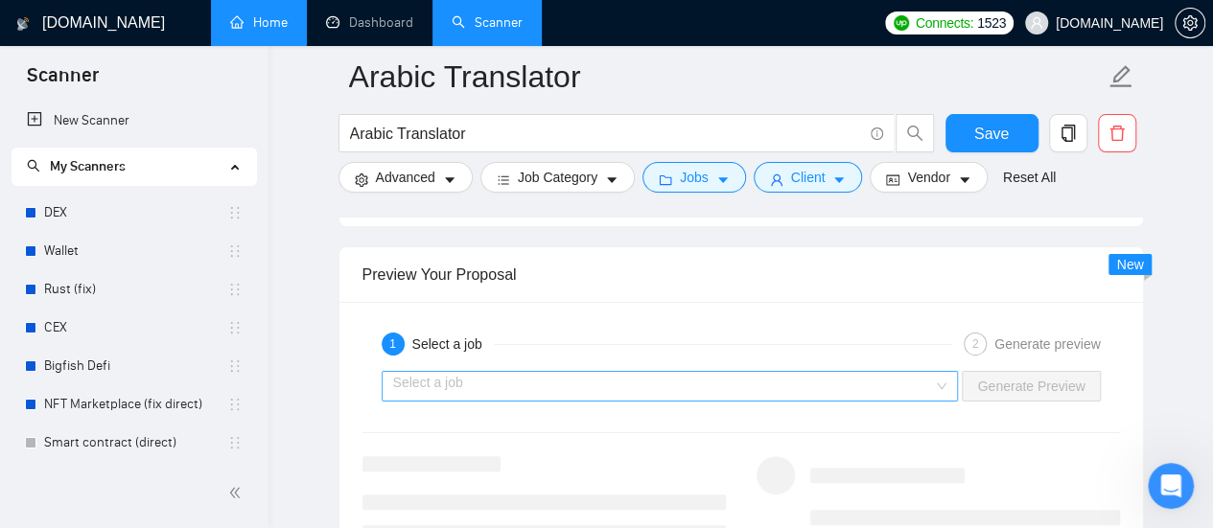
click at [609, 379] on input "search" at bounding box center [663, 386] width 541 height 29
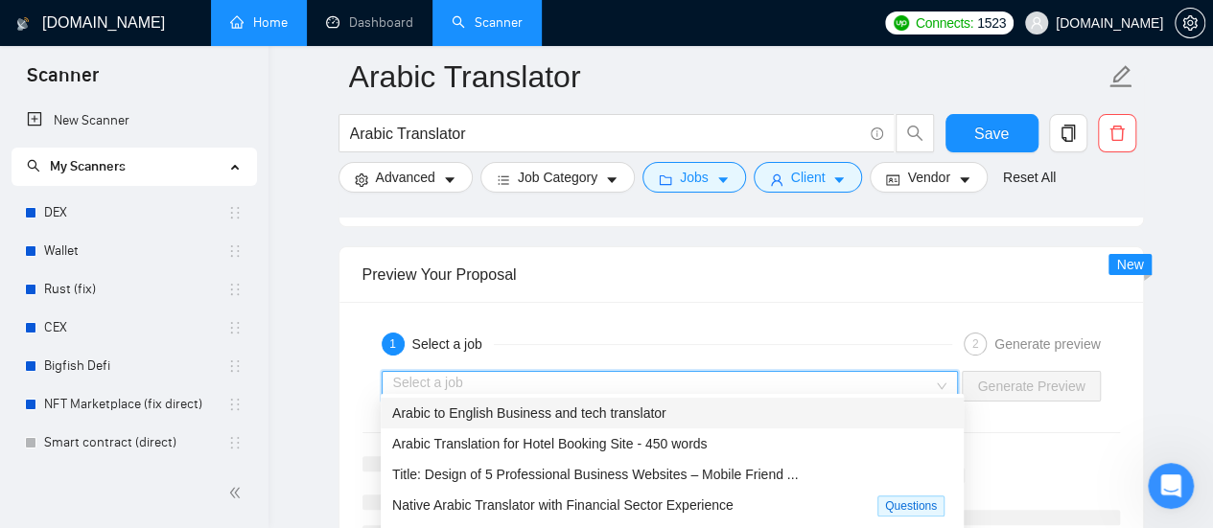
scroll to position [3739, 0]
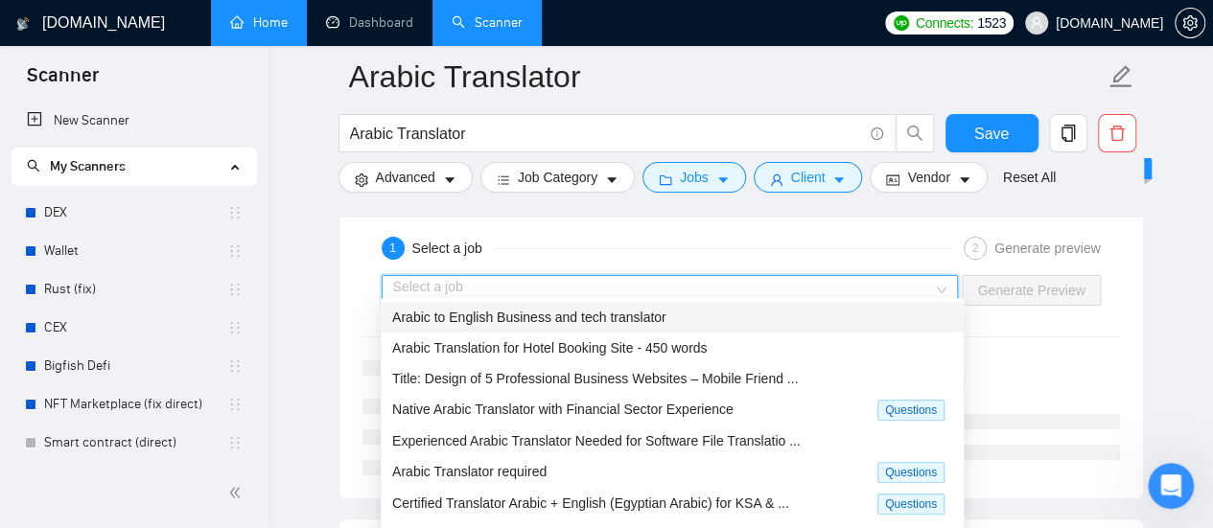
click at [619, 322] on span "Arabic to English Business and tech translator" at bounding box center [529, 317] width 274 height 15
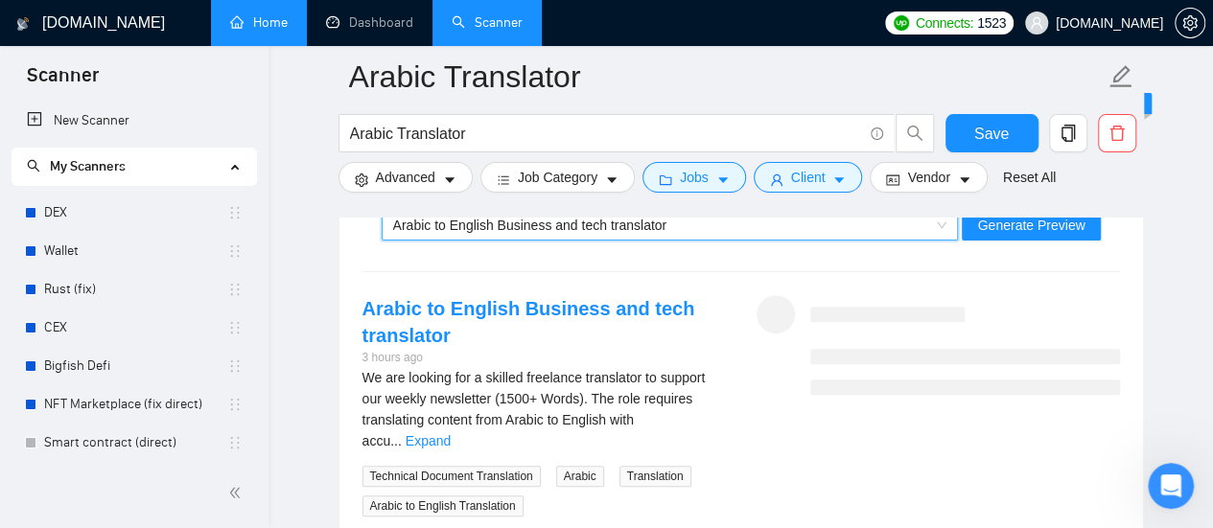
scroll to position [3835, 0]
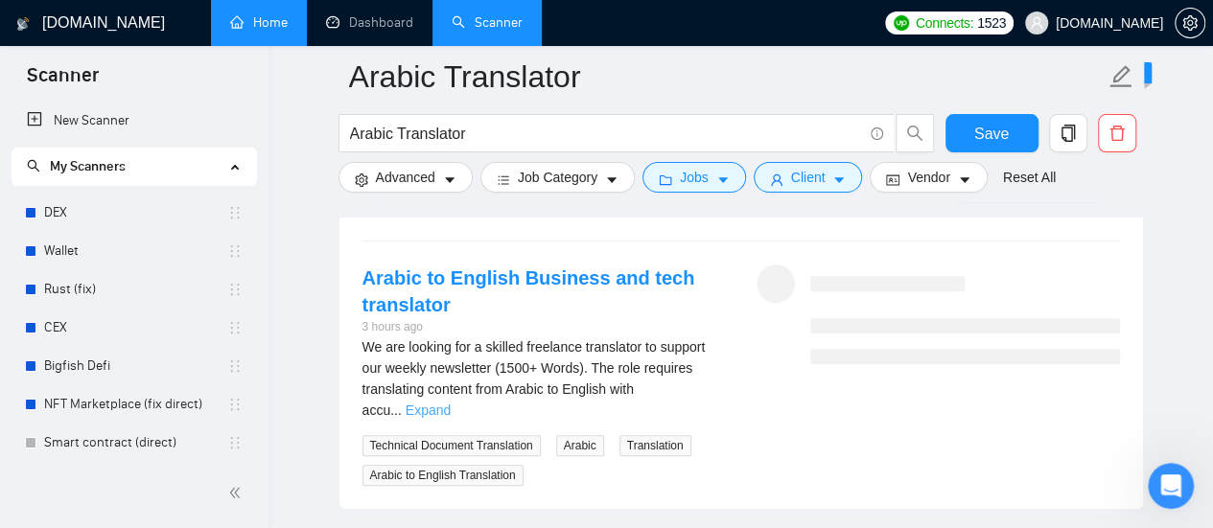
click at [451, 403] on link "Expand" at bounding box center [428, 410] width 45 height 15
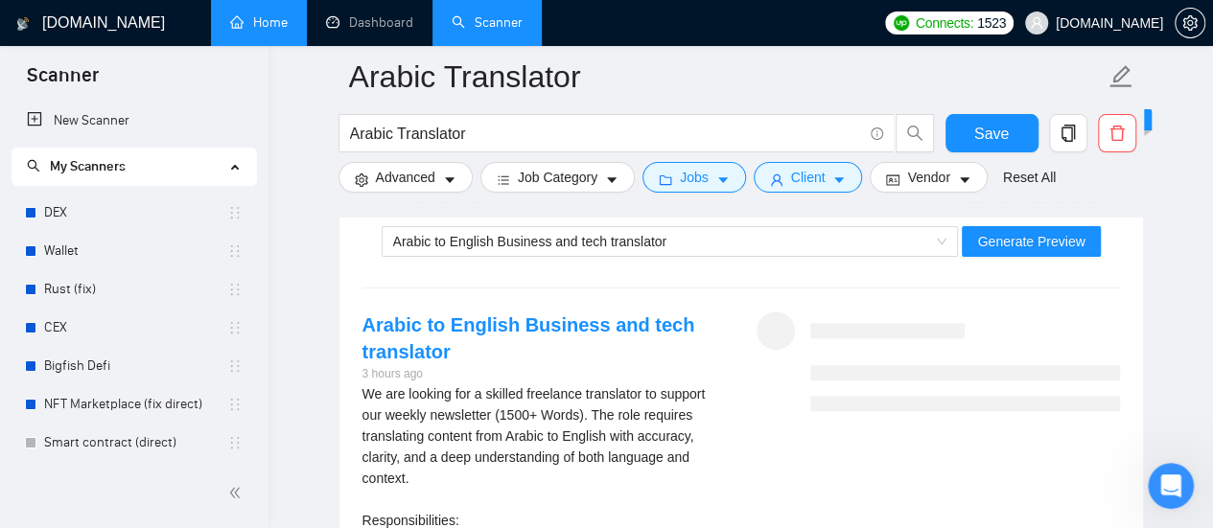
scroll to position [3739, 0]
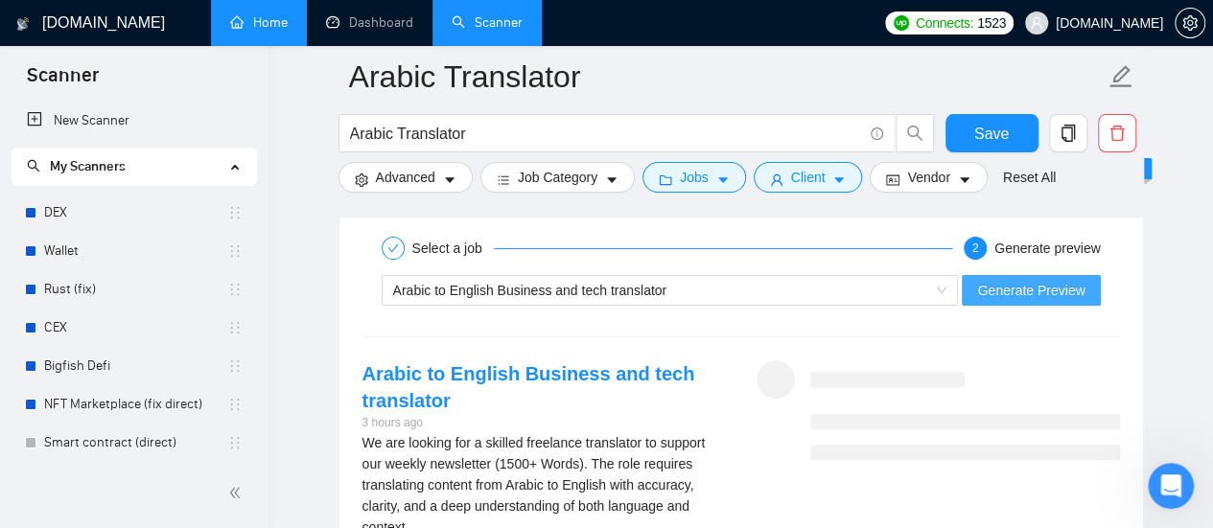
click at [1038, 284] on span "Generate Preview" at bounding box center [1030, 290] width 107 height 21
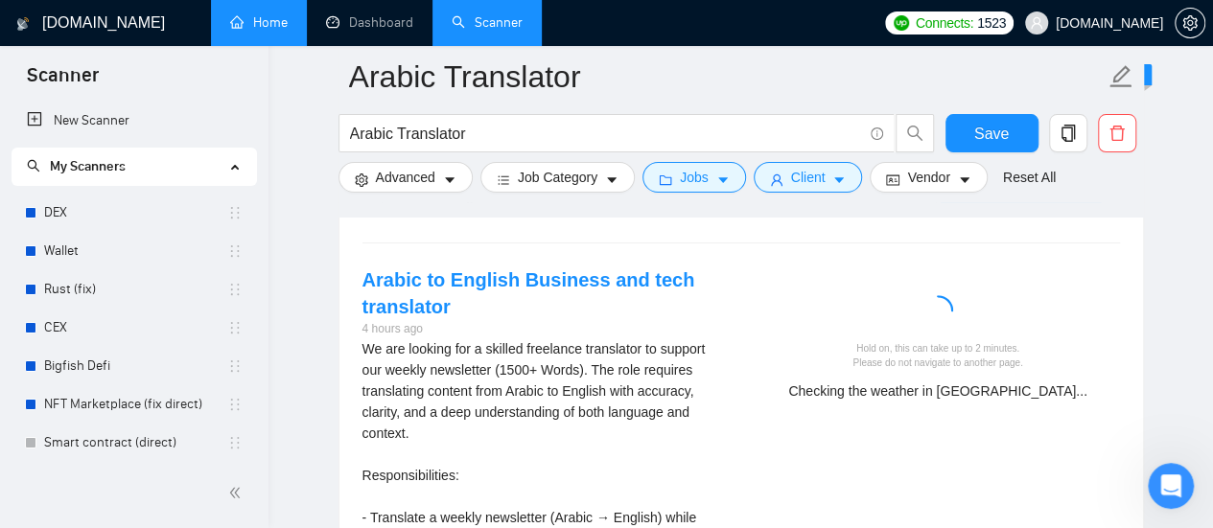
scroll to position [3835, 0]
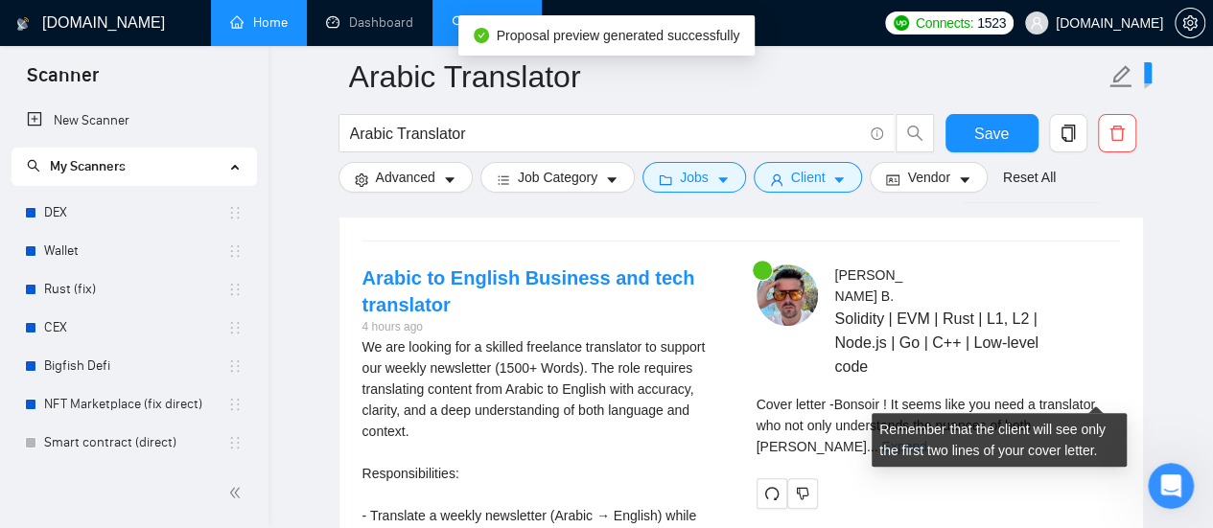
click at [926, 439] on link "Expand" at bounding box center [903, 446] width 45 height 15
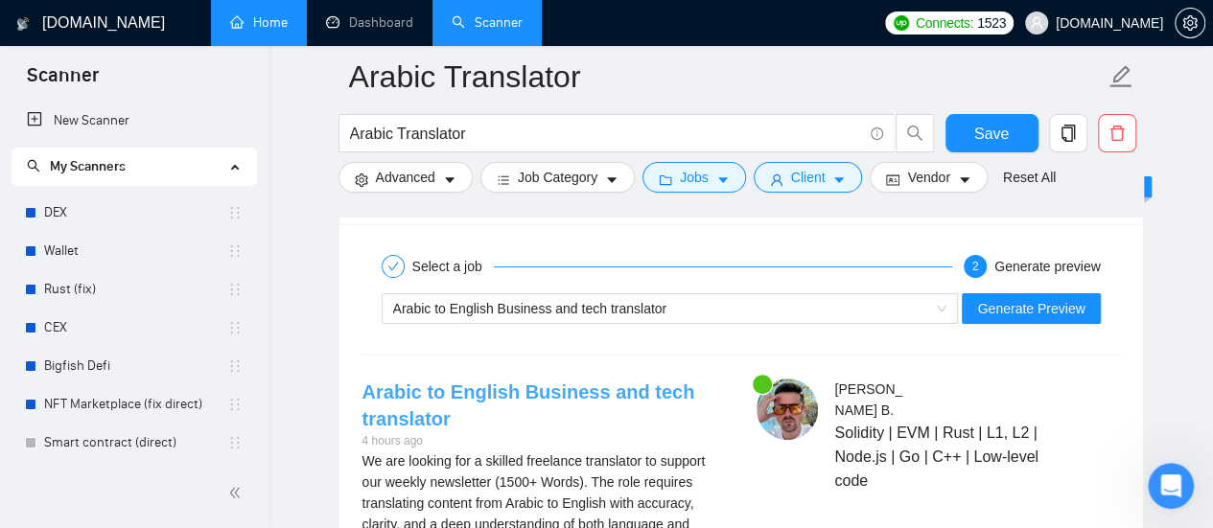
scroll to position [3739, 0]
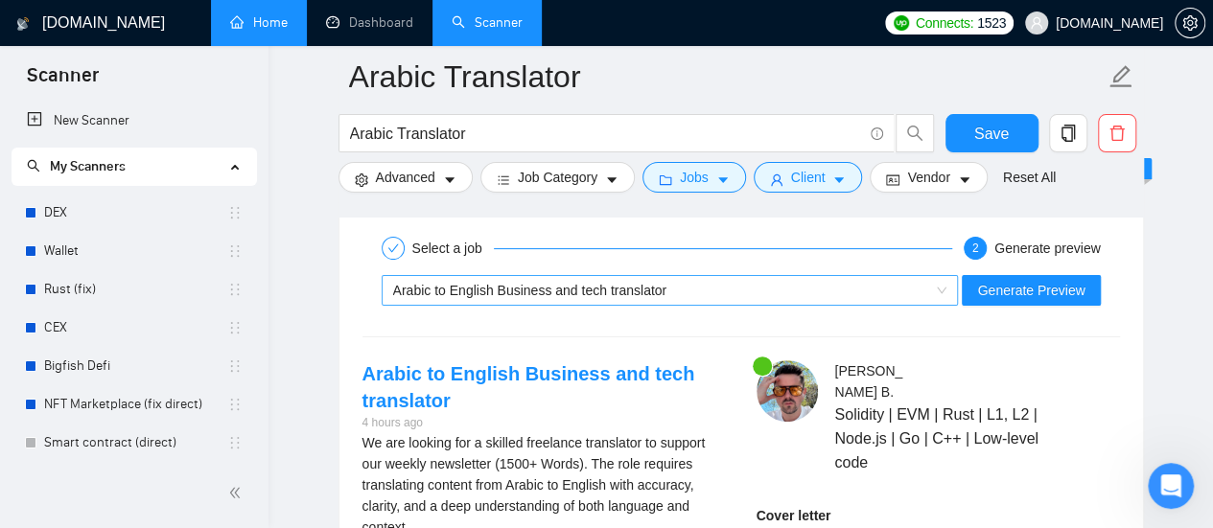
click at [706, 285] on div "Arabic to English Business and tech translator" at bounding box center [661, 290] width 537 height 29
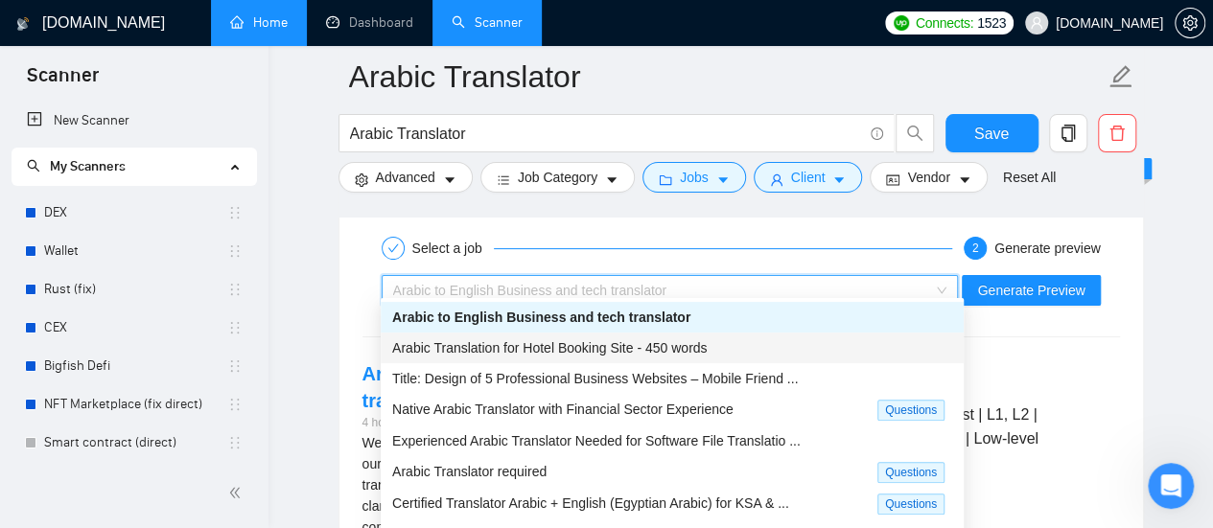
click at [646, 351] on span "Arabic Translation for Hotel Booking Site - 450 words" at bounding box center [549, 347] width 314 height 15
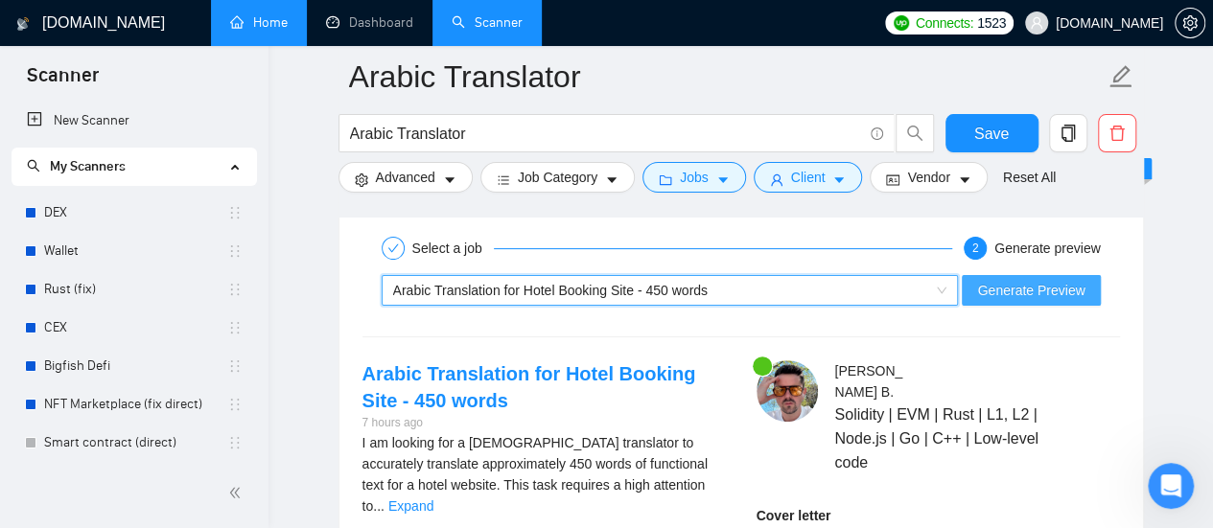
click at [1091, 275] on button "Generate Preview" at bounding box center [1031, 290] width 138 height 31
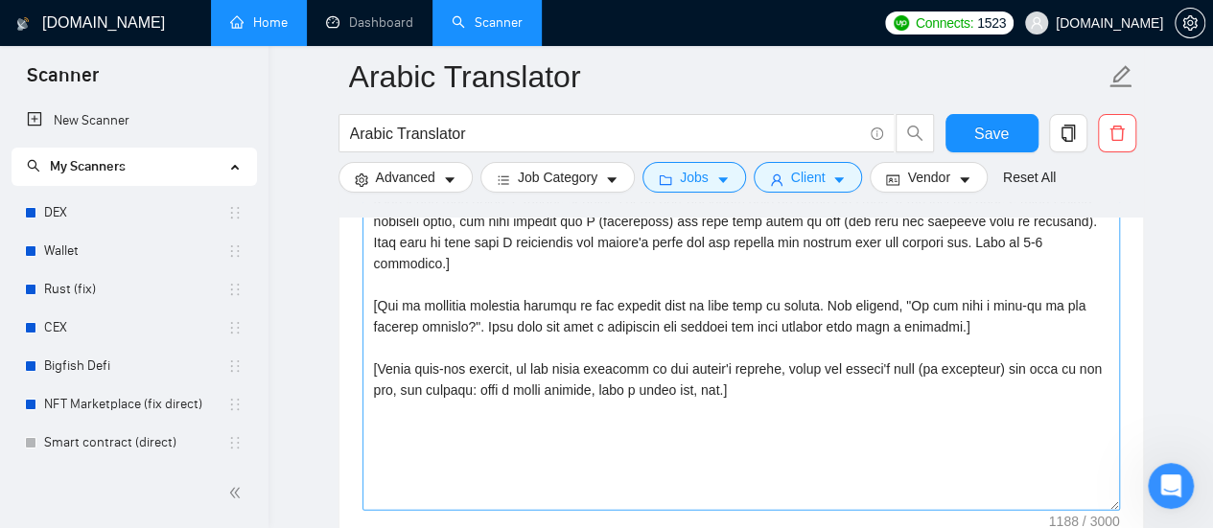
scroll to position [2205, 0]
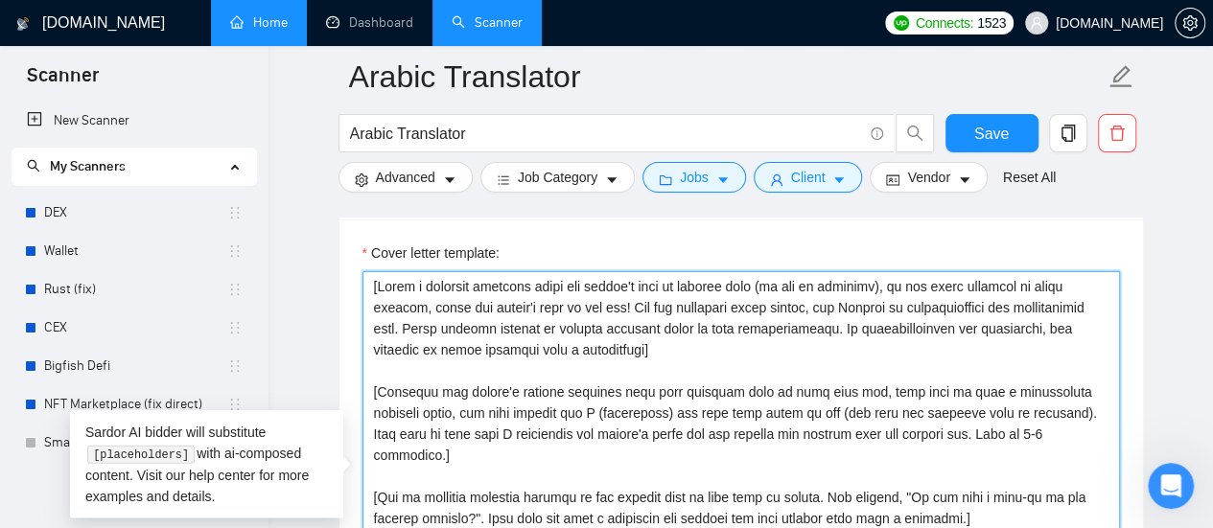
drag, startPoint x: 372, startPoint y: 386, endPoint x: 1022, endPoint y: 431, distance: 651.6
click at [1022, 431] on textarea "Cover letter template:" at bounding box center [740, 486] width 757 height 431
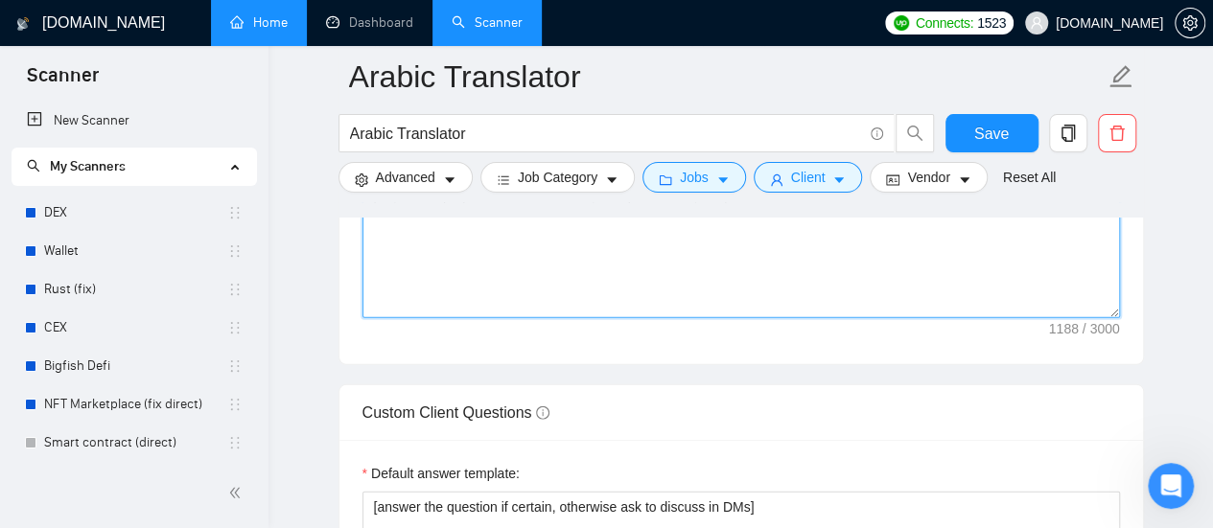
scroll to position [2780, 0]
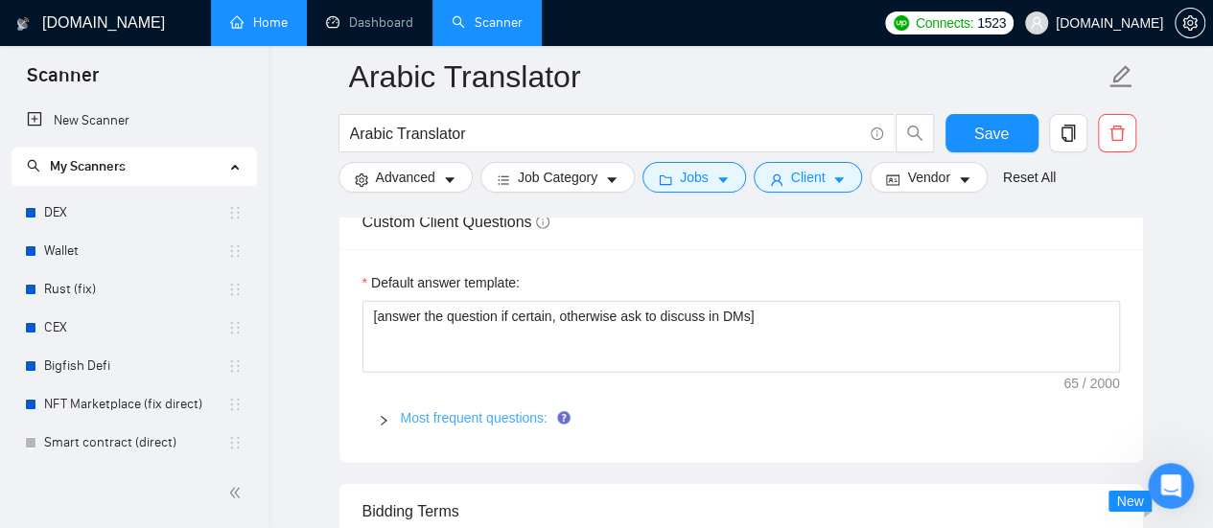
click at [498, 411] on link "Most frequent questions:" at bounding box center [474, 417] width 147 height 15
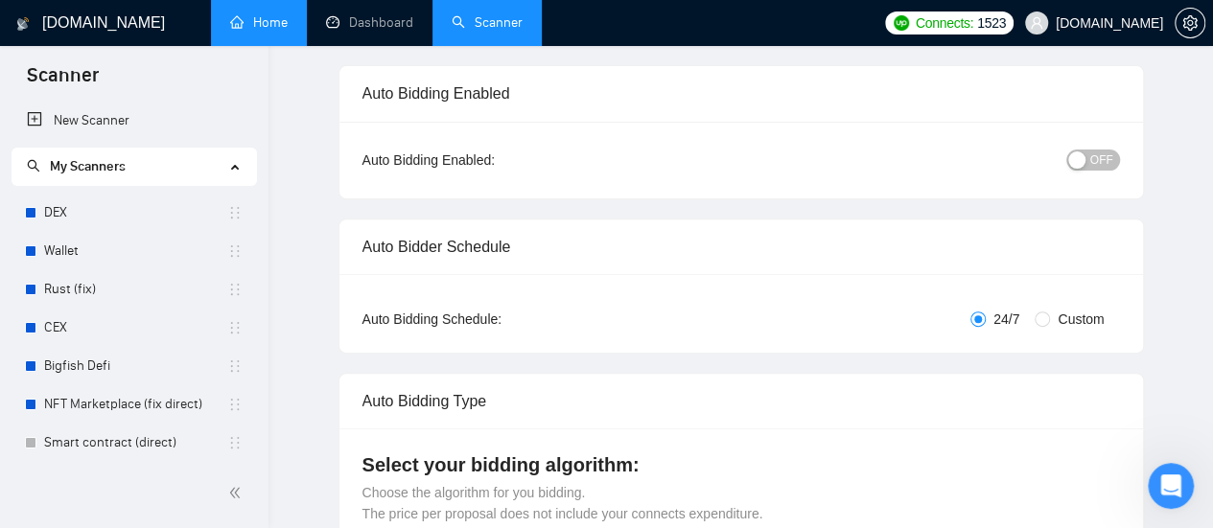
scroll to position [0, 0]
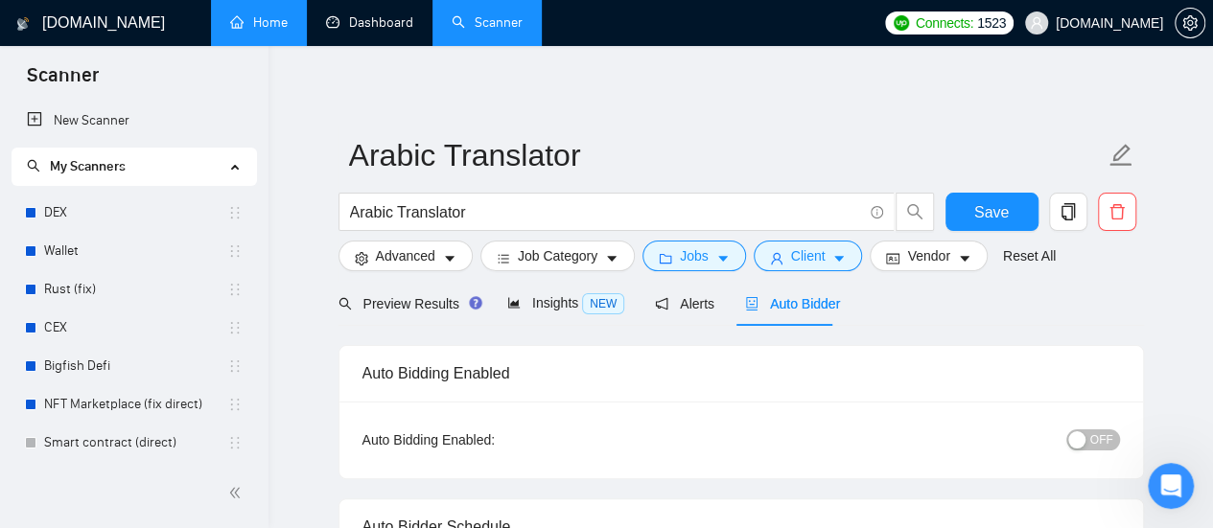
drag, startPoint x: 376, startPoint y: 13, endPoint x: 692, endPoint y: 70, distance: 321.4
click at [376, 14] on link "Dashboard" at bounding box center [369, 22] width 87 height 16
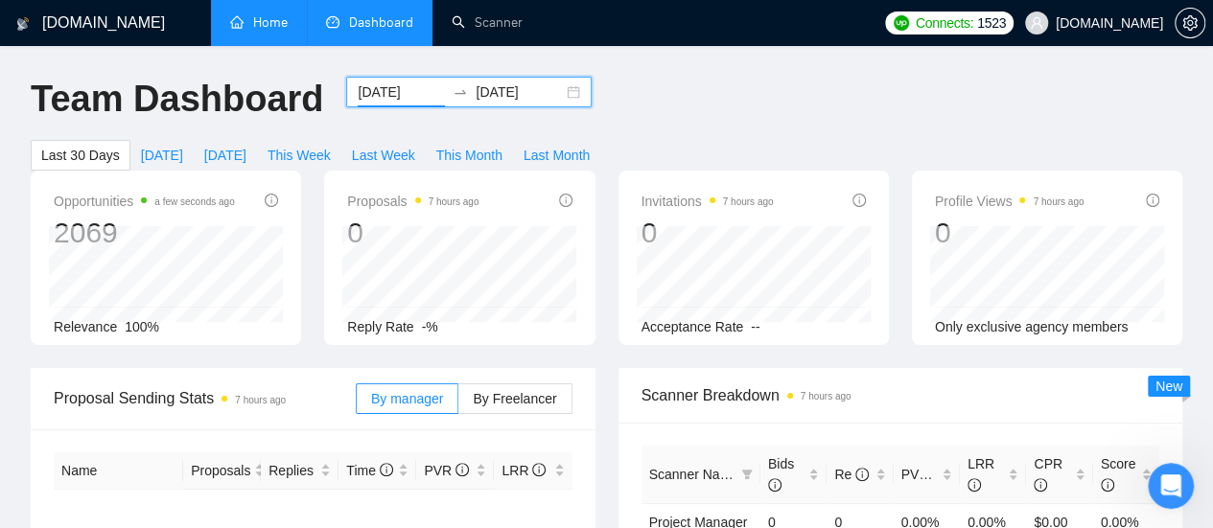
click at [371, 101] on input "[DATE]" at bounding box center [401, 91] width 87 height 21
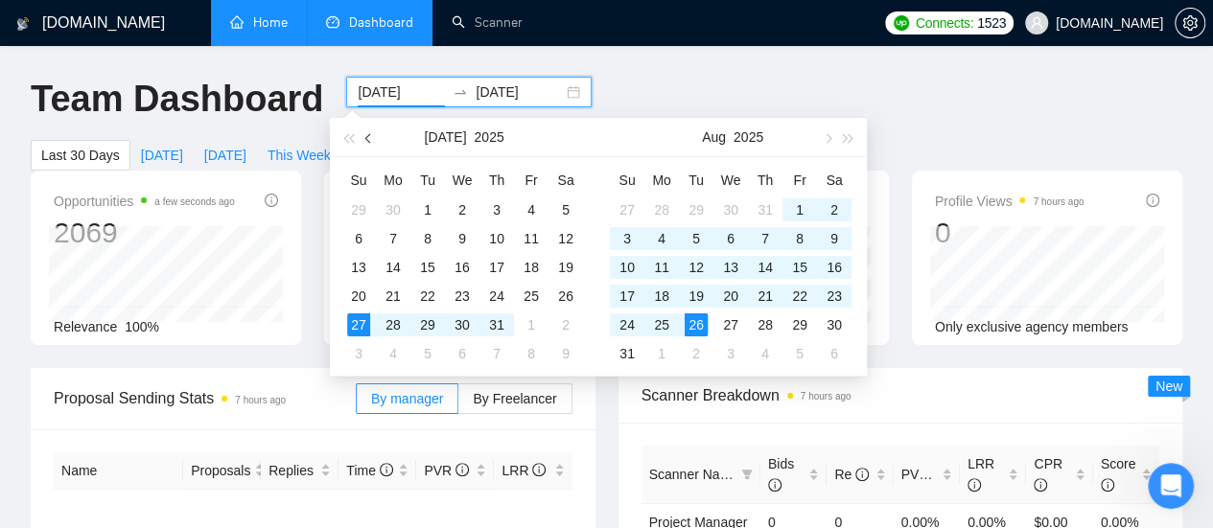
click at [371, 140] on span "button" at bounding box center [370, 138] width 10 height 10
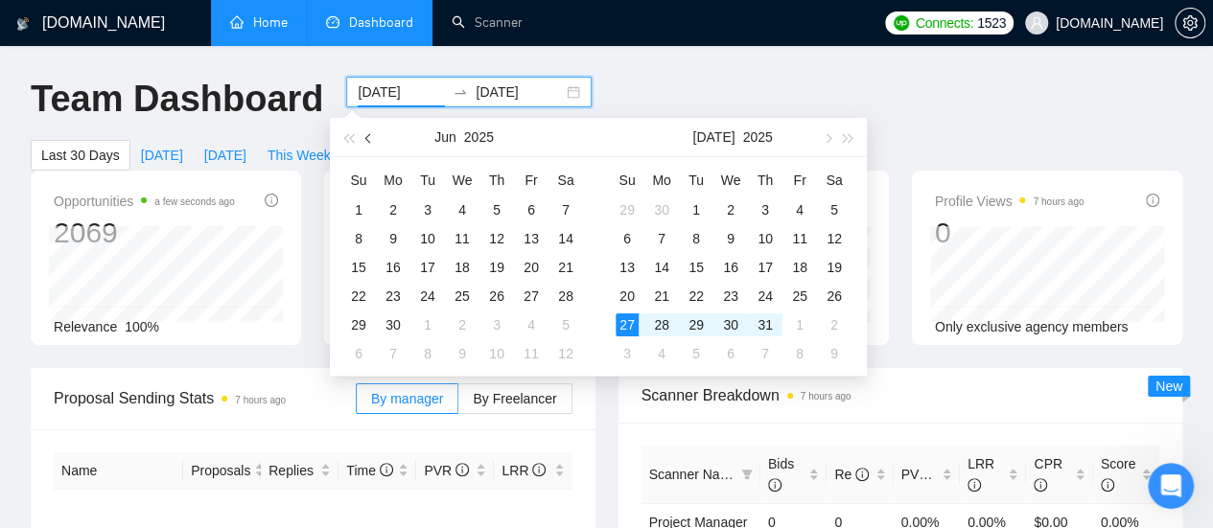
click at [371, 140] on span "button" at bounding box center [370, 138] width 10 height 10
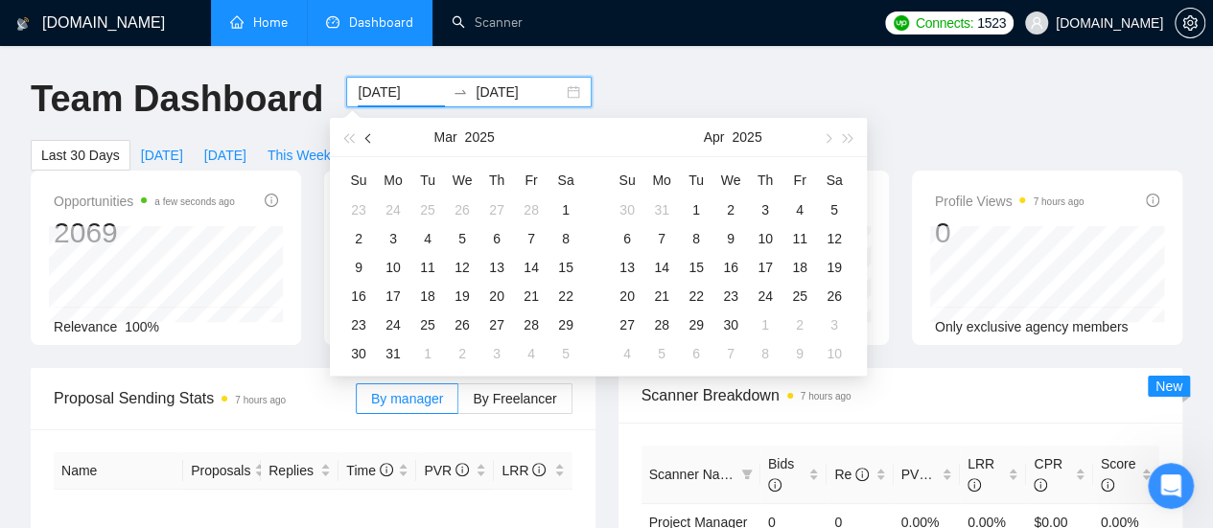
click at [371, 140] on span "button" at bounding box center [370, 138] width 10 height 10
type input "[DATE]"
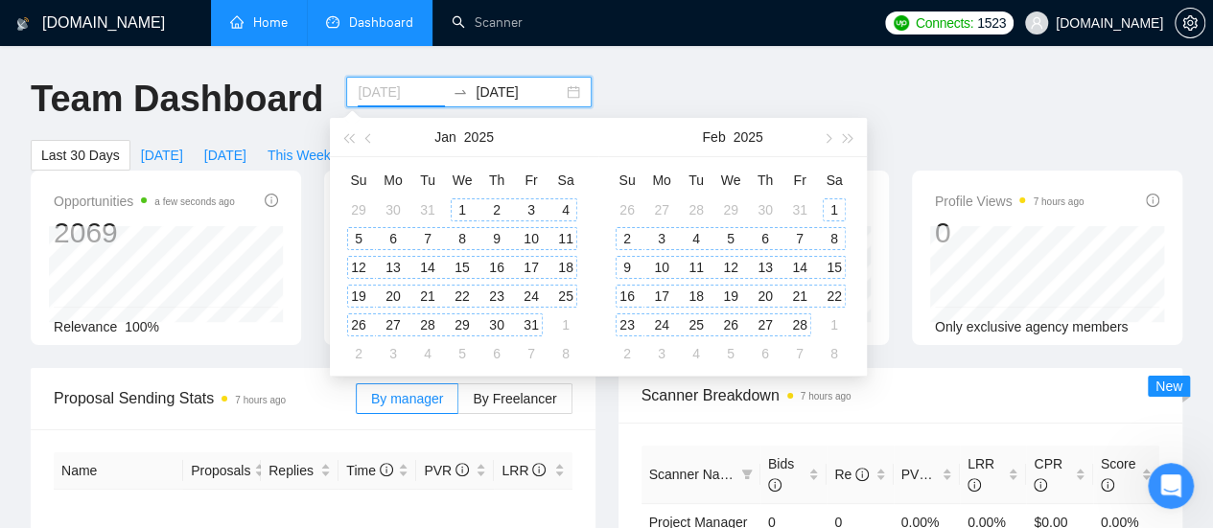
click at [460, 209] on div "1" at bounding box center [462, 209] width 23 height 23
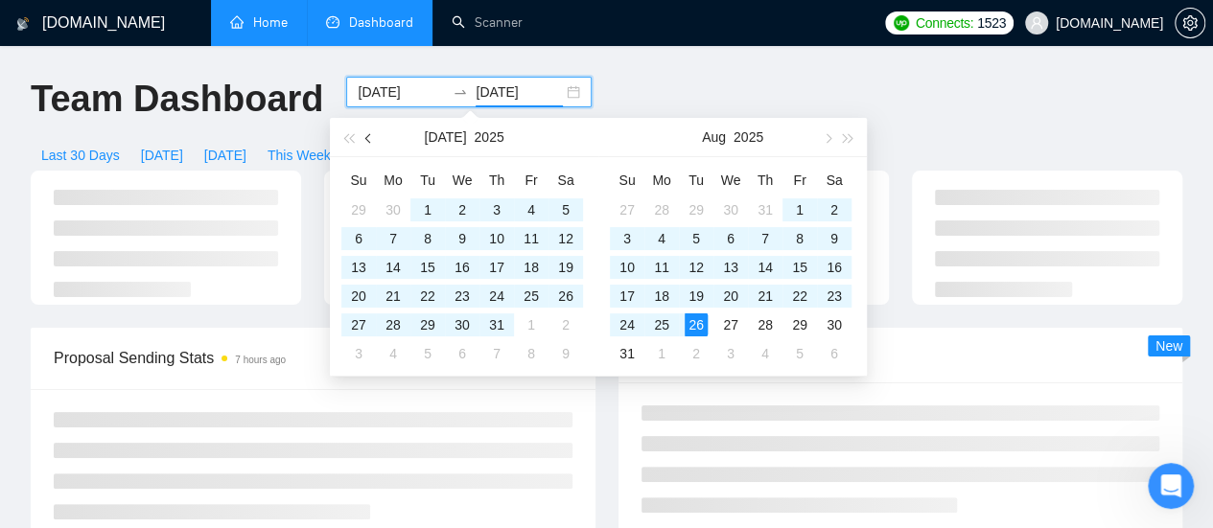
click at [368, 143] on button "button" at bounding box center [369, 137] width 21 height 38
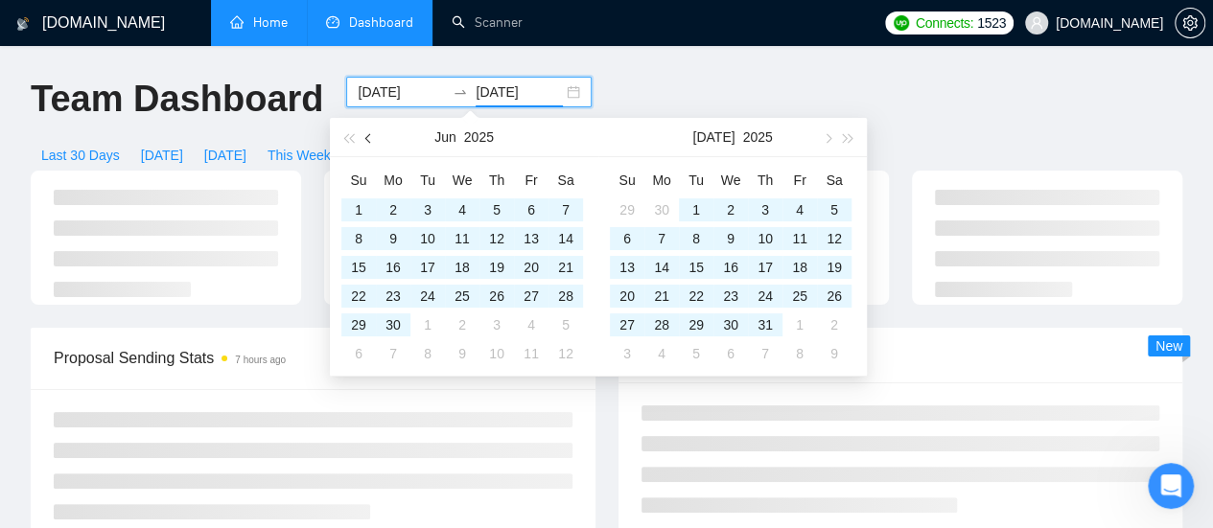
click at [368, 143] on button "button" at bounding box center [369, 137] width 21 height 38
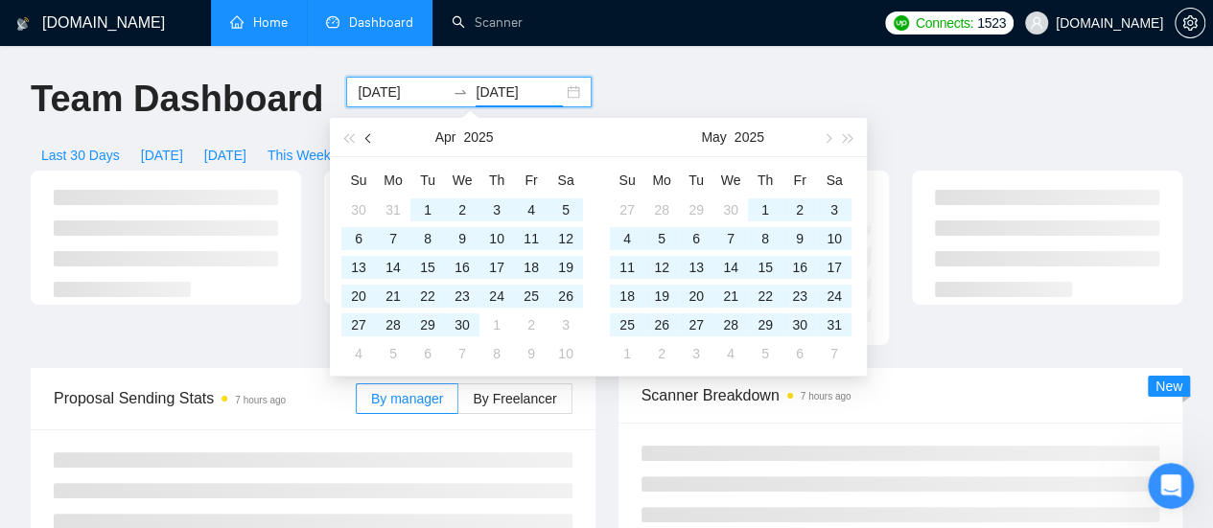
click at [368, 143] on button "button" at bounding box center [369, 137] width 21 height 38
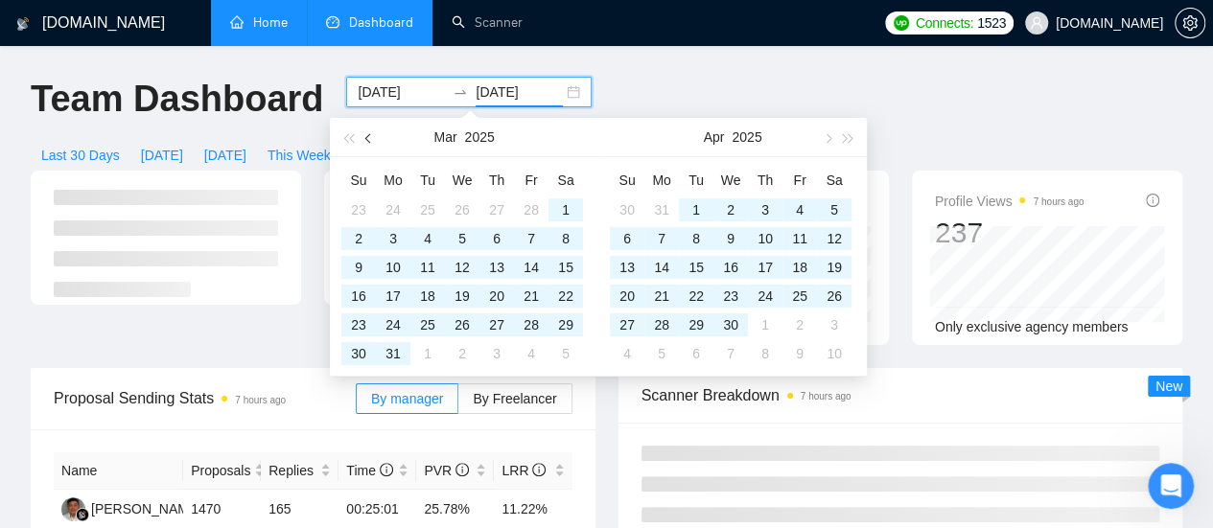
click at [368, 143] on button "button" at bounding box center [369, 137] width 21 height 38
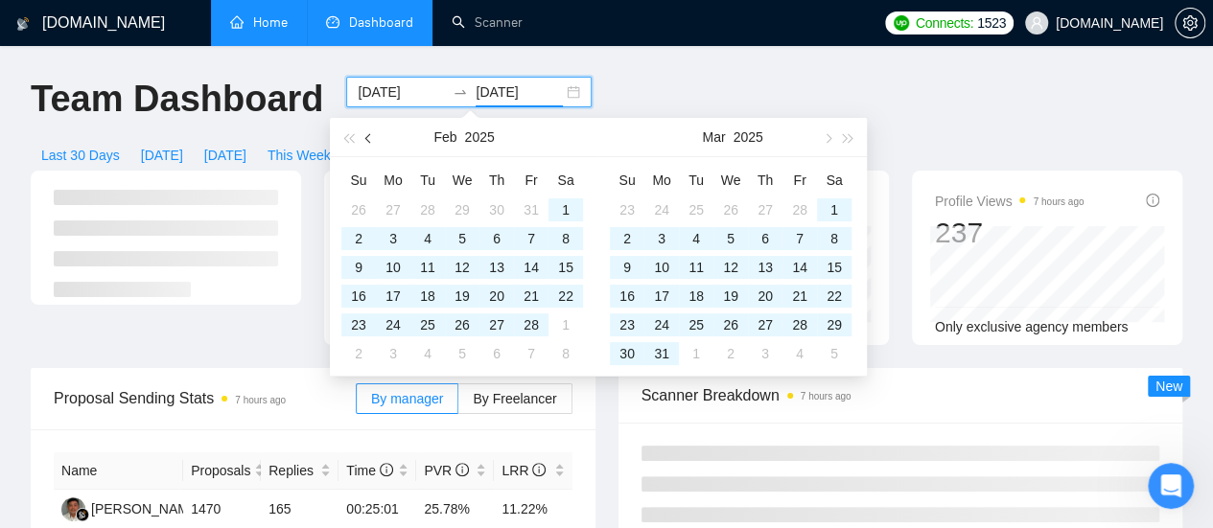
click at [367, 143] on button "button" at bounding box center [369, 137] width 21 height 38
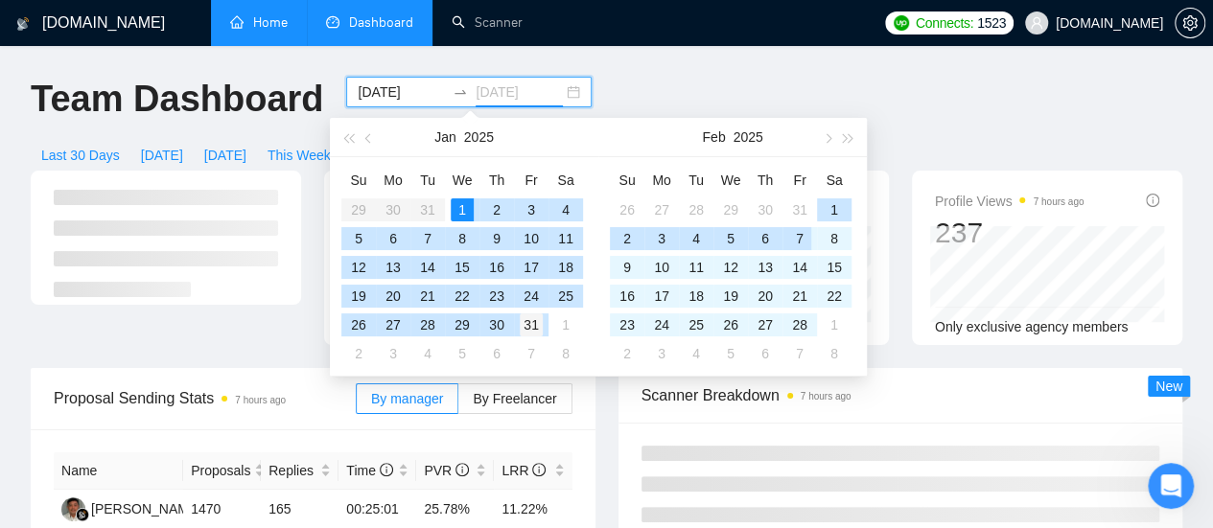
type input "[DATE]"
click at [537, 327] on div "31" at bounding box center [531, 324] width 23 height 23
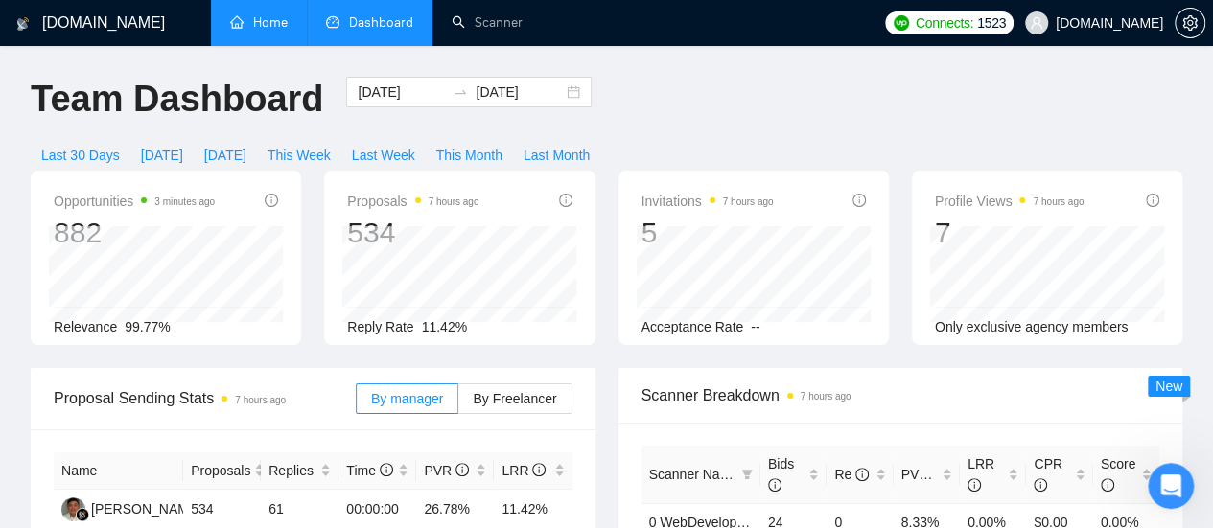
click at [259, 31] on link "Home" at bounding box center [259, 22] width 58 height 16
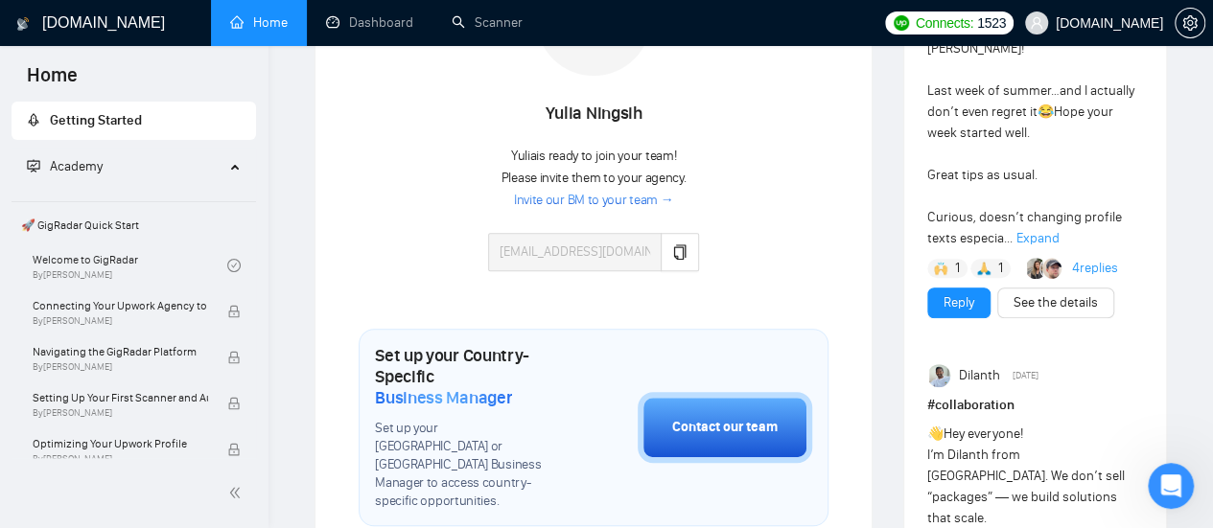
scroll to position [383, 0]
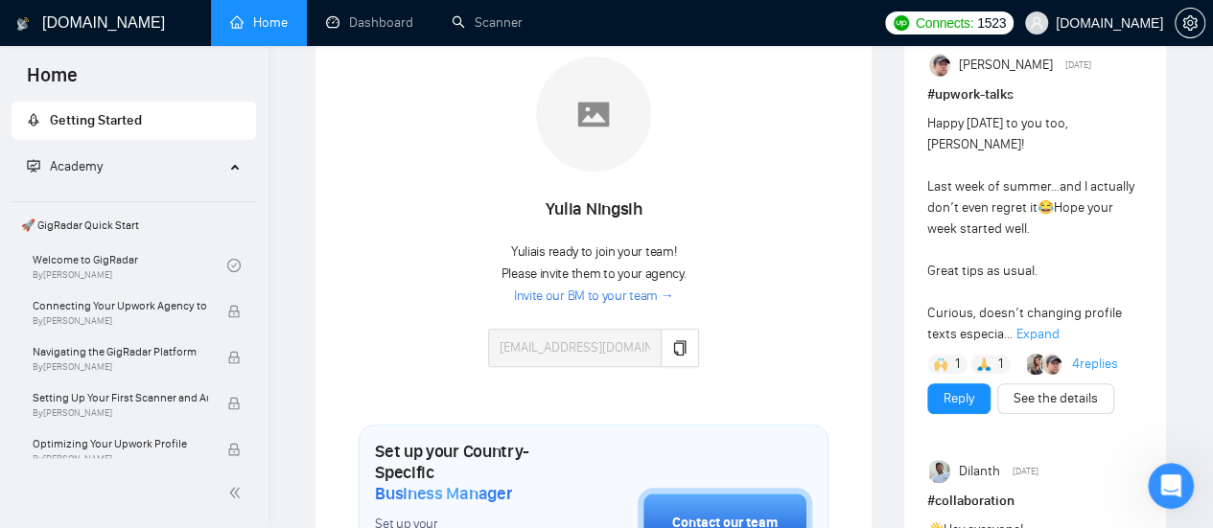
click at [635, 299] on link "Invite our BM to your team →" at bounding box center [594, 297] width 160 height 18
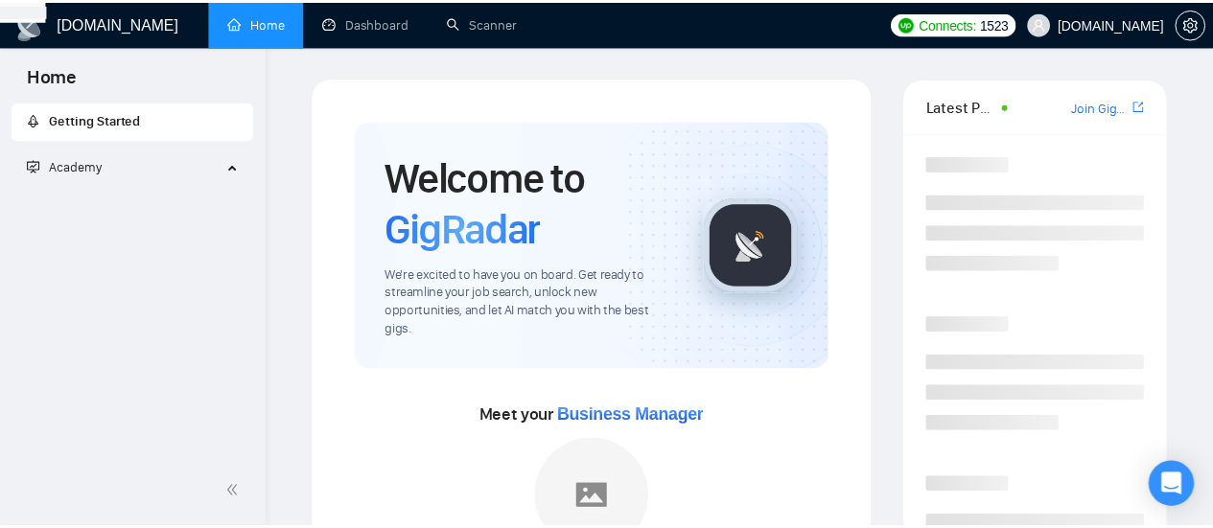
scroll to position [383, 0]
